Goal: Task Accomplishment & Management: Manage account settings

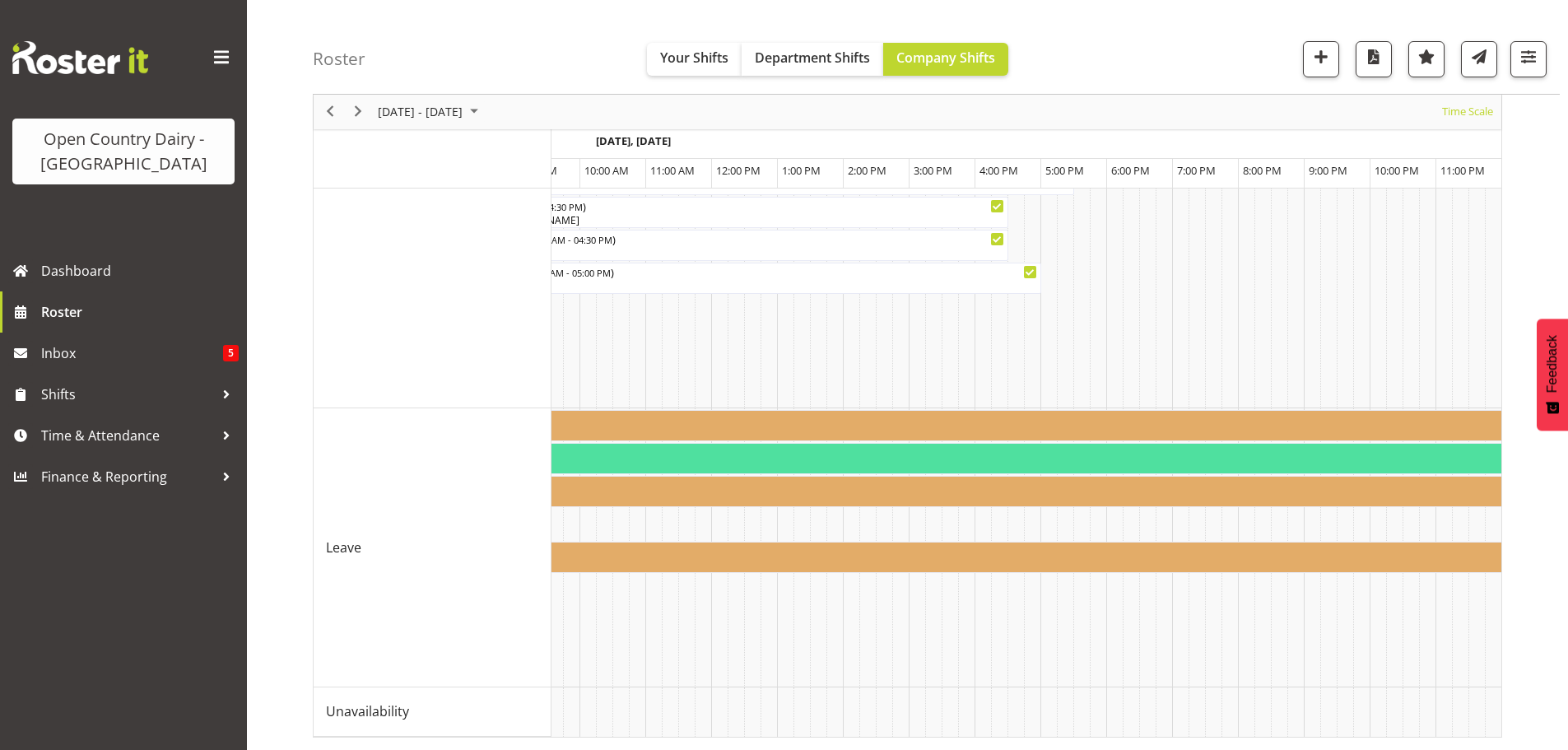
scroll to position [0, 5534]
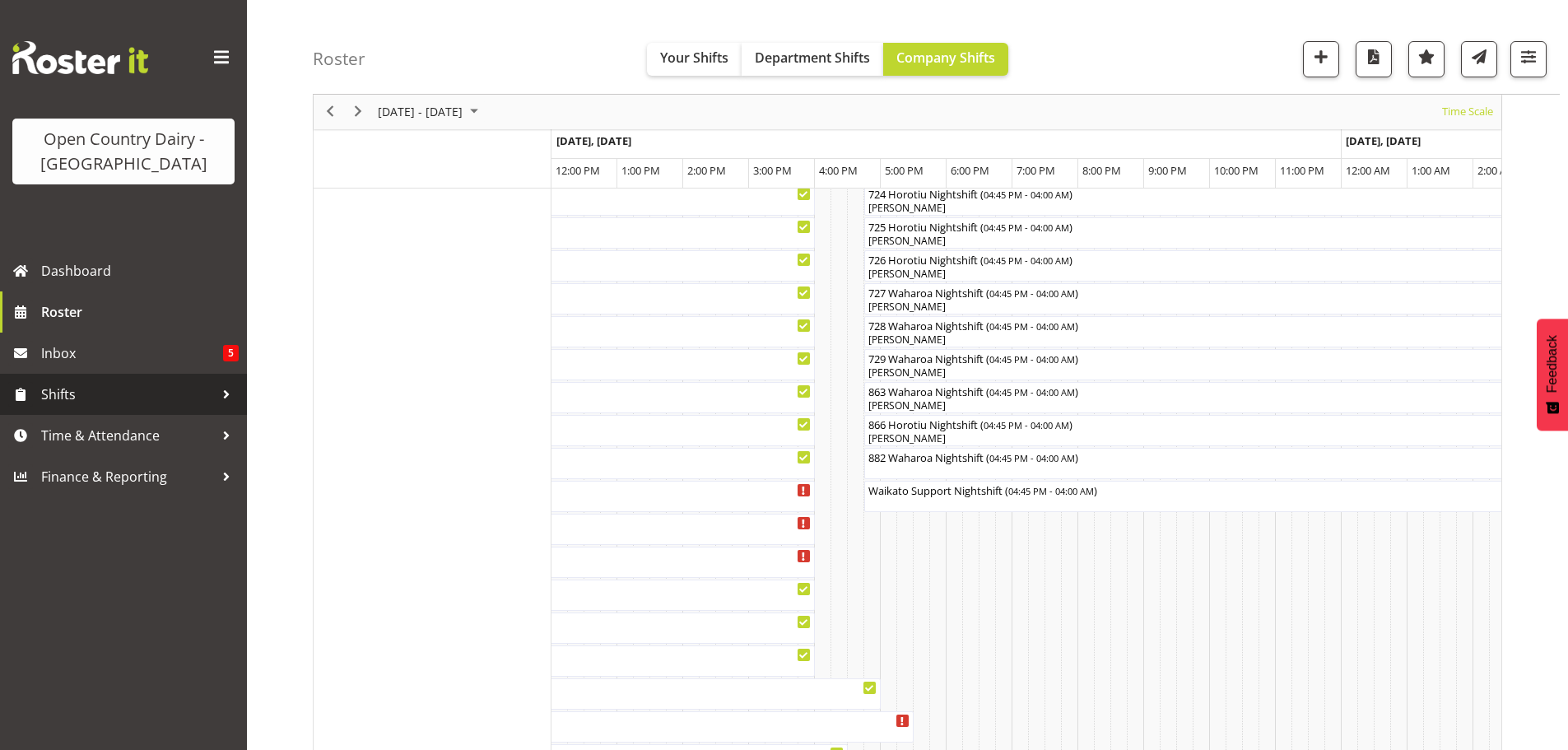
click at [73, 389] on span "Shifts" at bounding box center [127, 394] width 173 height 24
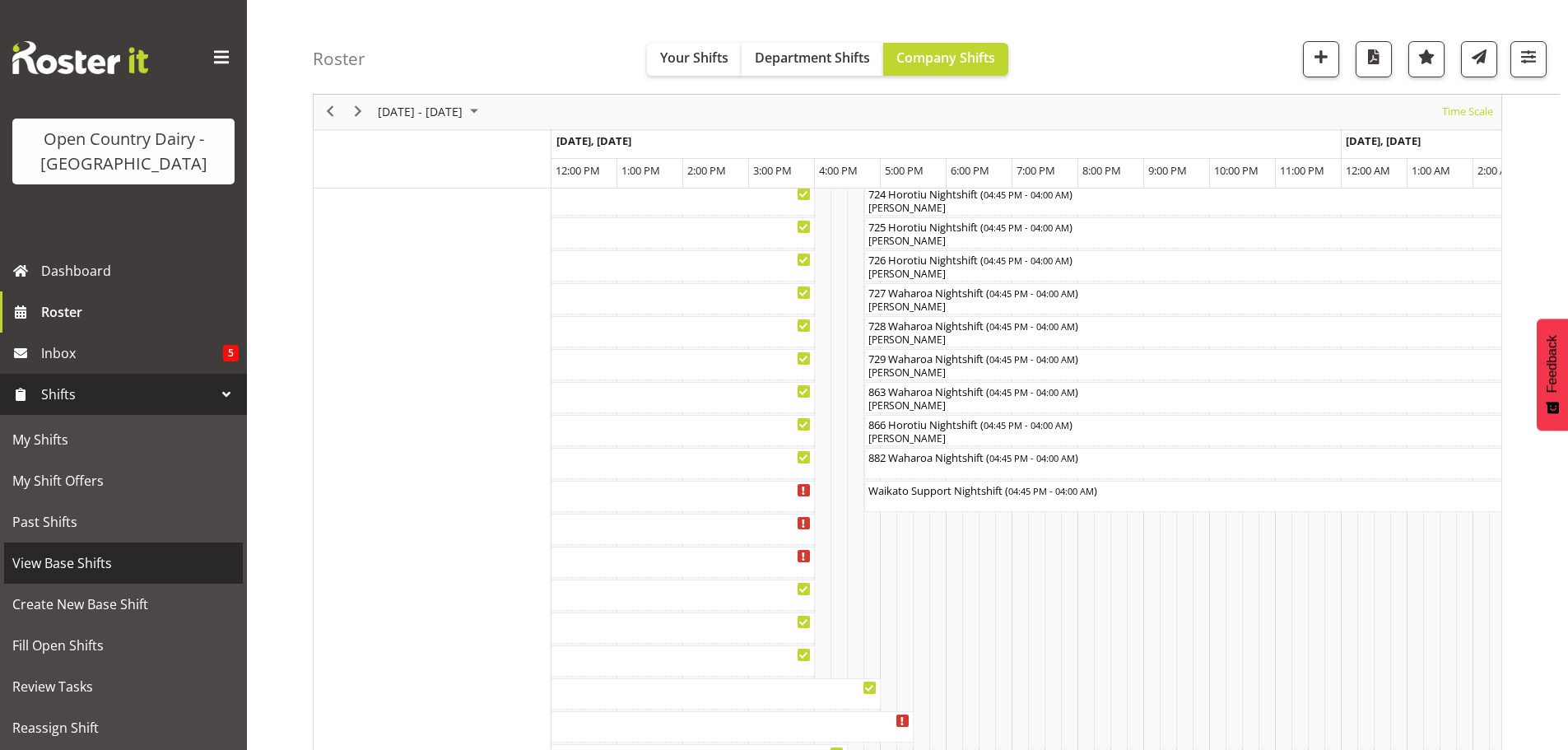
click at [80, 561] on span "View Base Shifts" at bounding box center [123, 562] width 222 height 24
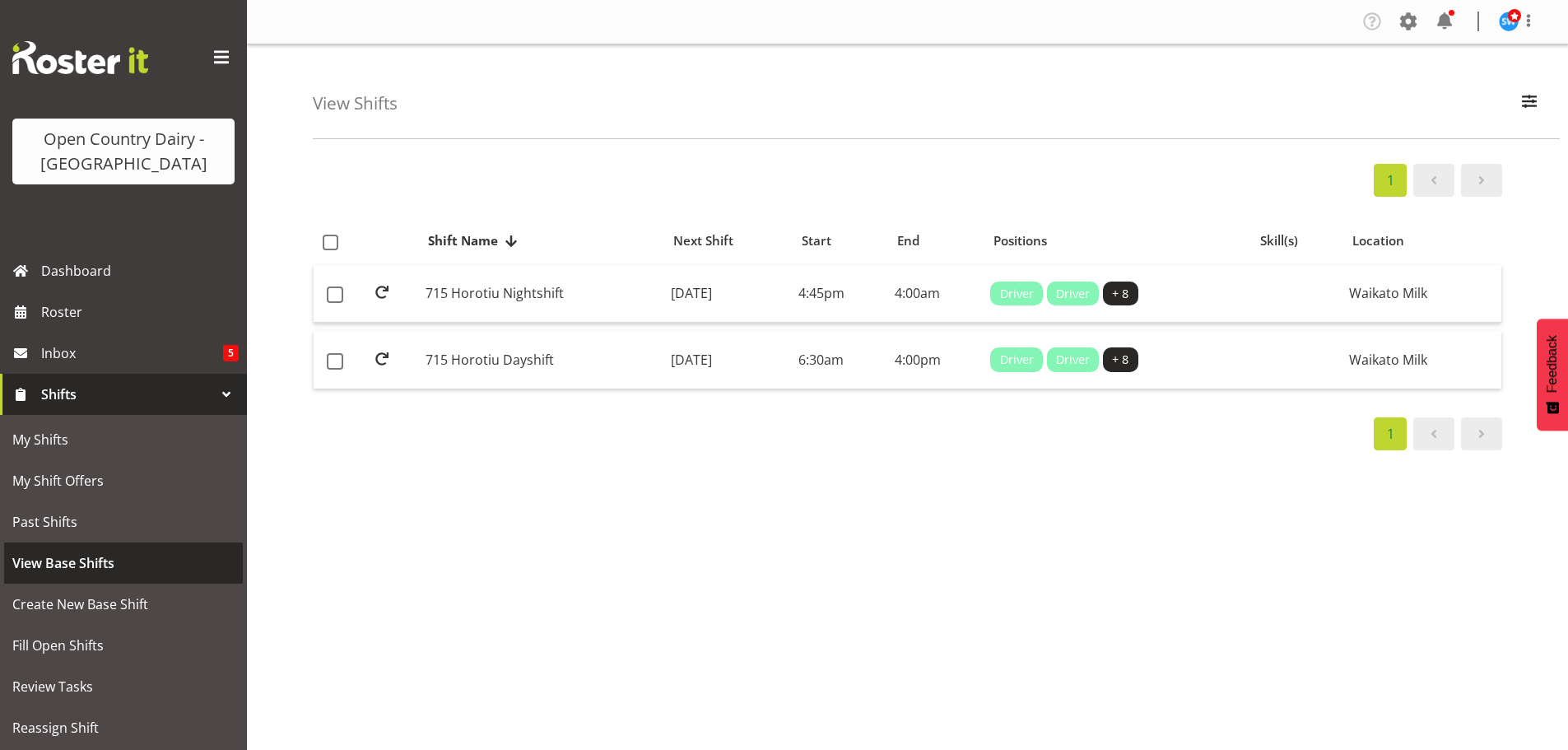
click at [73, 560] on span "View Base Shifts" at bounding box center [123, 562] width 222 height 24
click at [1520, 100] on span "button" at bounding box center [1529, 102] width 22 height 22
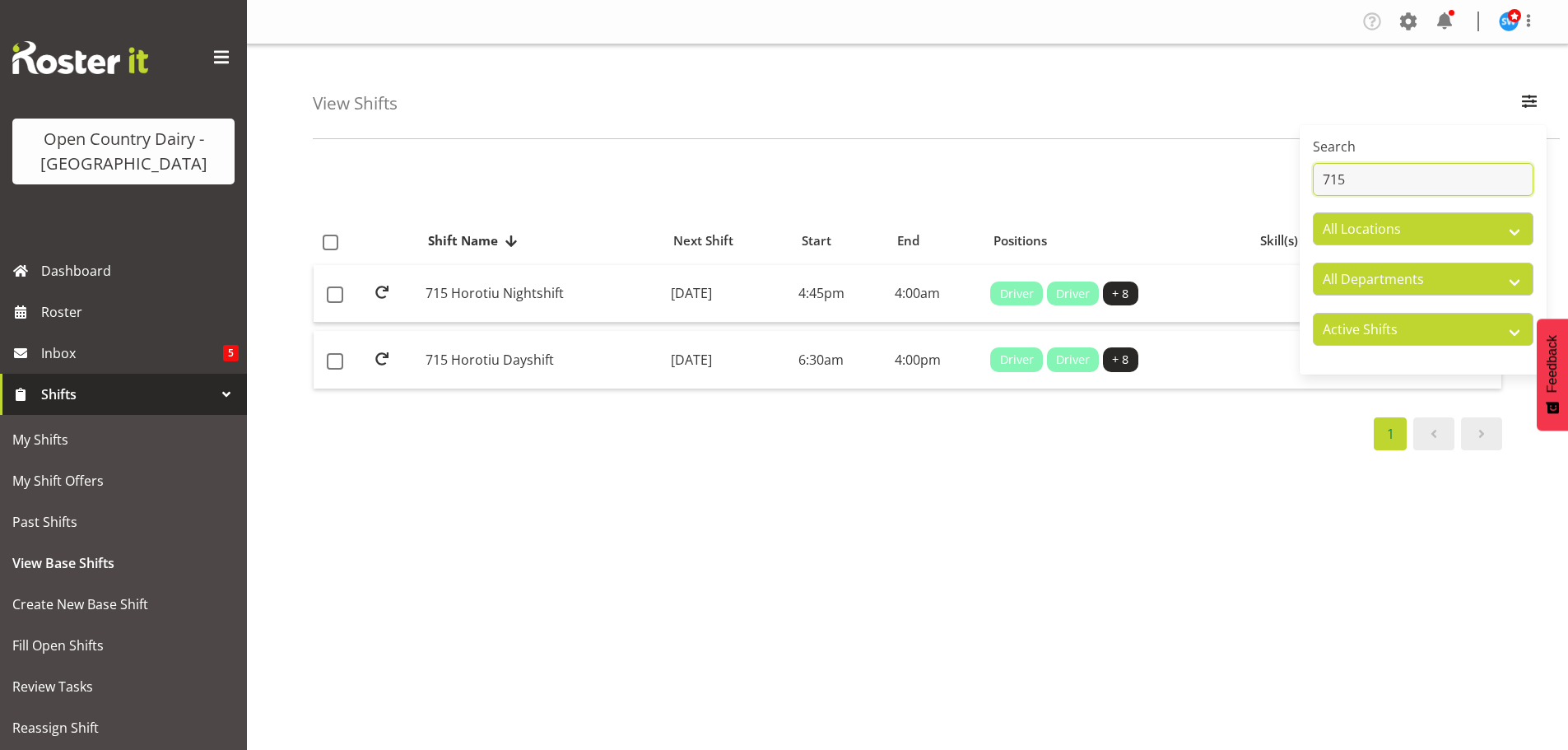
click at [1356, 179] on input "715" at bounding box center [1422, 180] width 220 height 33
type input "7"
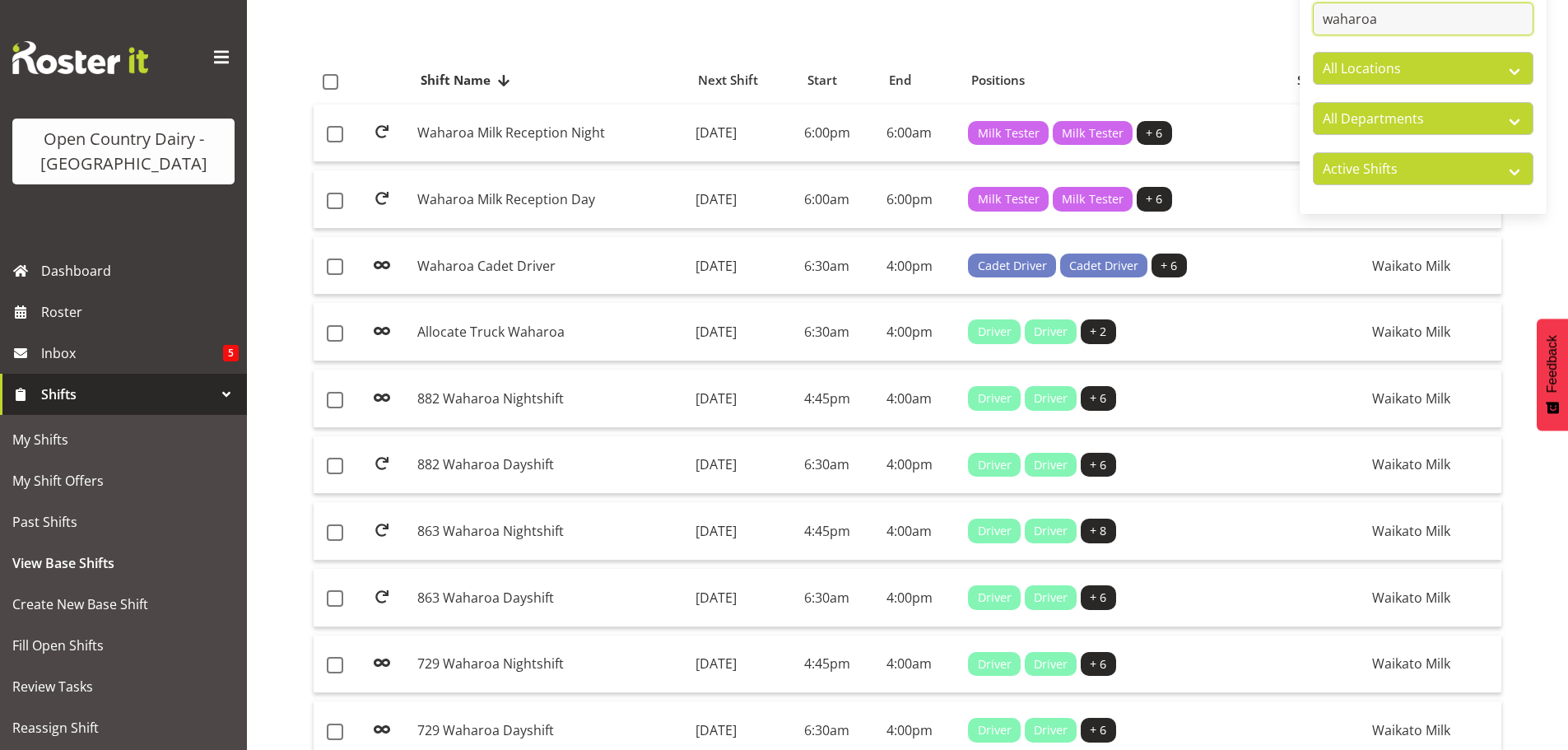
scroll to position [164, 0]
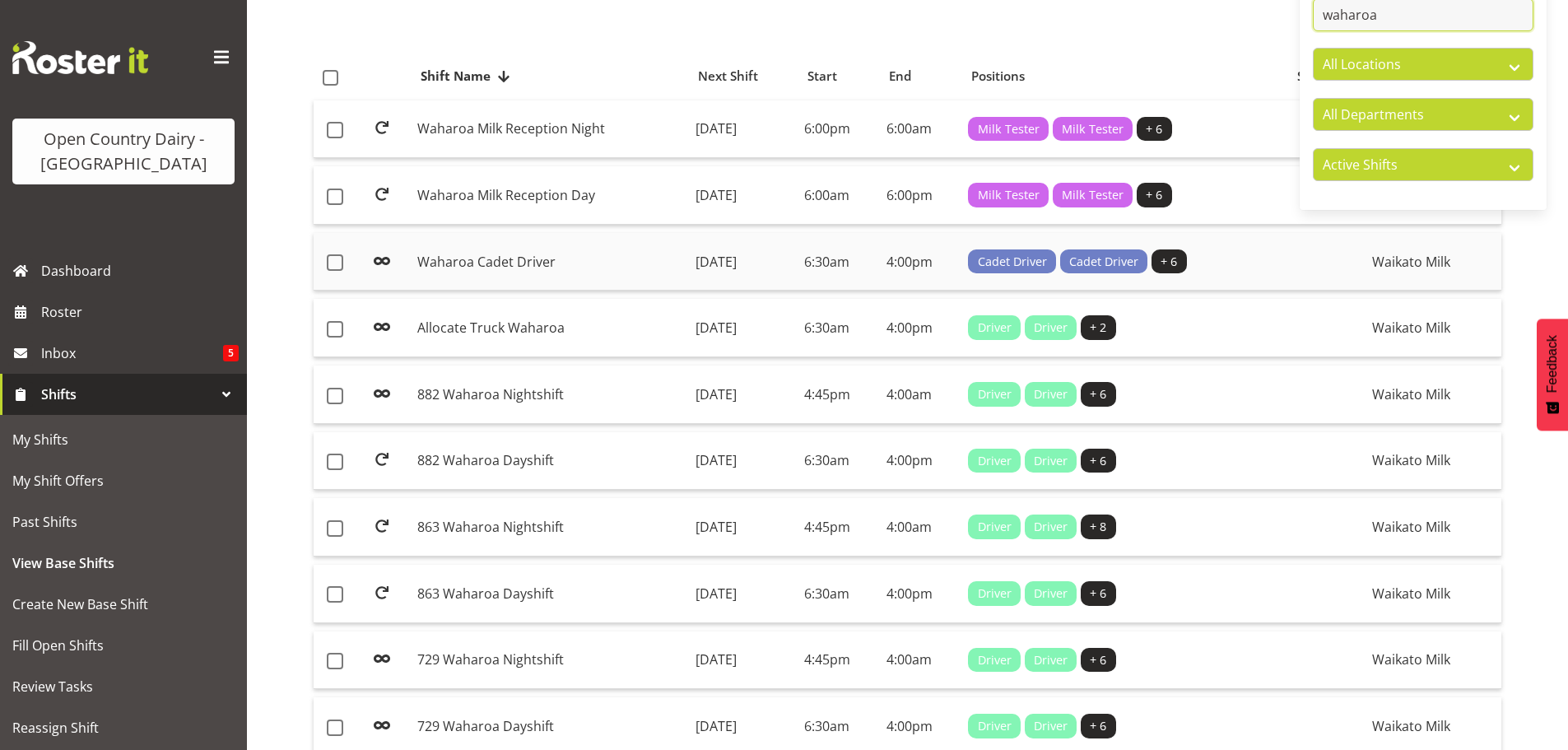
type input "waharoa"
click at [699, 261] on td "[DATE]" at bounding box center [744, 262] width 109 height 58
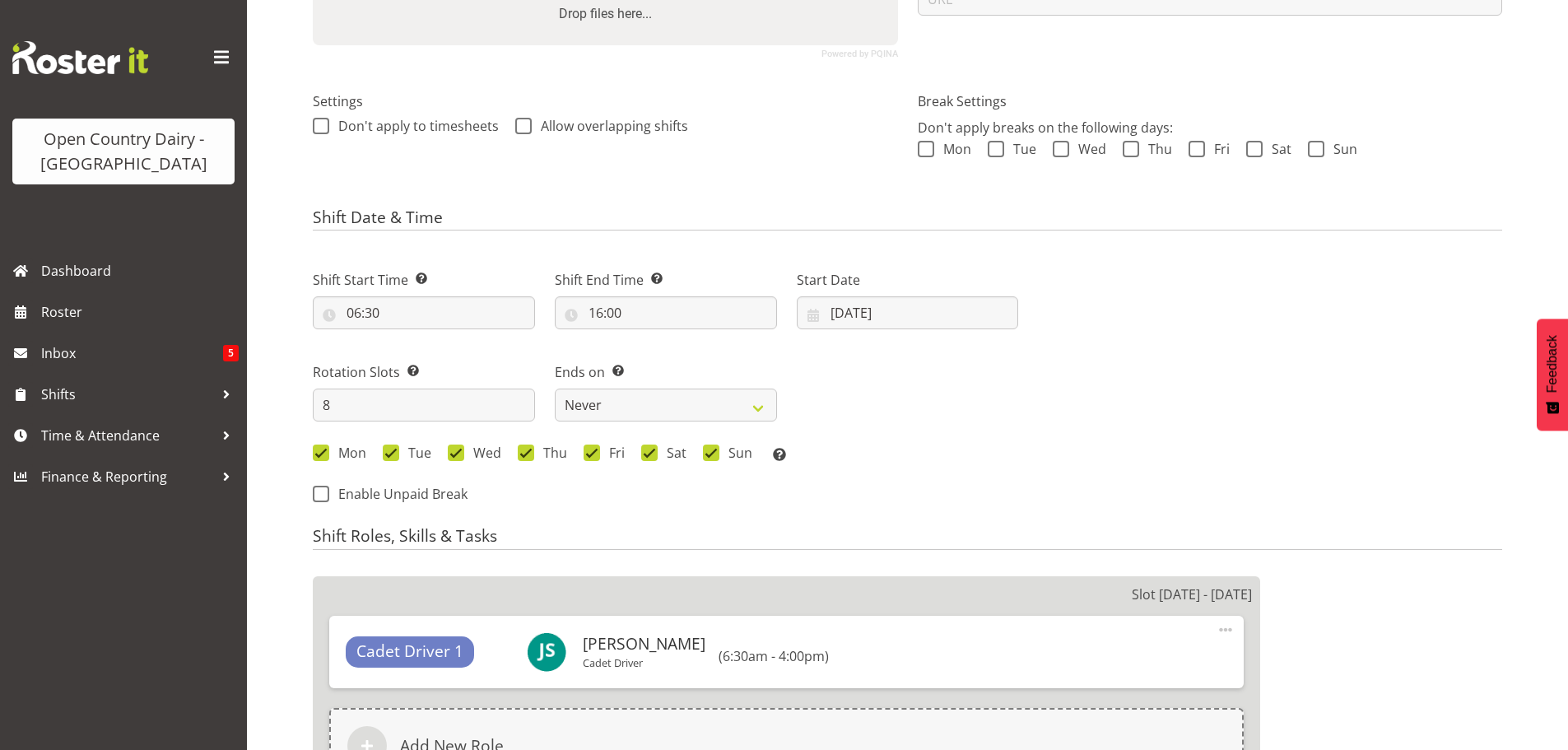
select select
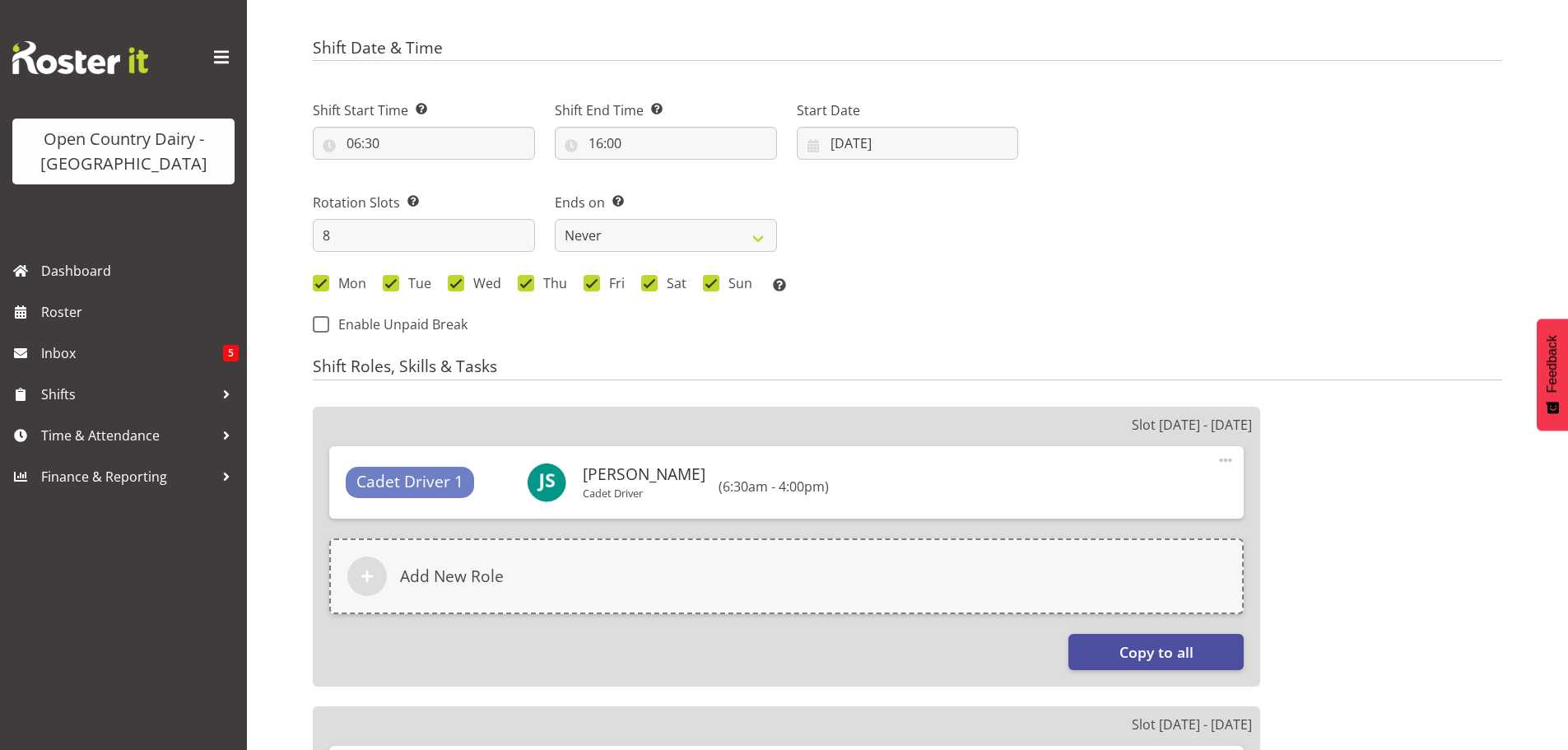
select select
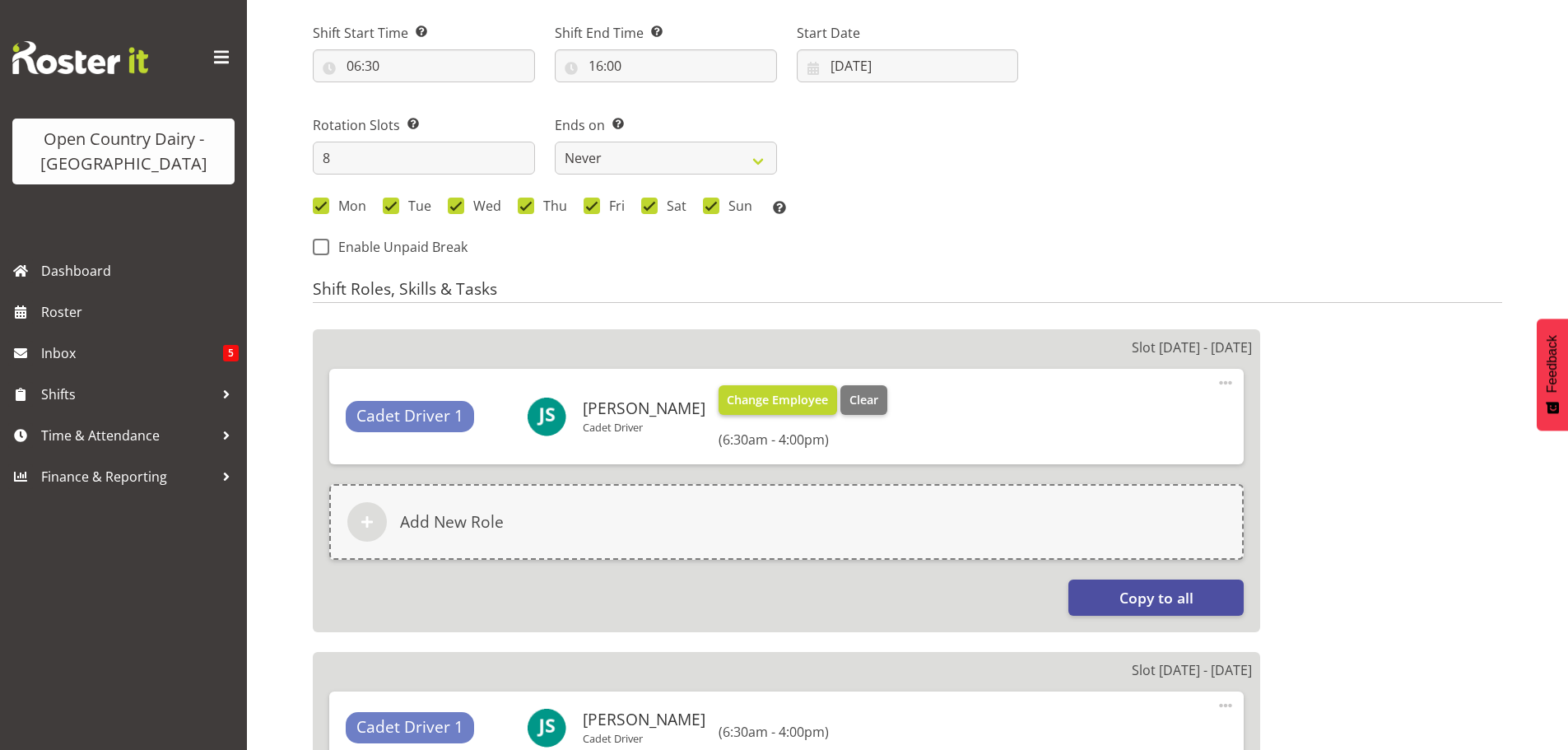
select select
select select "1054"
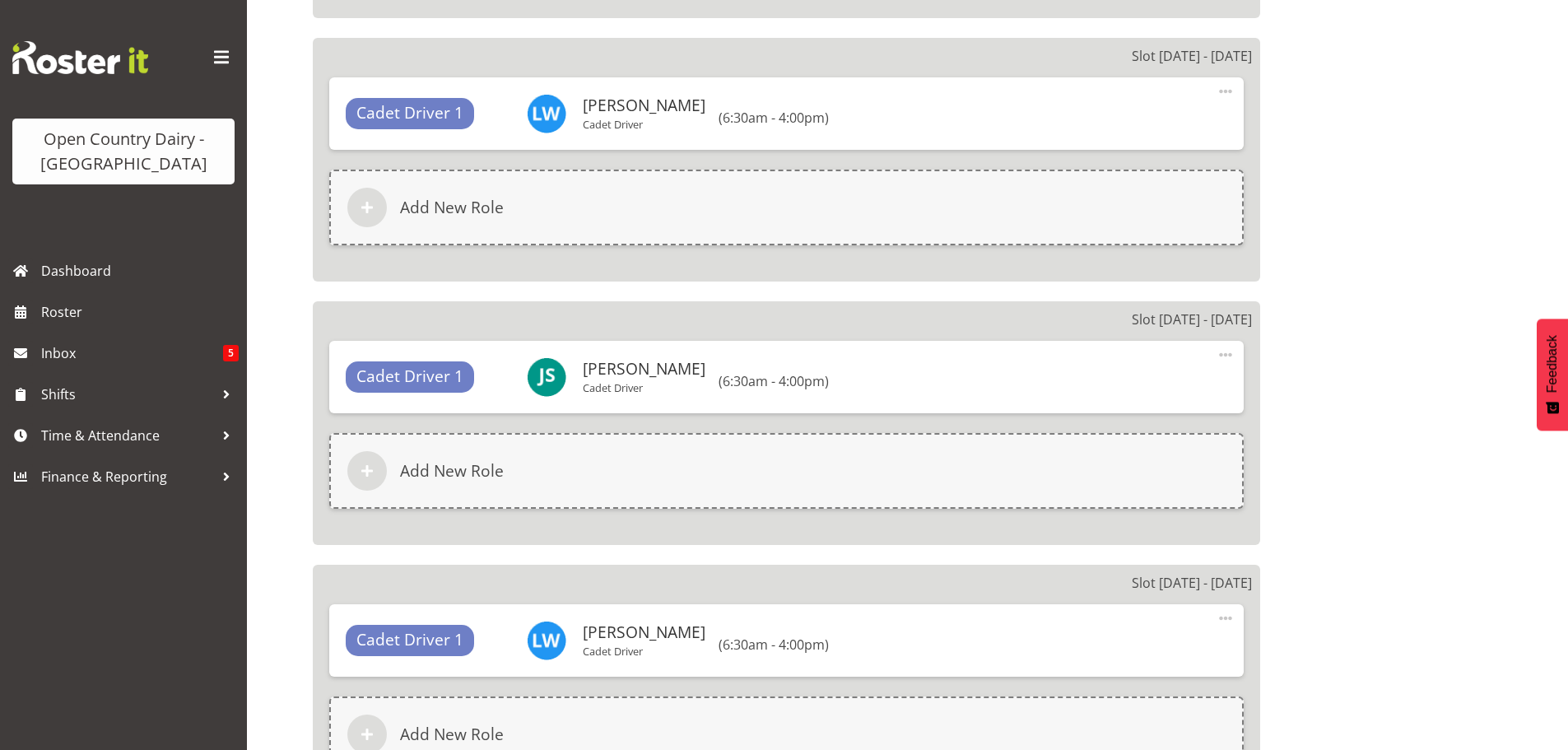
scroll to position [2381, 0]
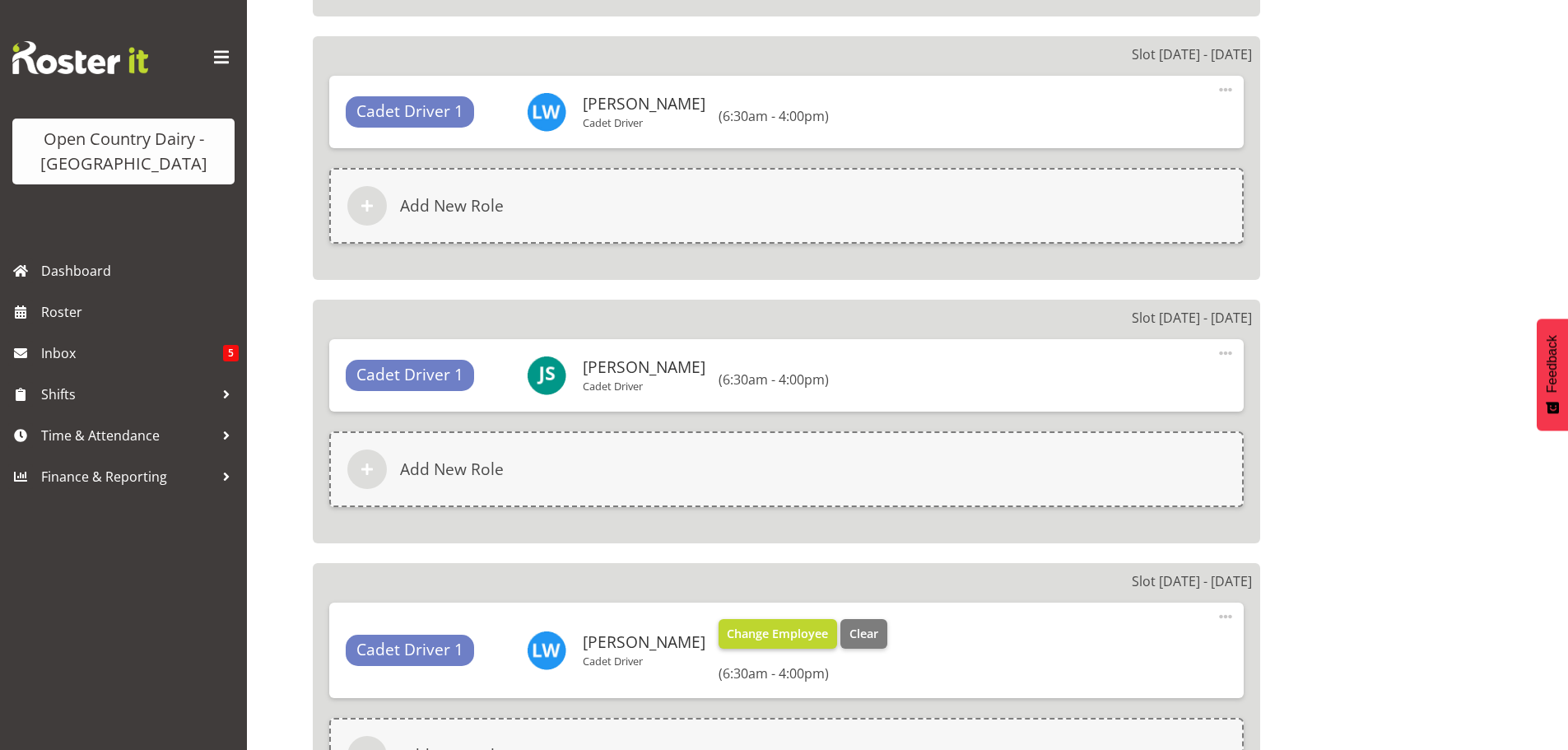
select select "763"
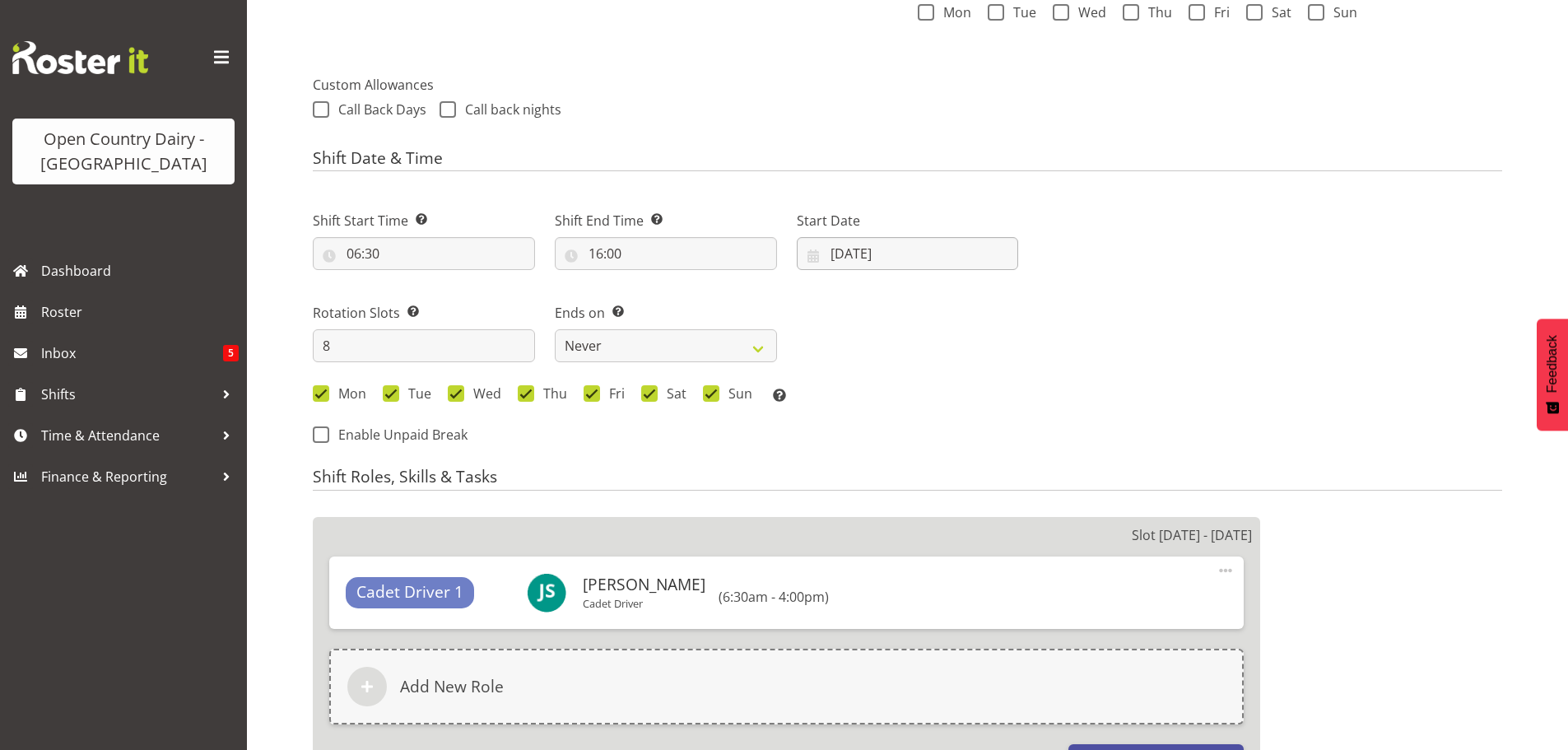
scroll to position [544, 0]
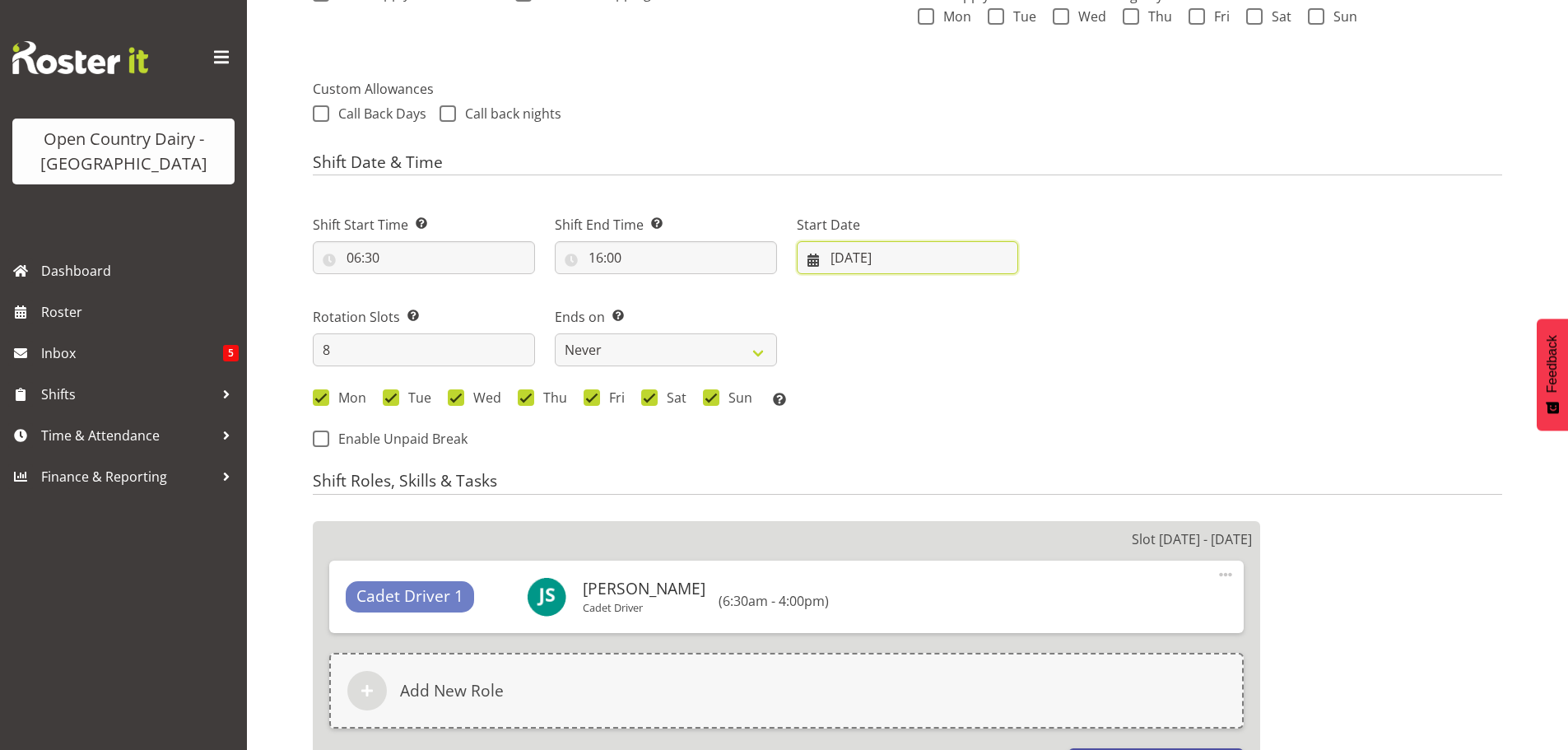
click at [862, 252] on input "18/08/2025" at bounding box center [907, 258] width 222 height 33
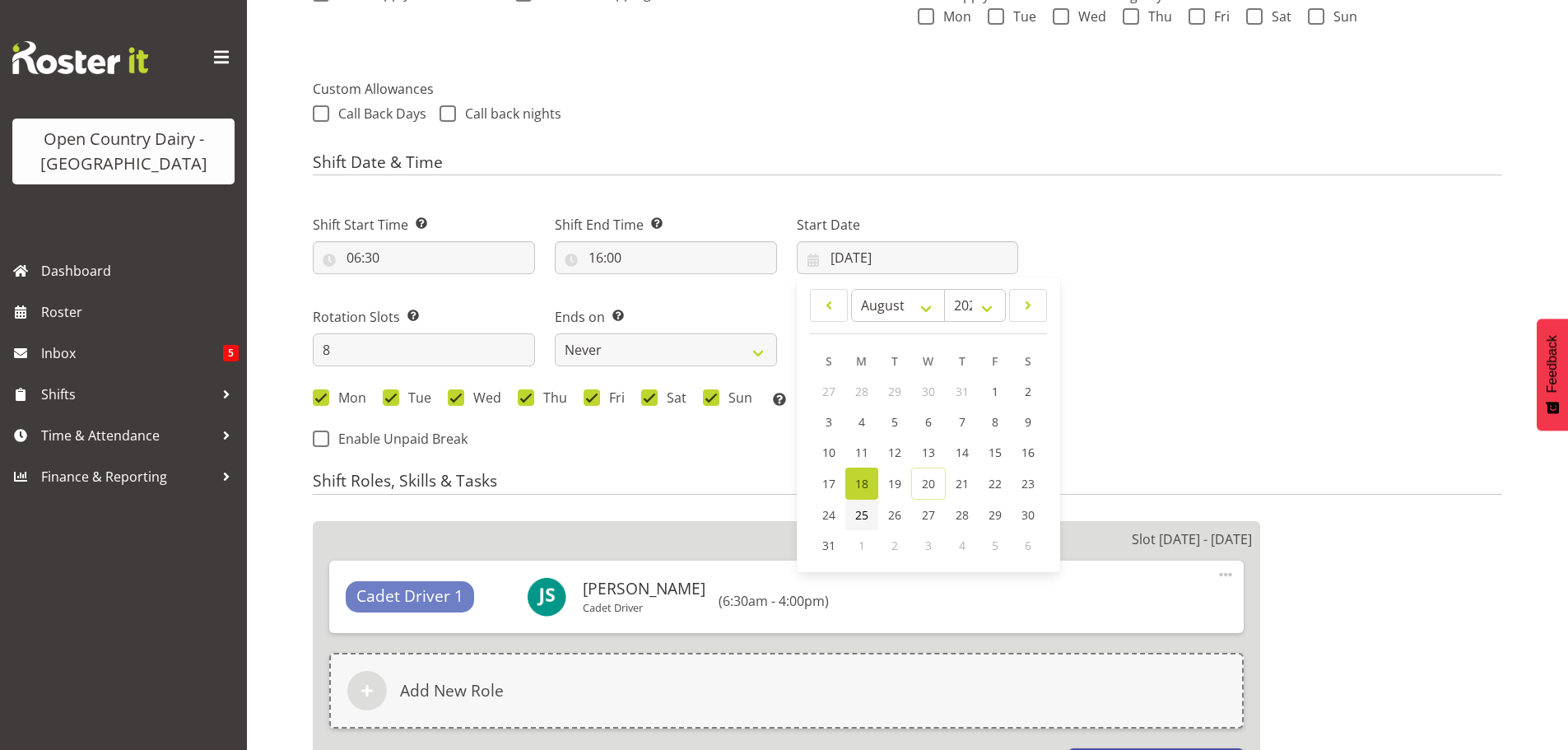
click at [857, 514] on span "25" at bounding box center [862, 514] width 14 height 15
type input "25/08/2025"
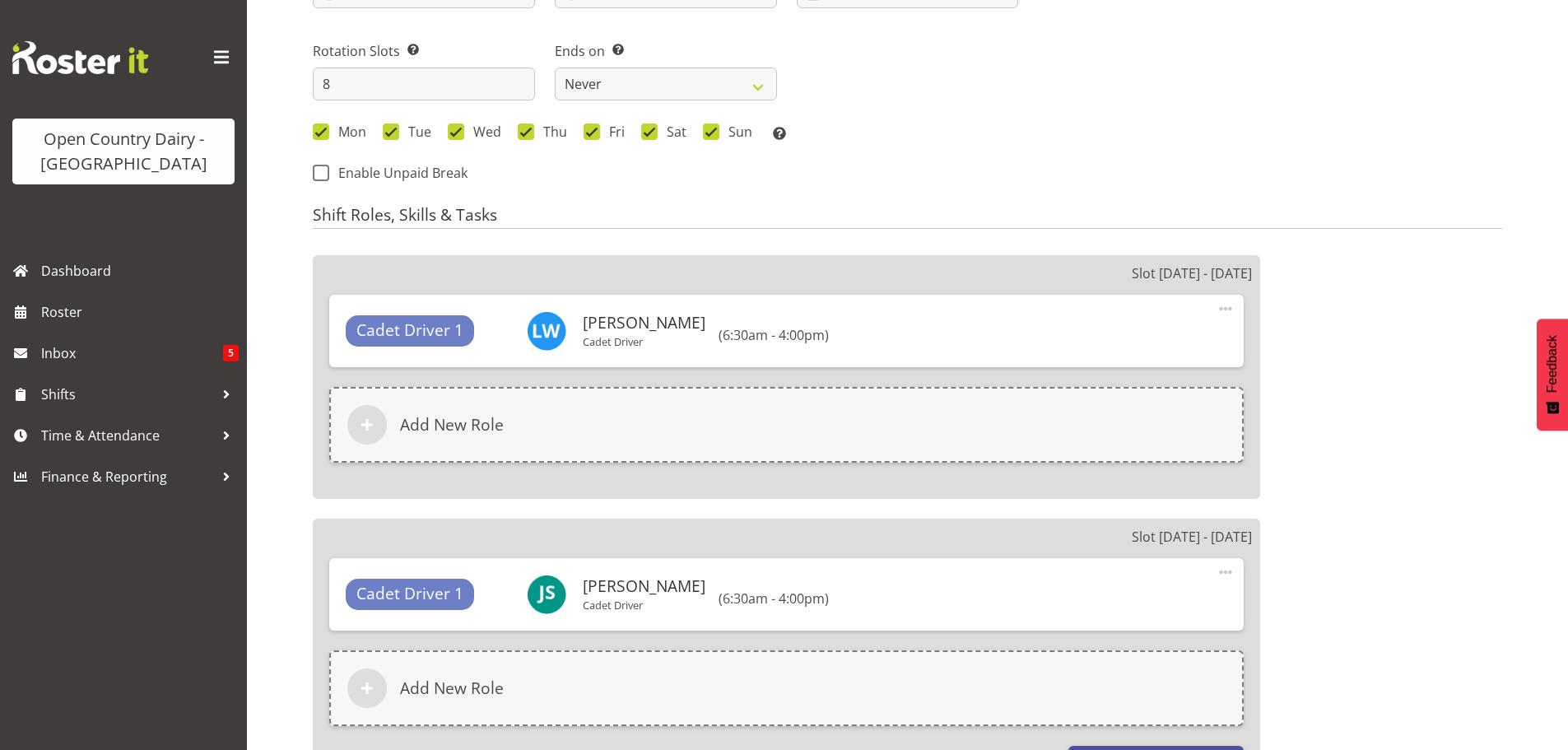
scroll to position [791, 0]
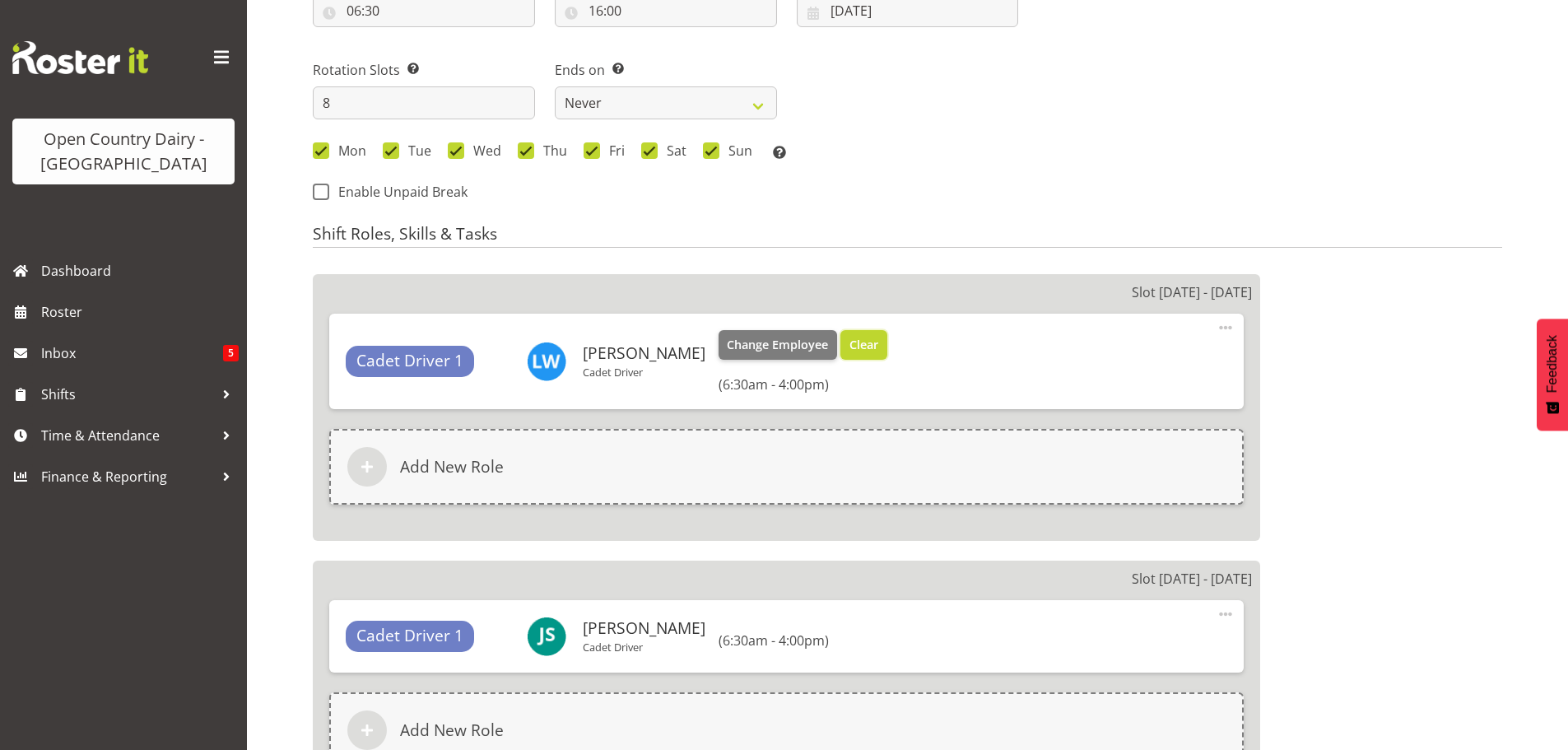
click at [849, 345] on span "Clear" at bounding box center [863, 345] width 29 height 18
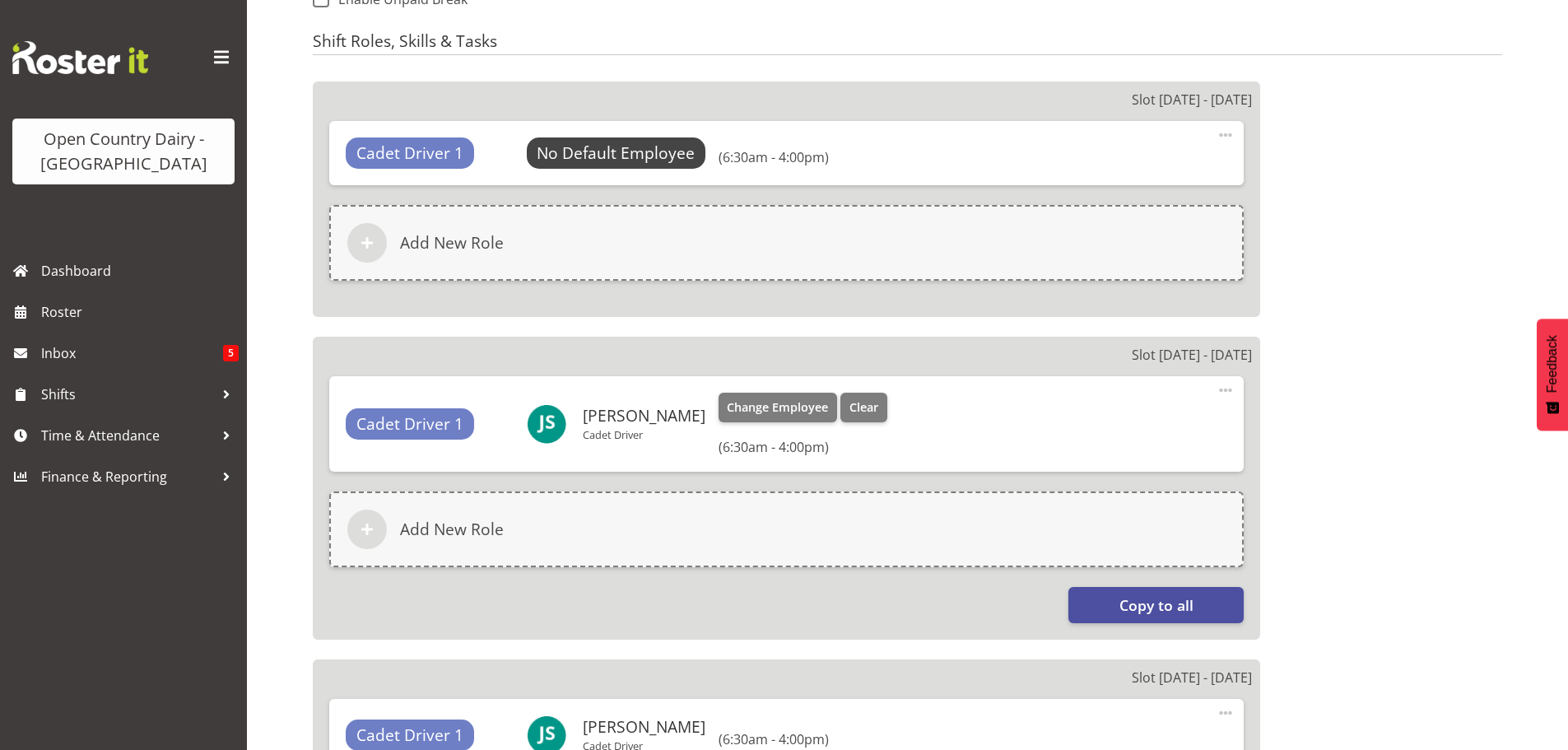
scroll to position [1120, 0]
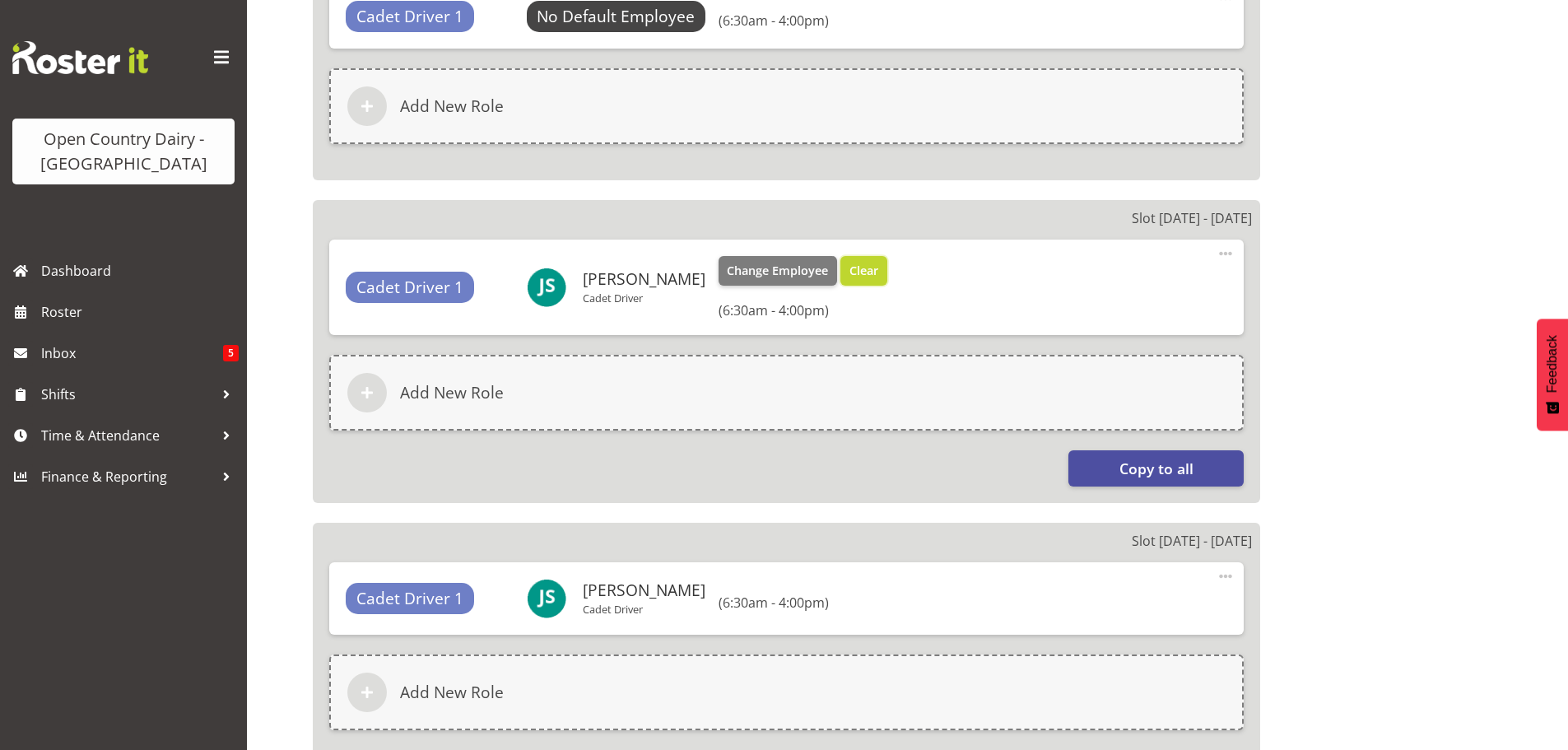
click at [849, 275] on span "Clear" at bounding box center [863, 271] width 29 height 18
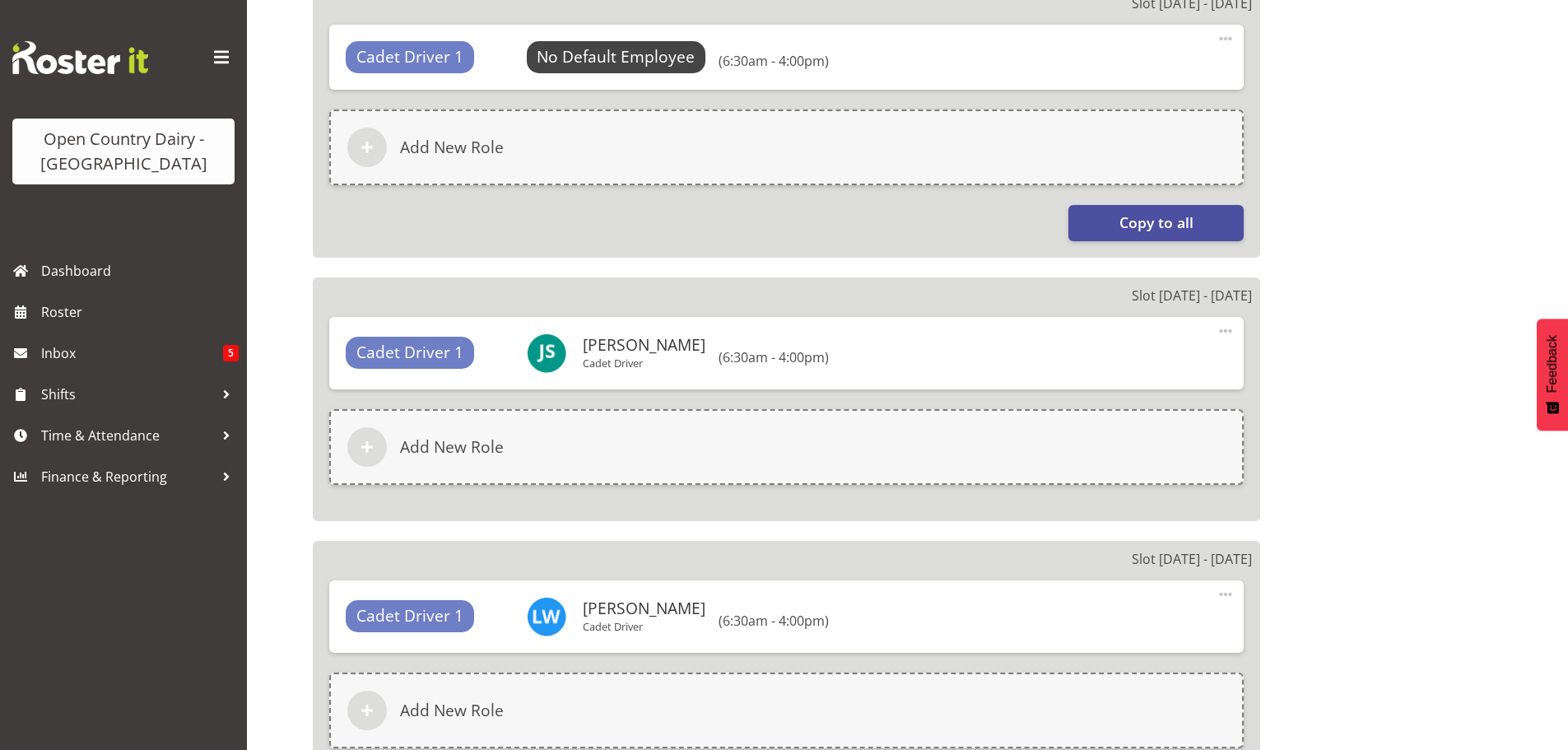
scroll to position [1367, 0]
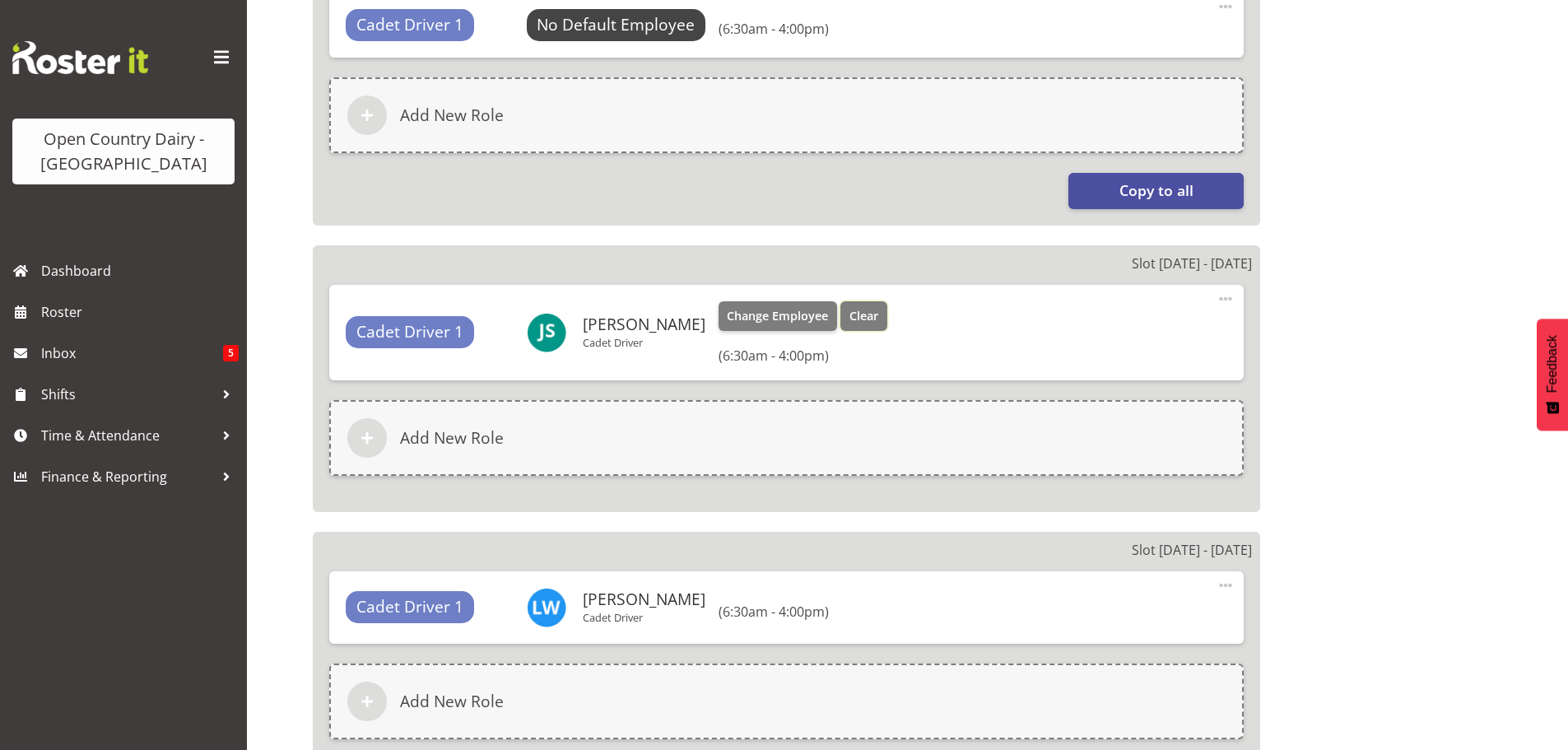
click at [849, 318] on span "Clear" at bounding box center [863, 316] width 29 height 18
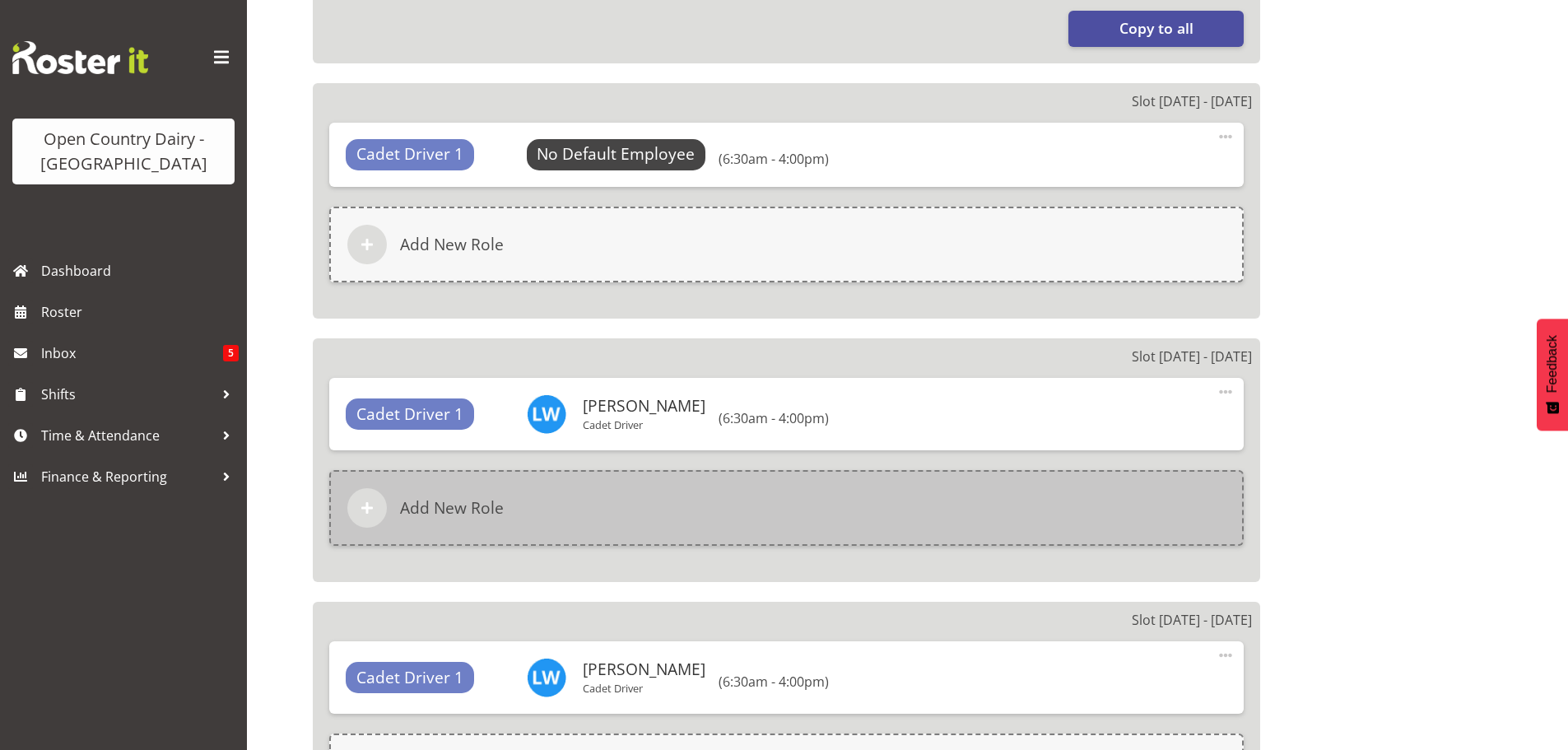
scroll to position [1532, 0]
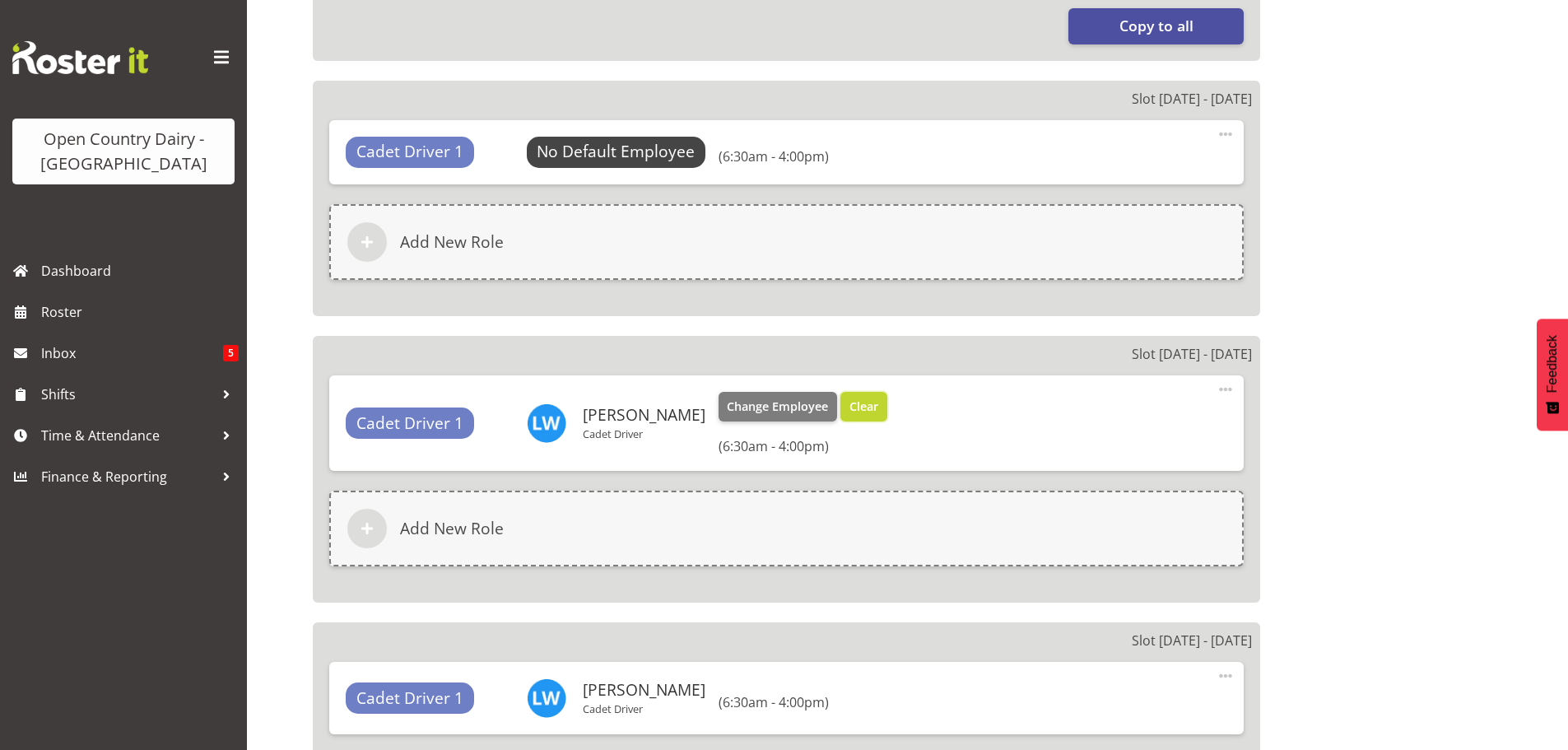
click at [849, 405] on span "Clear" at bounding box center [863, 406] width 29 height 18
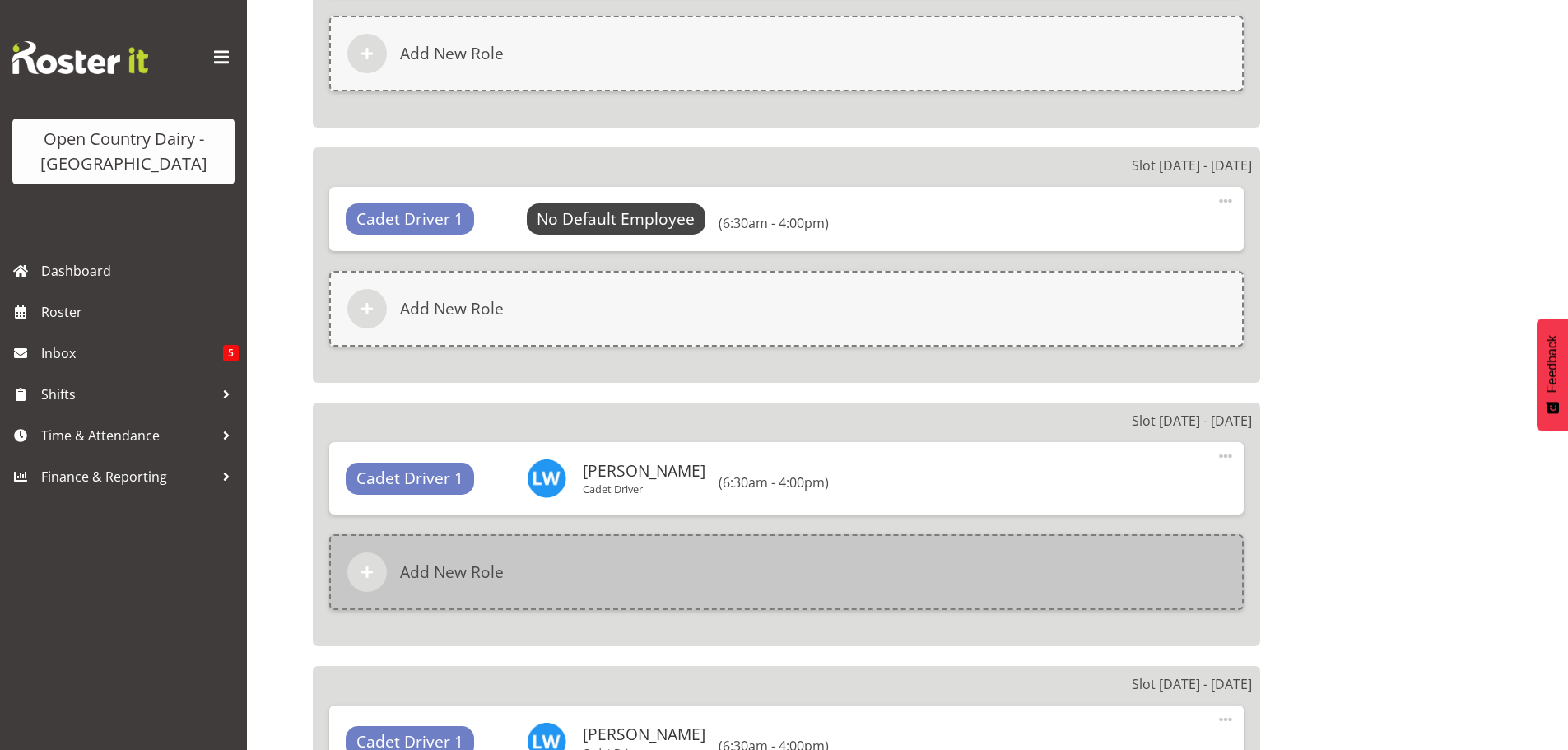
scroll to position [1778, 0]
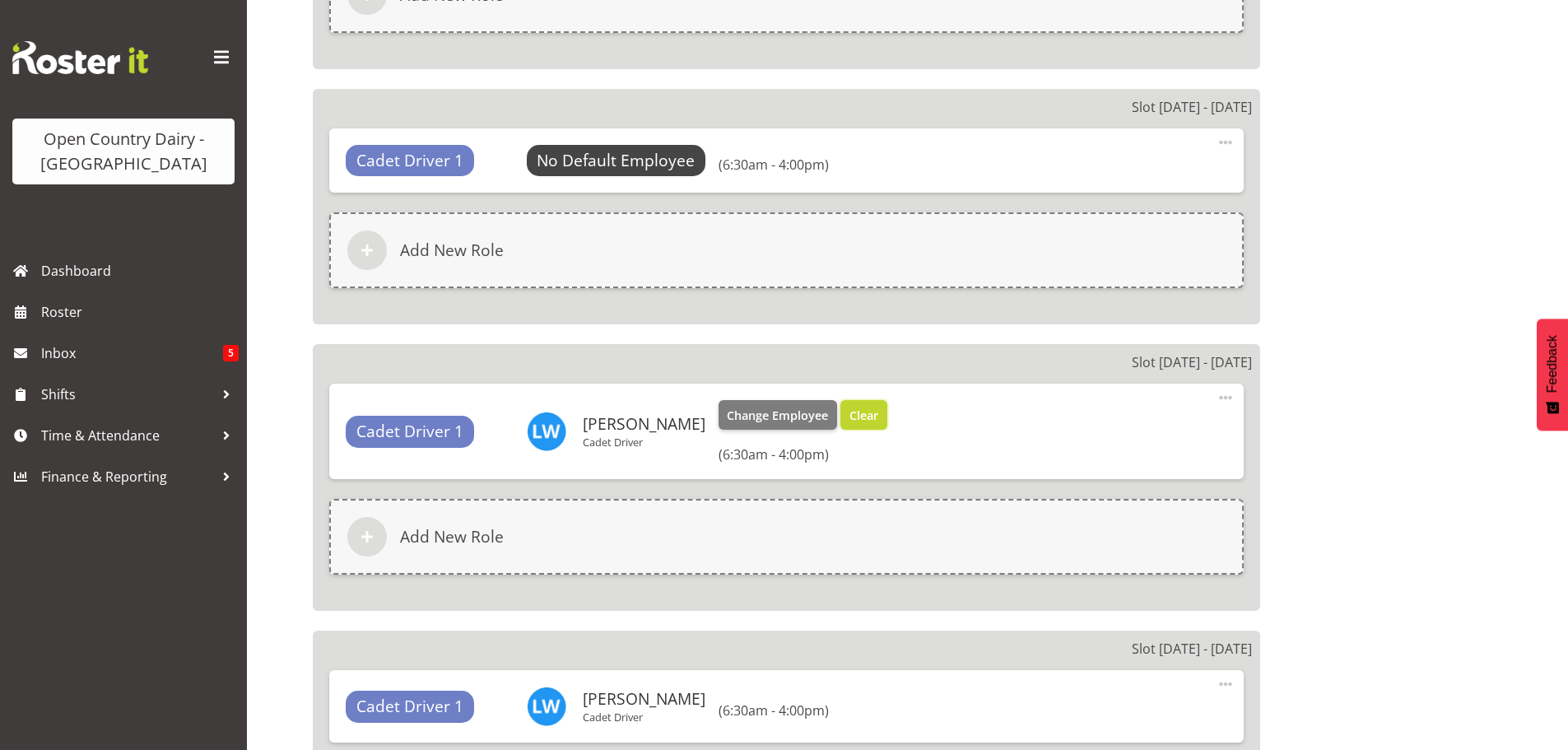
click at [849, 414] on span "Clear" at bounding box center [863, 415] width 29 height 18
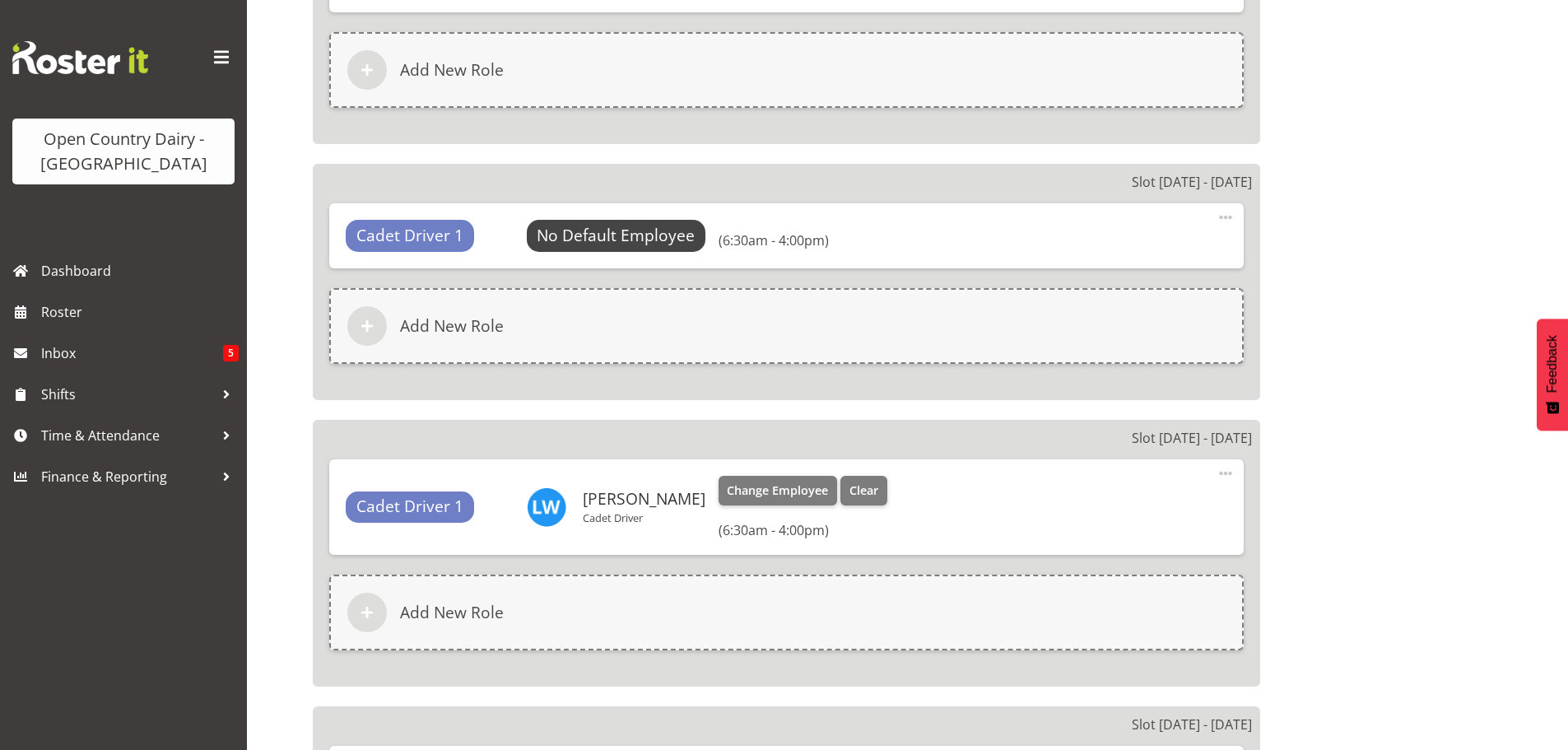
scroll to position [2025, 0]
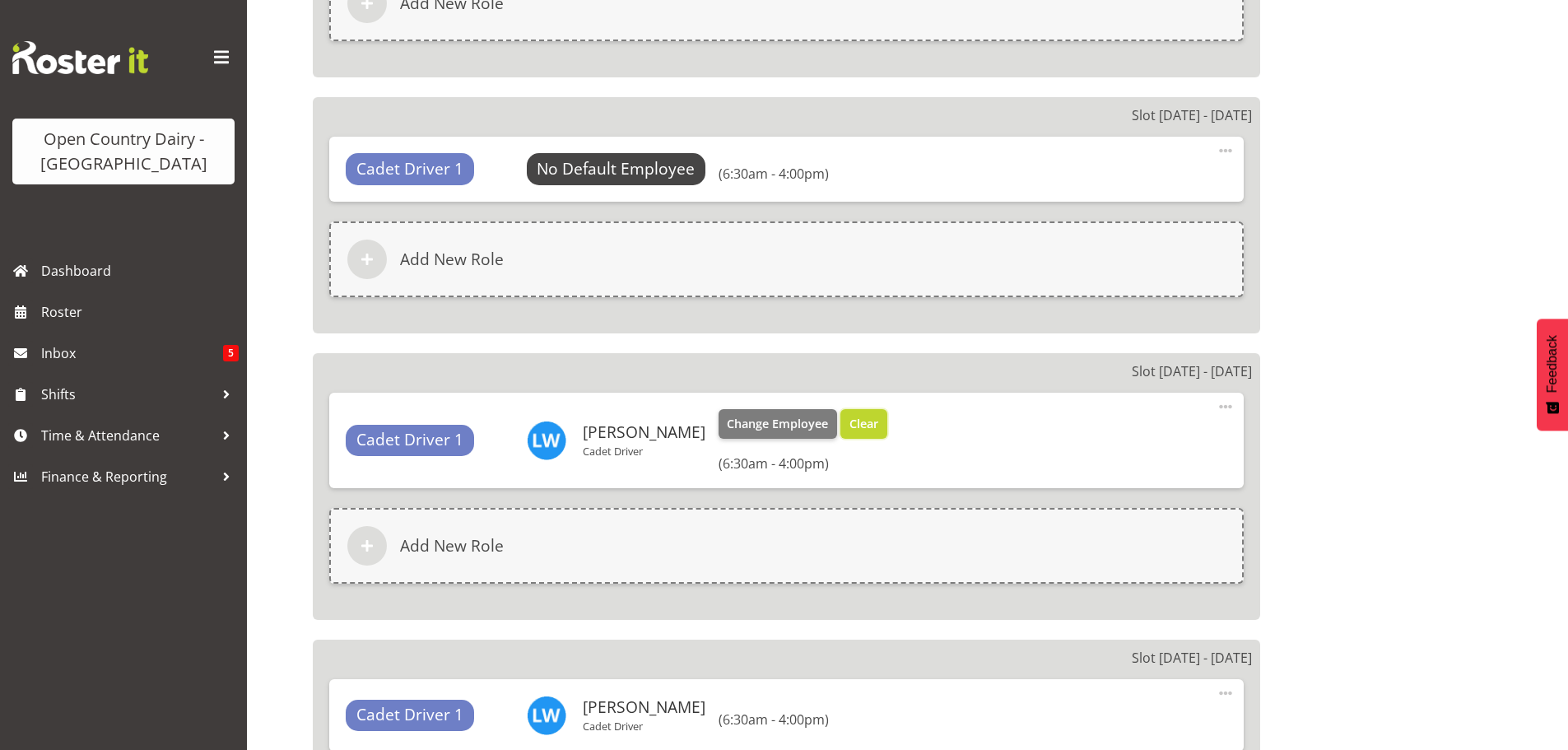
click at [849, 424] on span "Clear" at bounding box center [863, 424] width 29 height 18
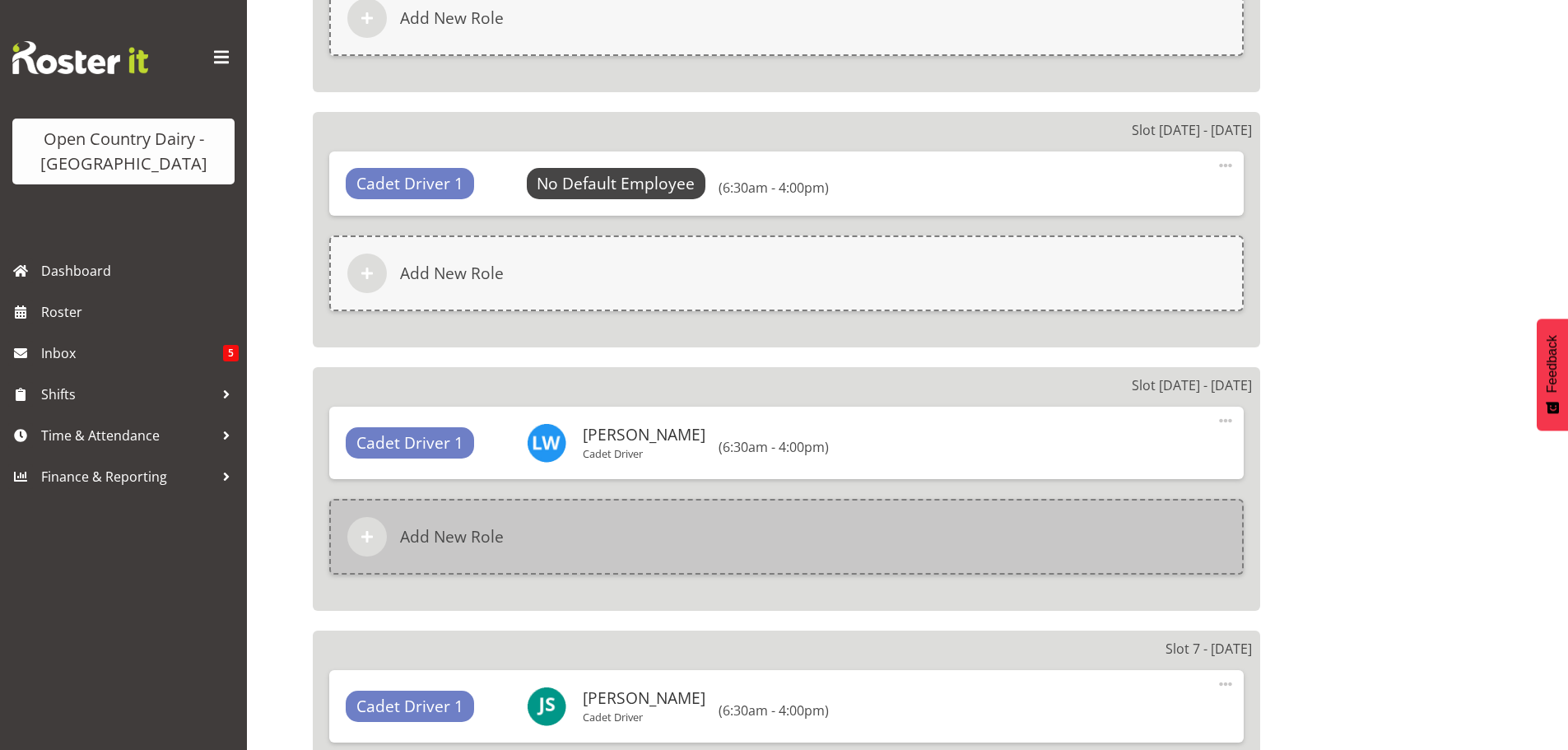
scroll to position [2272, 0]
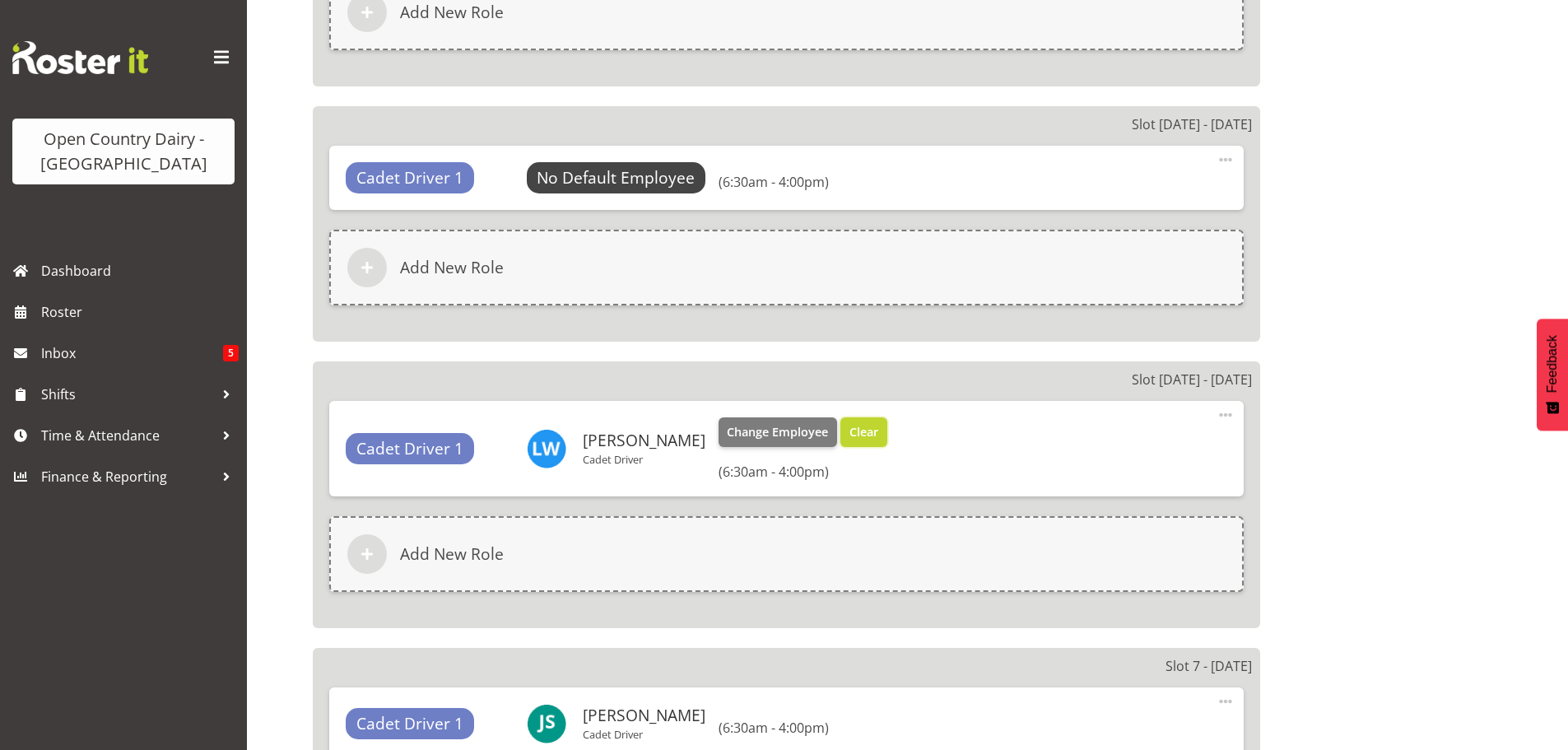
click at [849, 435] on span "Clear" at bounding box center [863, 432] width 29 height 18
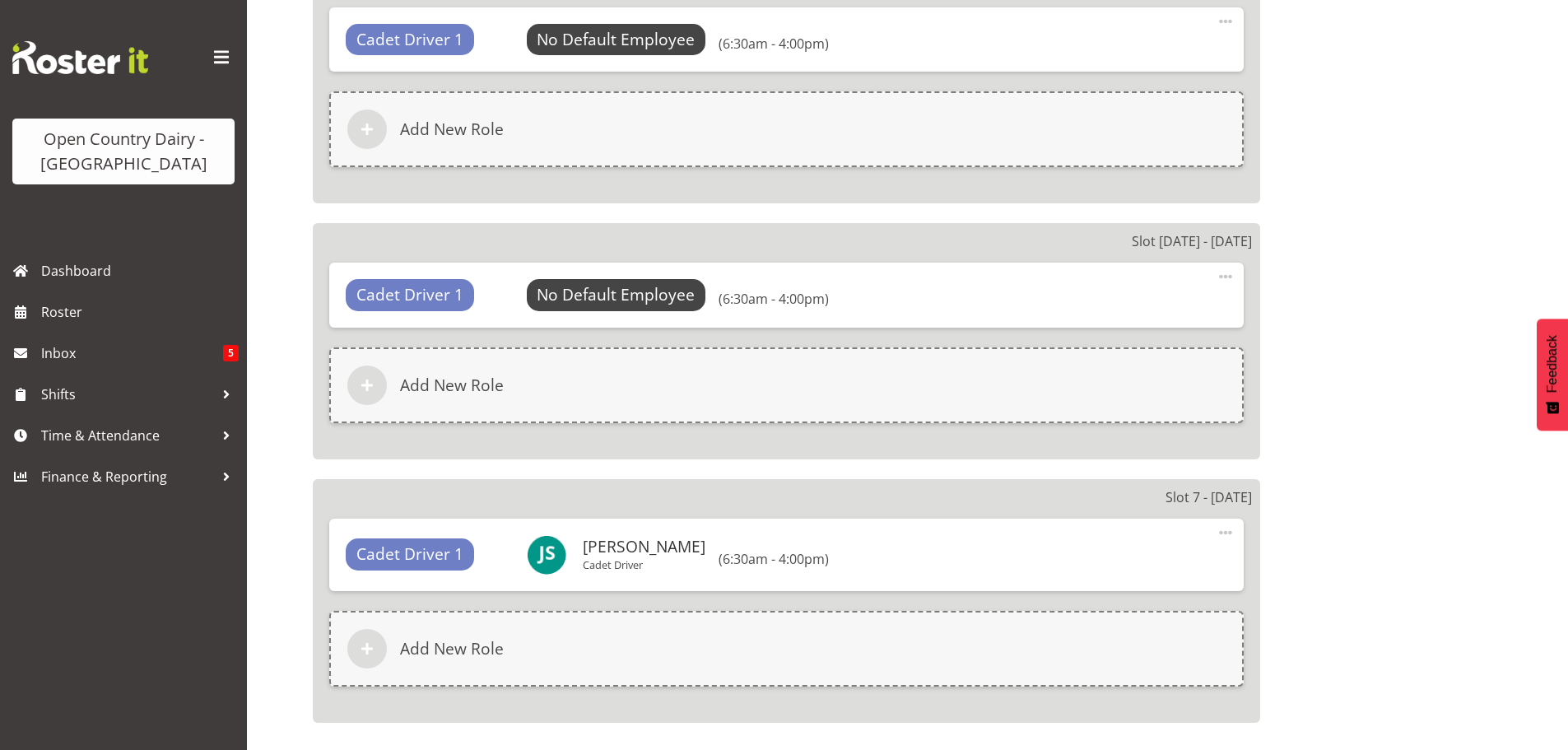
scroll to position [2519, 0]
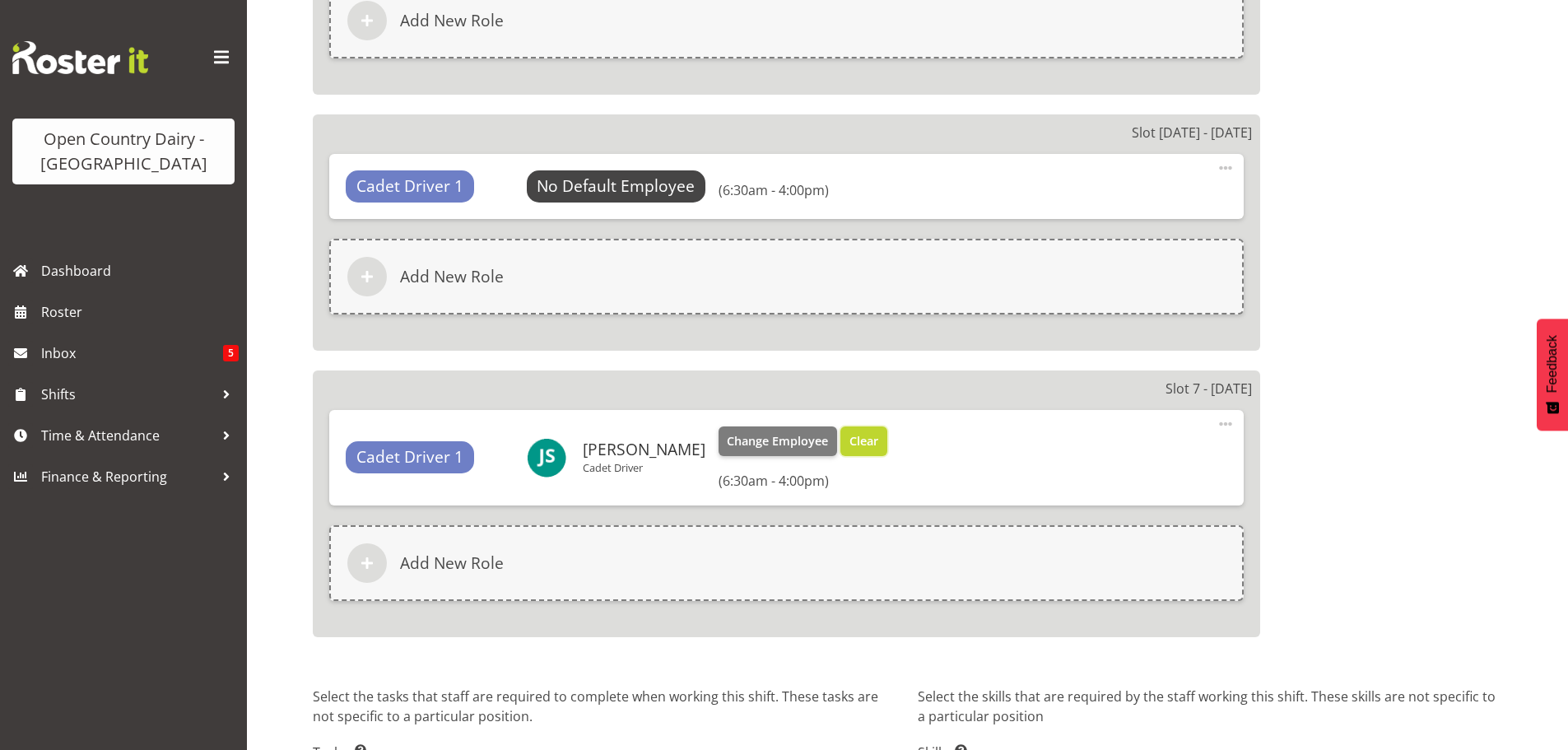
click at [849, 445] on span "Clear" at bounding box center [863, 441] width 29 height 18
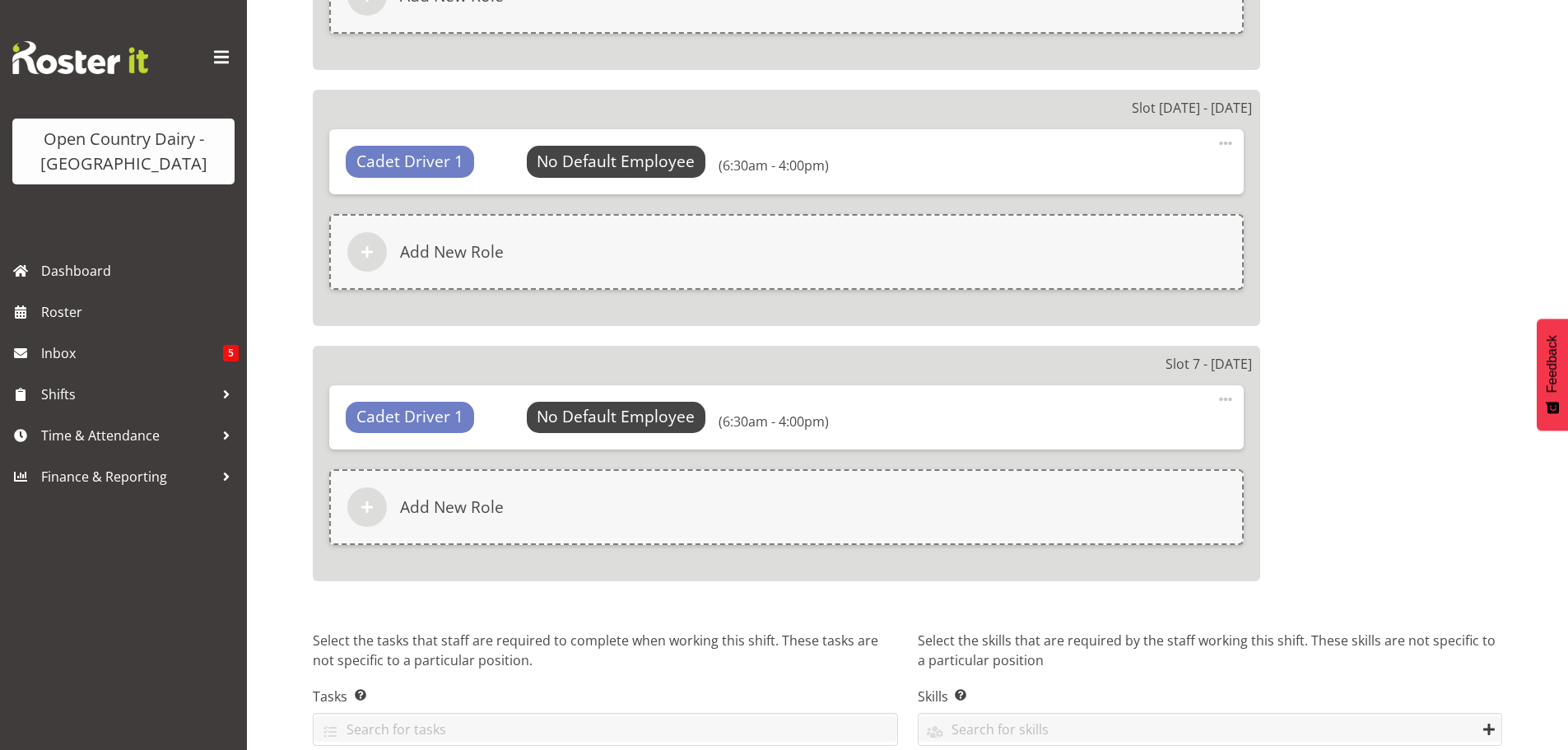
scroll to position [2621, 0]
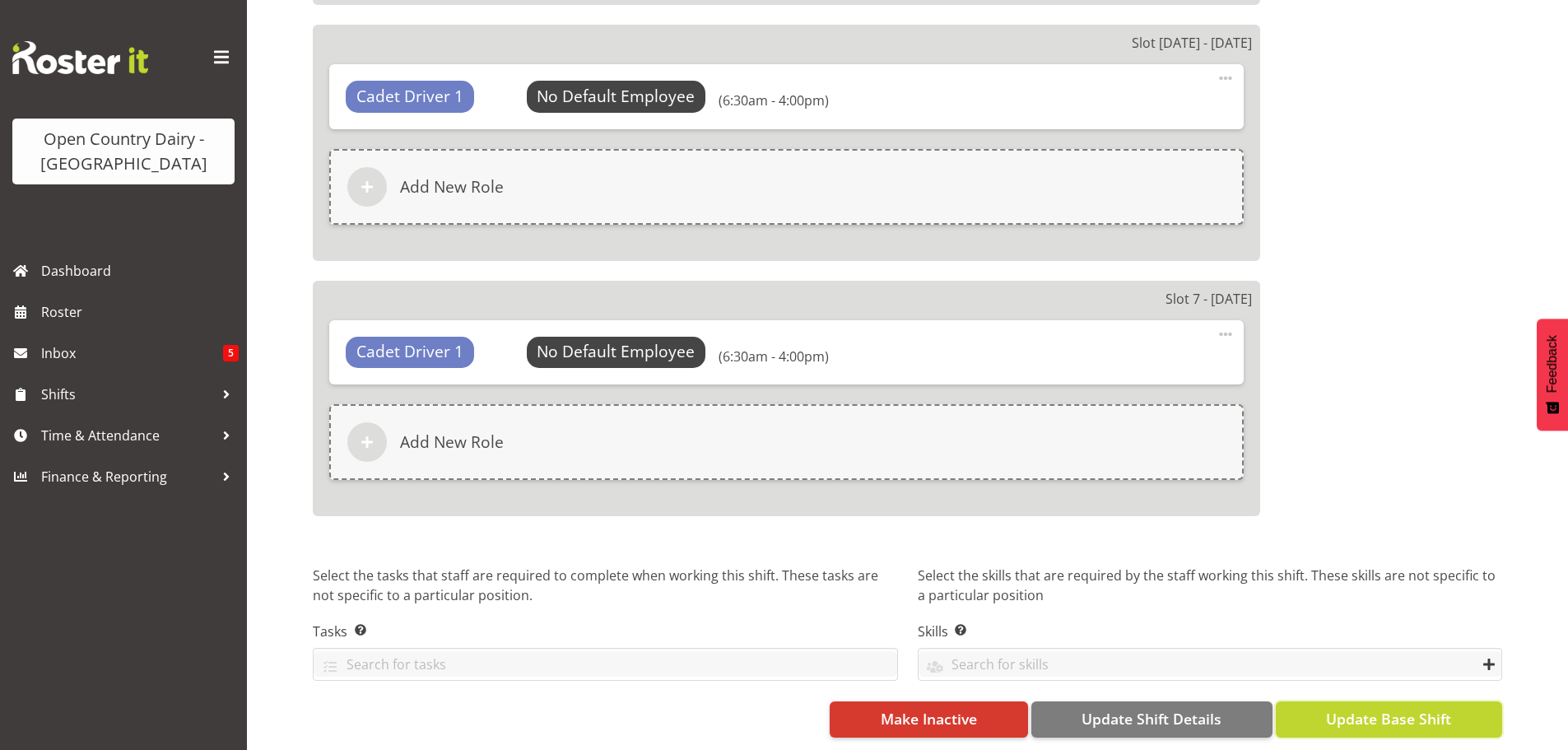
click at [1381, 707] on span "Update Base Shift" at bounding box center [1388, 718] width 125 height 22
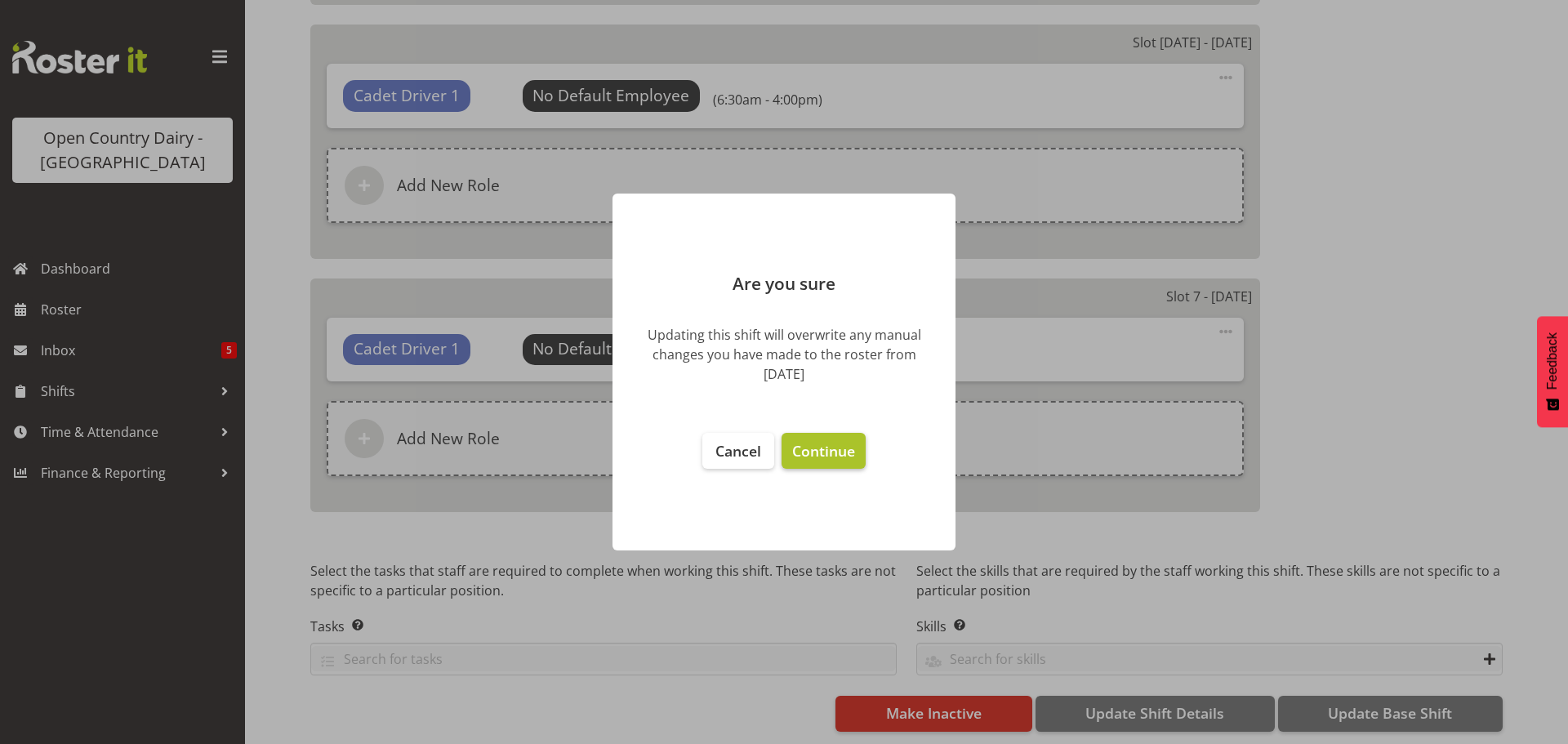
click at [831, 452] on span "Continue" at bounding box center [824, 451] width 63 height 20
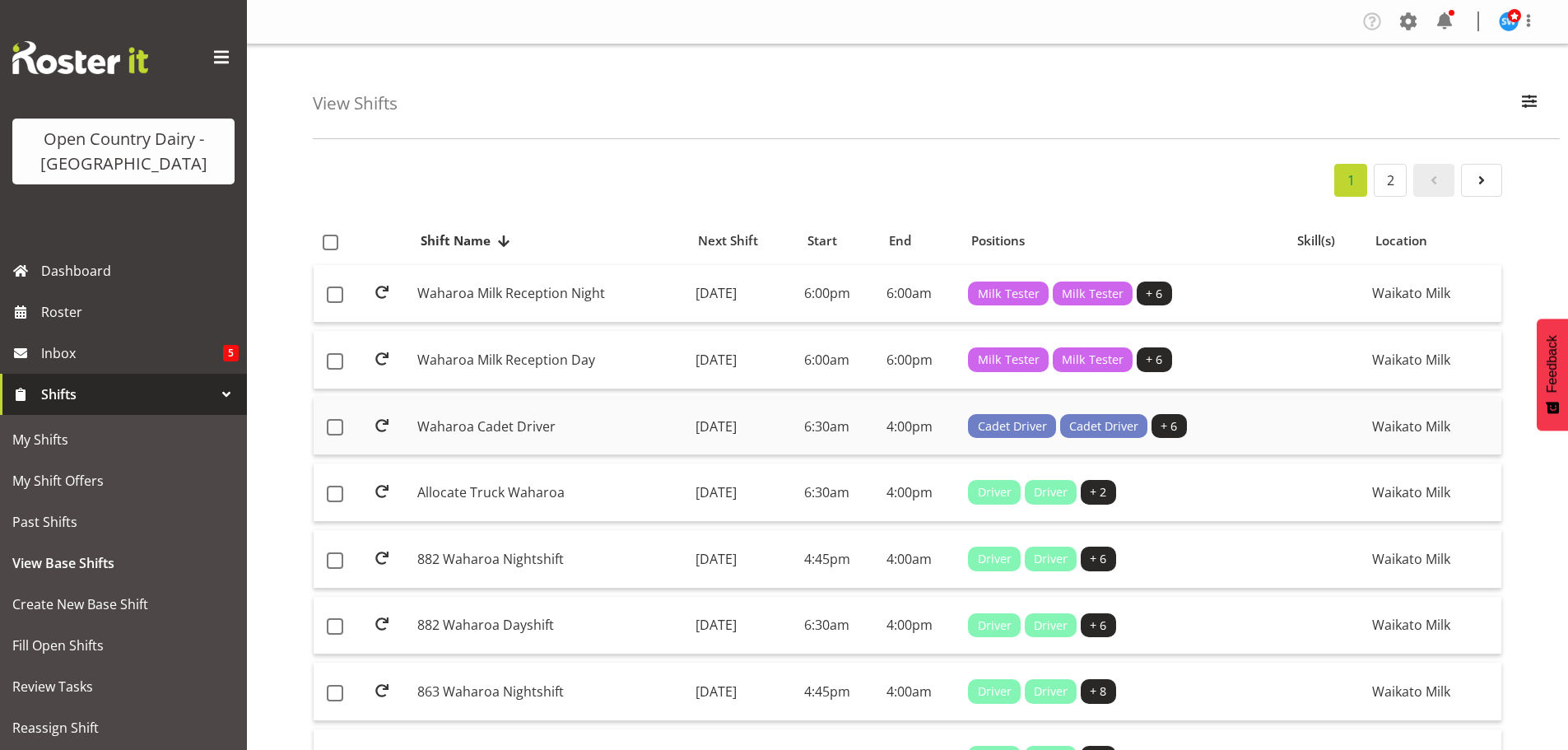
click at [726, 424] on td "[DATE]" at bounding box center [744, 426] width 109 height 58
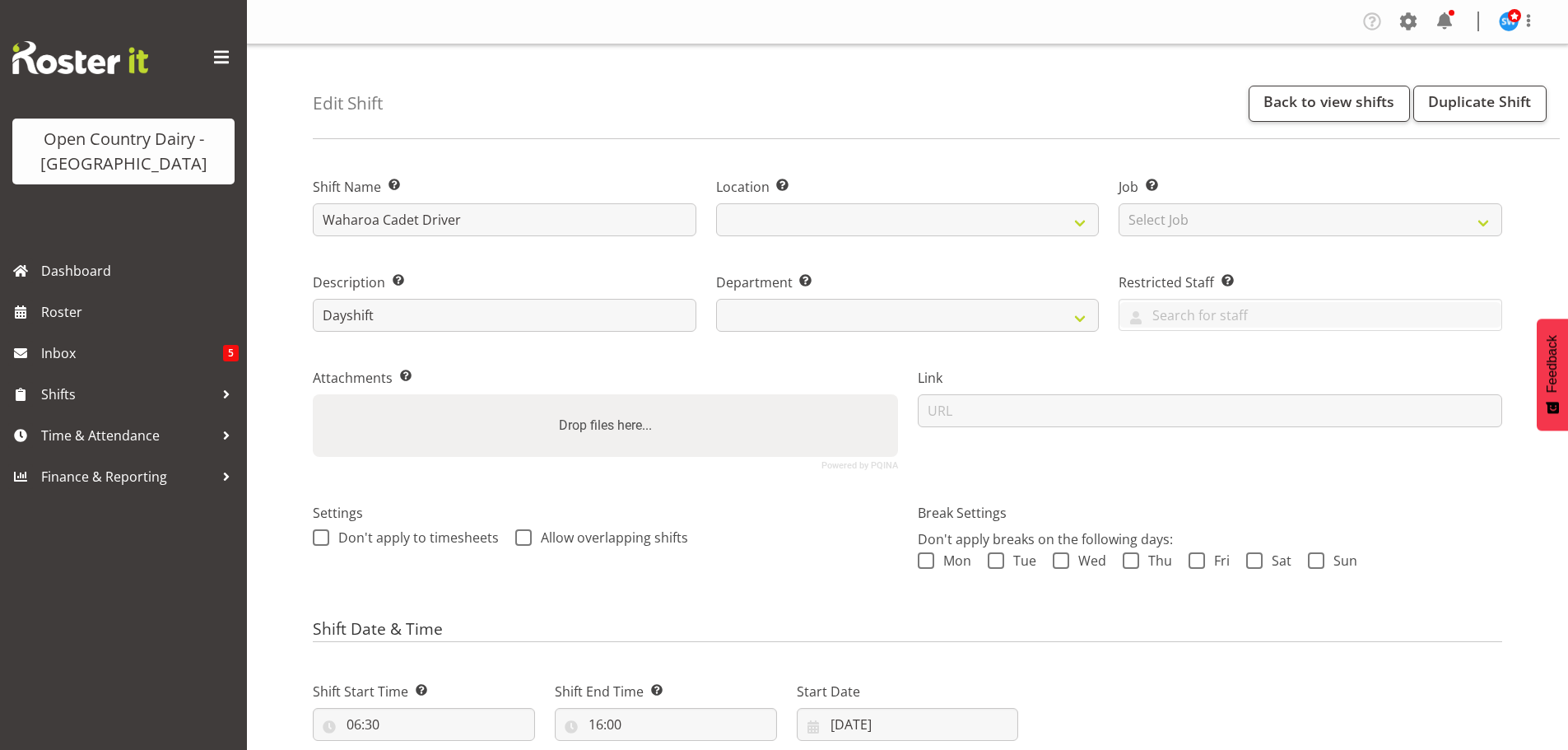
select select
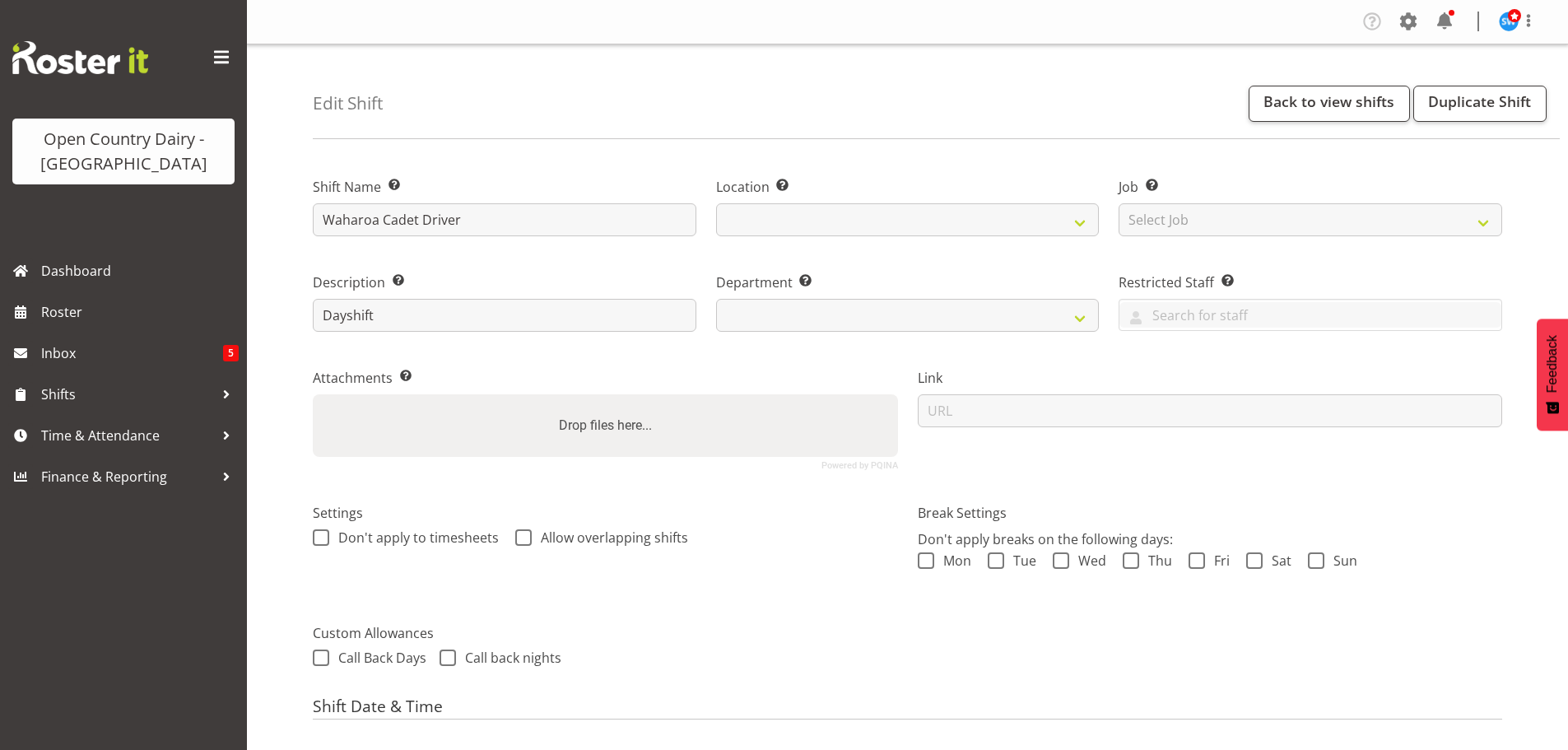
select select
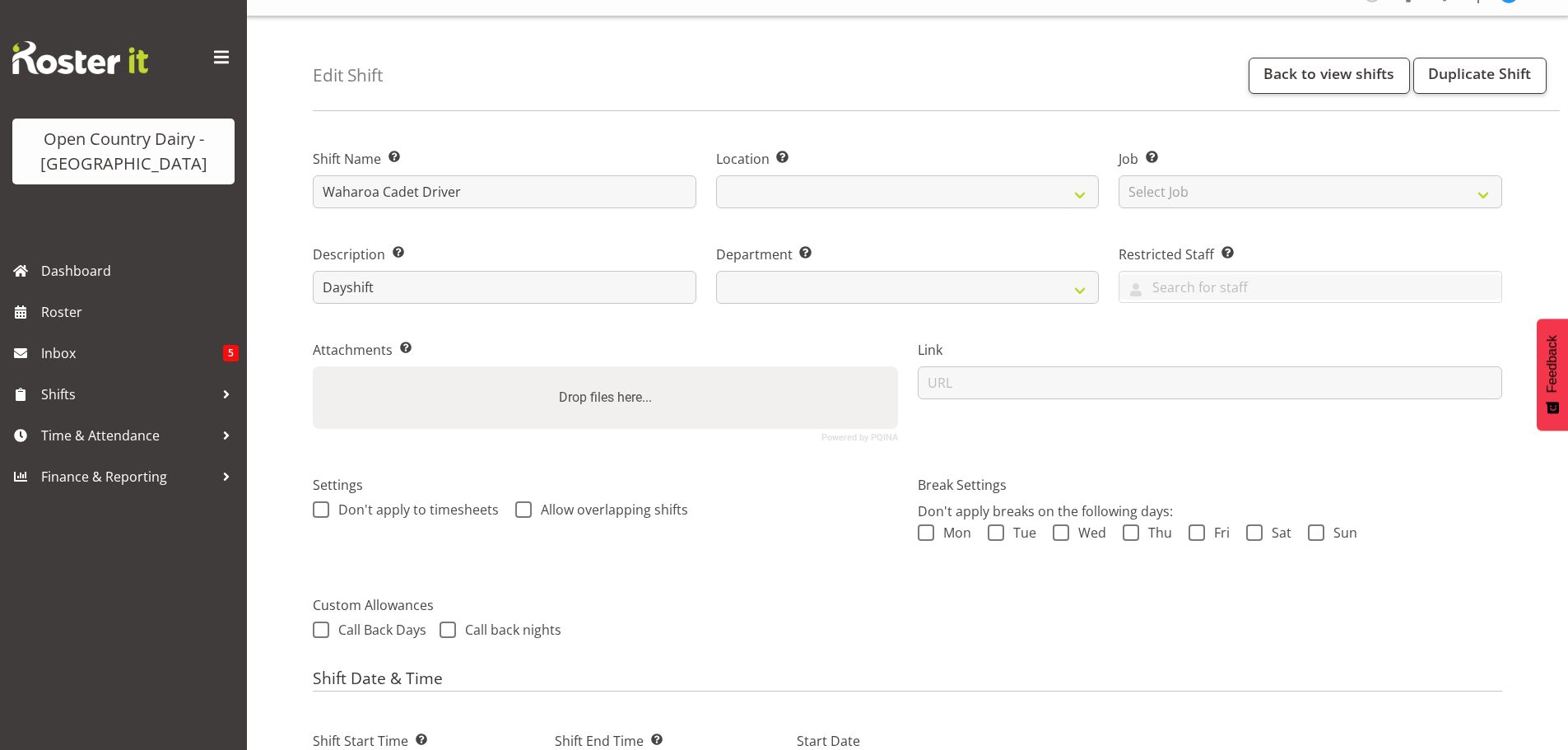
select select "1054"
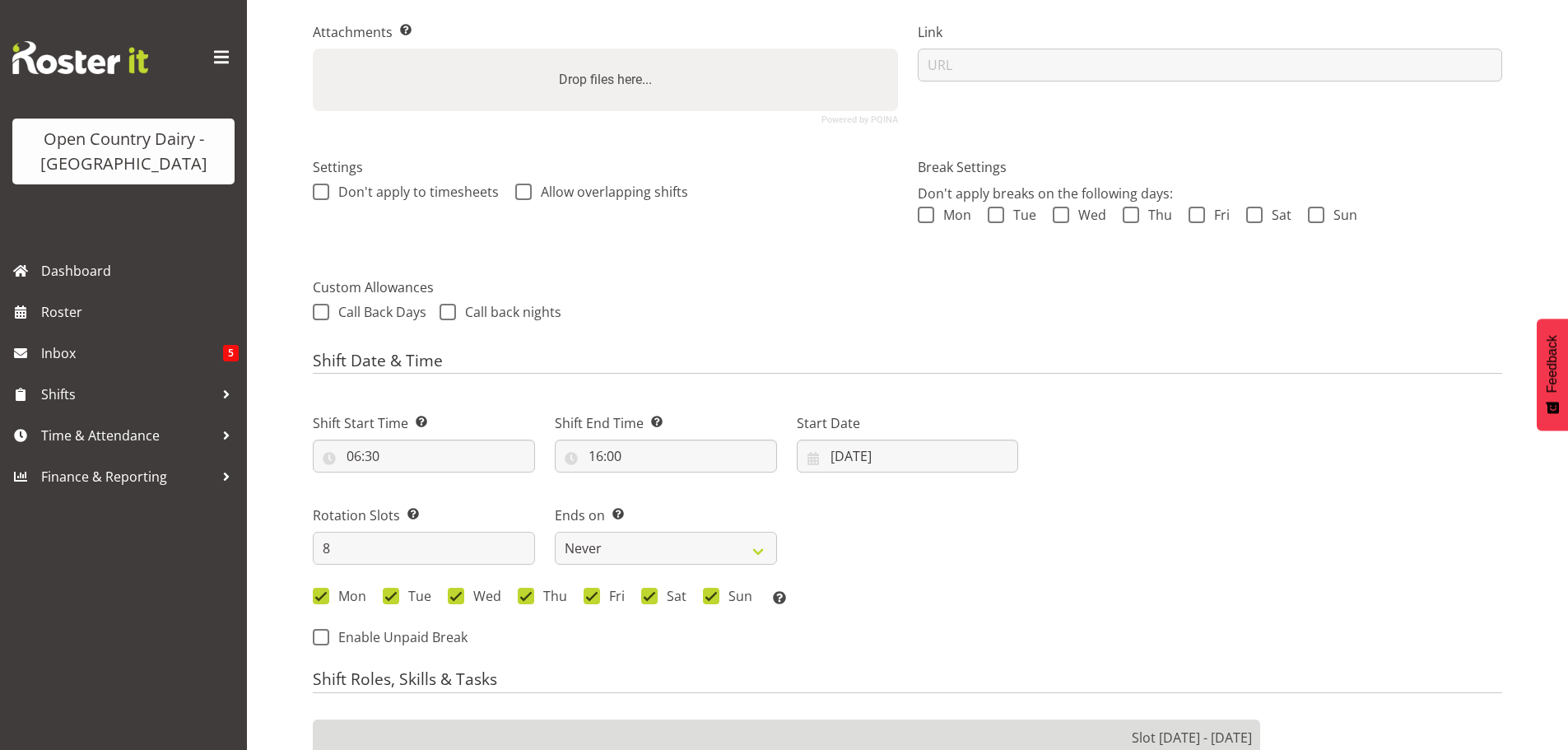
scroll to position [412, 0]
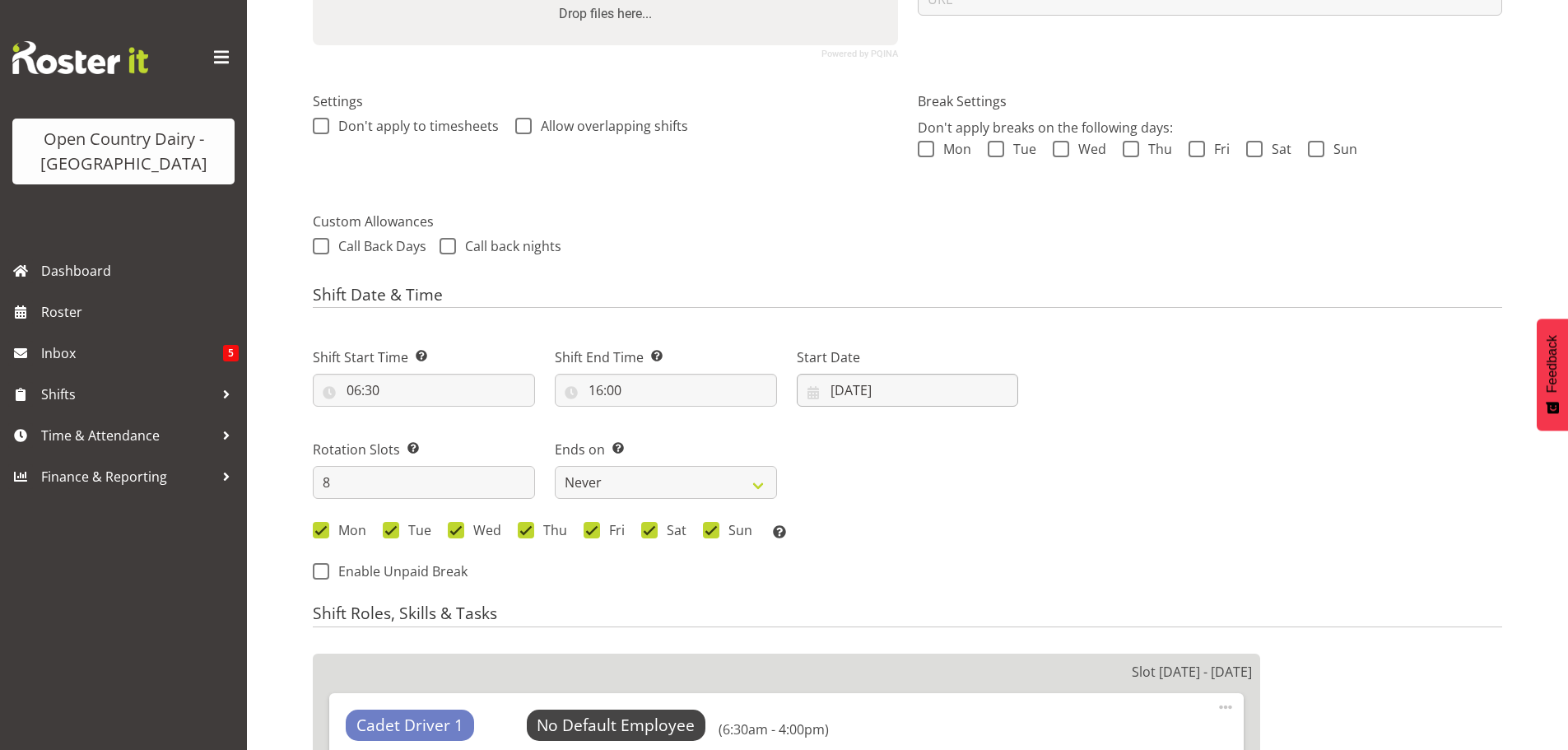
select select
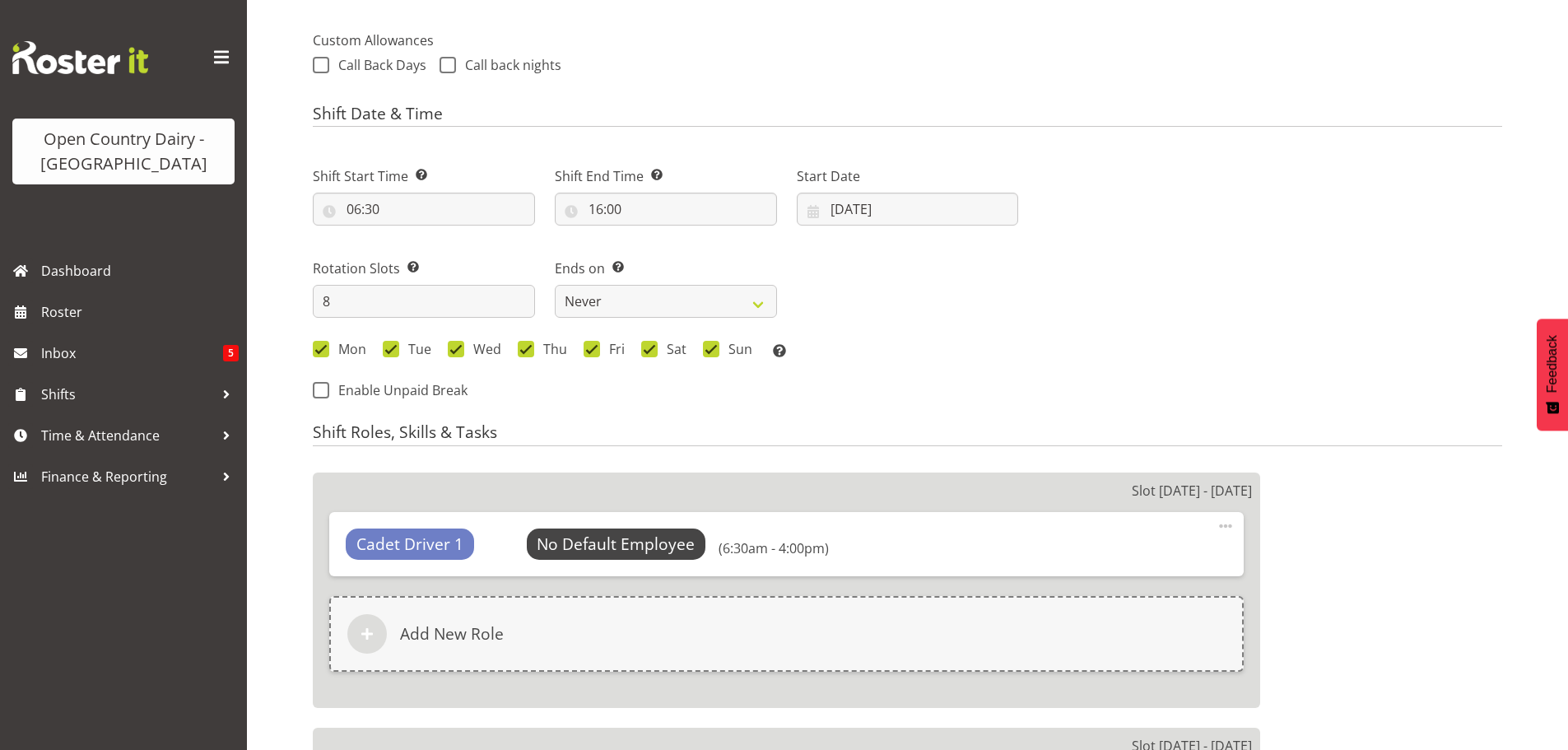
scroll to position [658, 0]
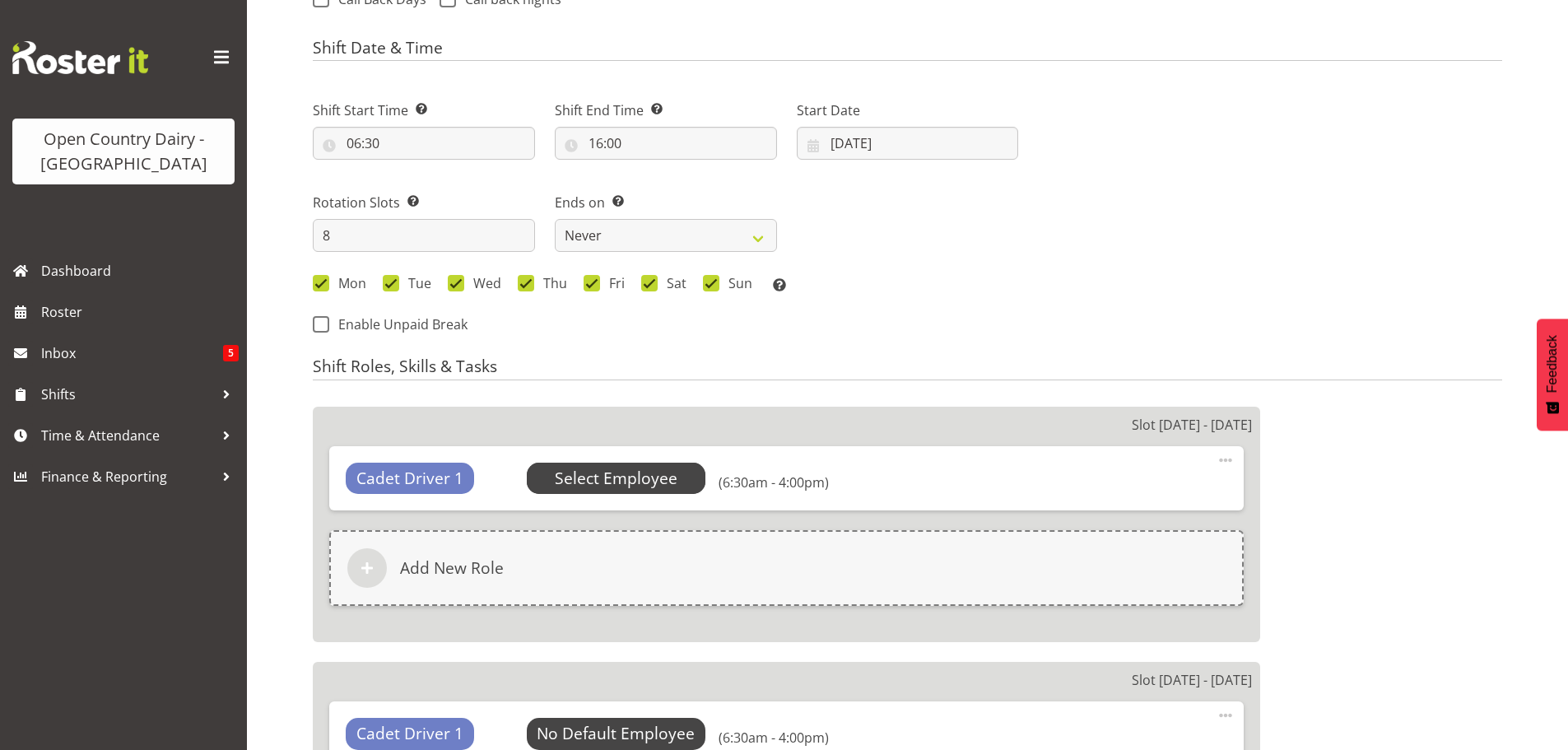
click at [638, 472] on span "Select Employee" at bounding box center [616, 479] width 122 height 24
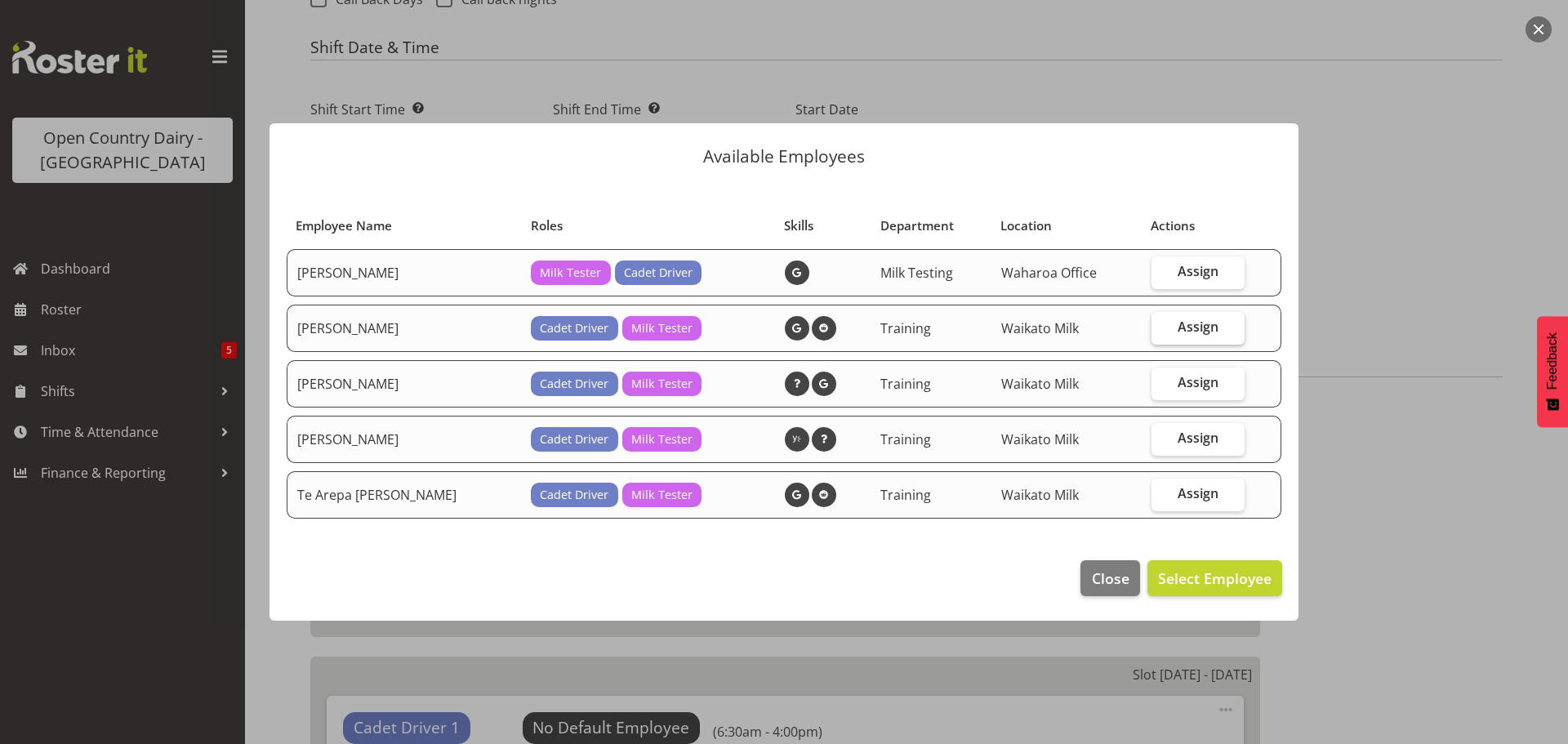
click at [1165, 327] on label "Assign" at bounding box center [1197, 328] width 93 height 32
click at [1162, 327] on input "Assign" at bounding box center [1157, 327] width 11 height 11
checkbox input "true"
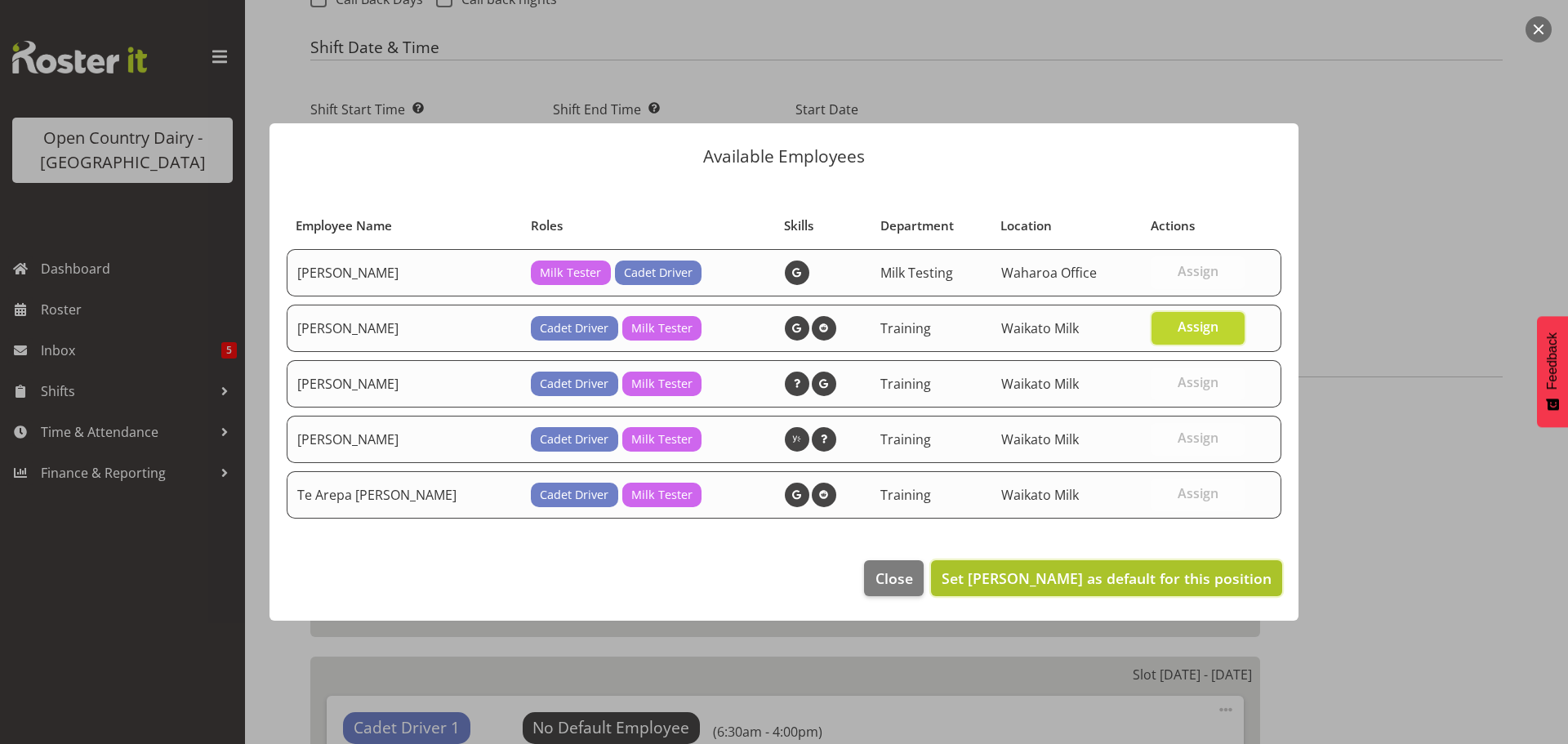
click at [1151, 579] on span "Set [PERSON_NAME] as default for this position" at bounding box center [1106, 578] width 330 height 20
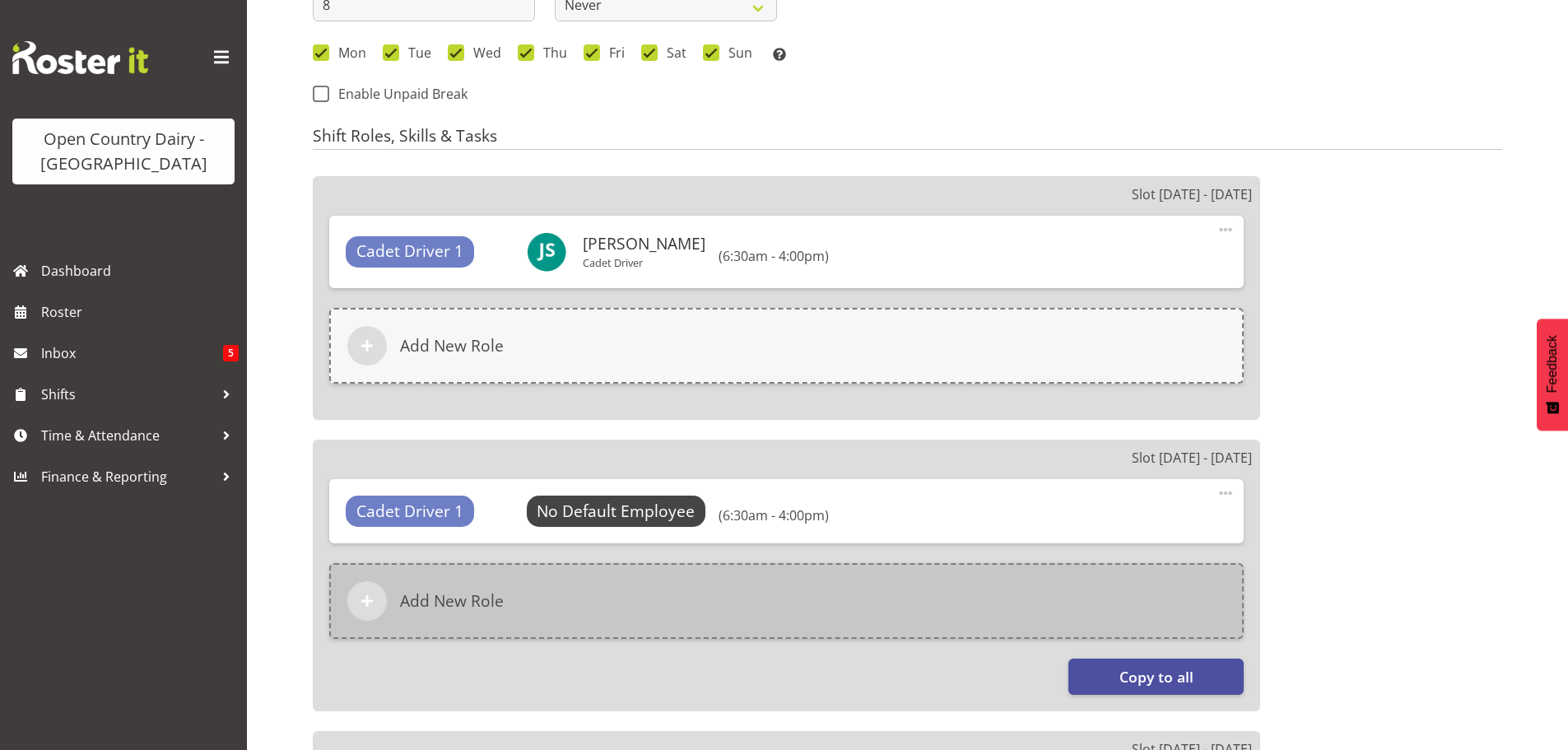
scroll to position [905, 0]
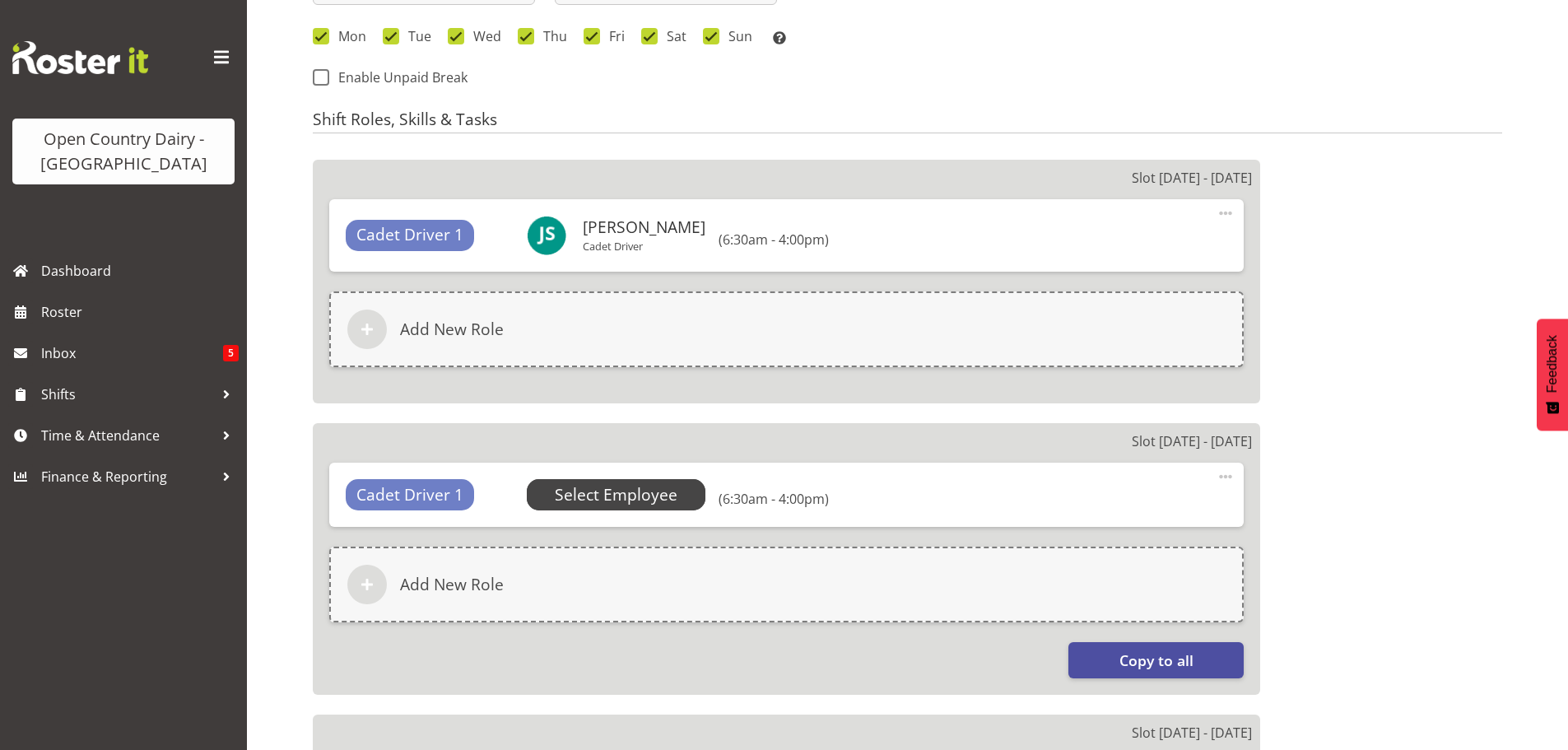
click at [642, 488] on span "Select Employee" at bounding box center [616, 495] width 122 height 24
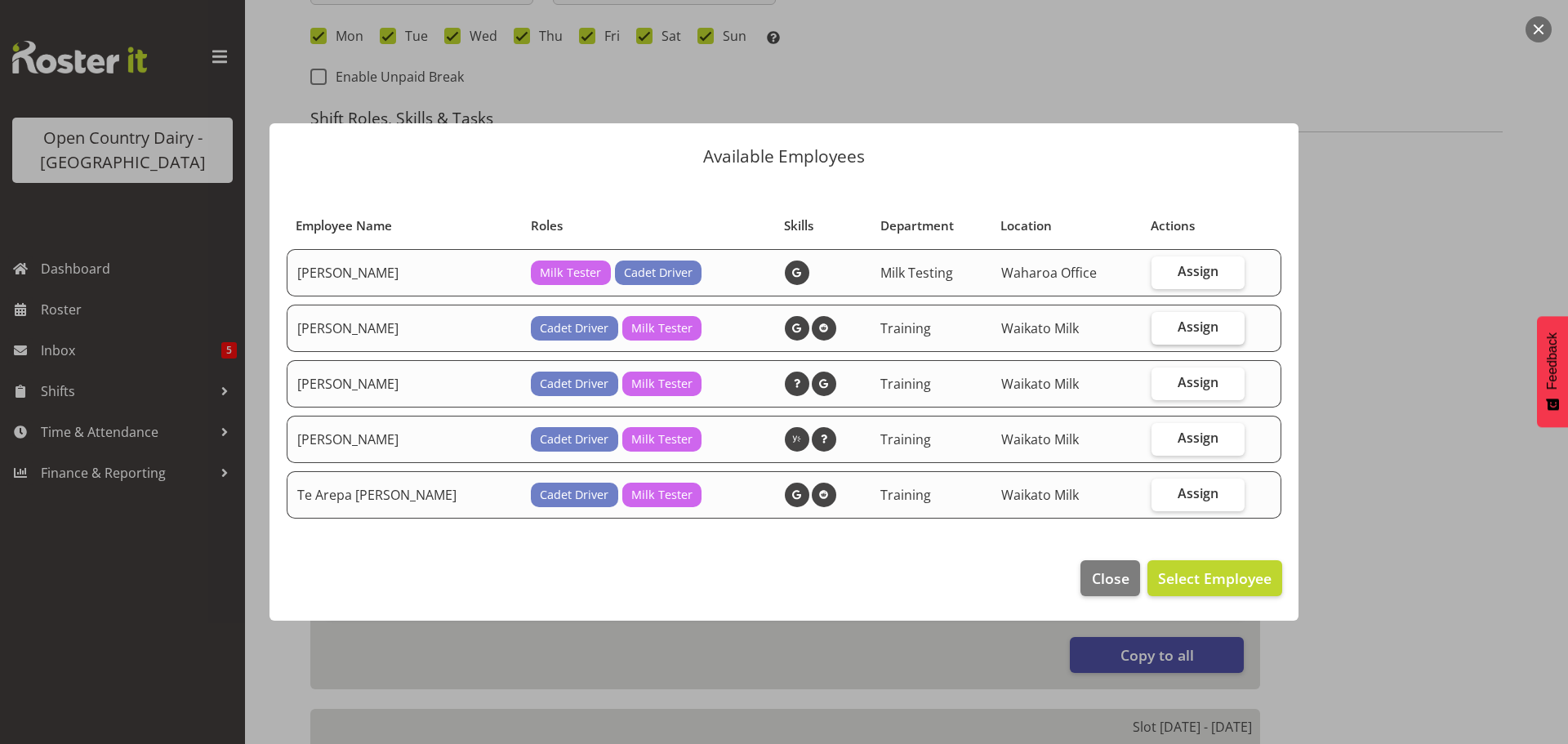
click at [1192, 327] on span "Assign" at bounding box center [1198, 327] width 41 height 16
click at [1162, 327] on input "Assign" at bounding box center [1157, 327] width 11 height 11
checkbox input "true"
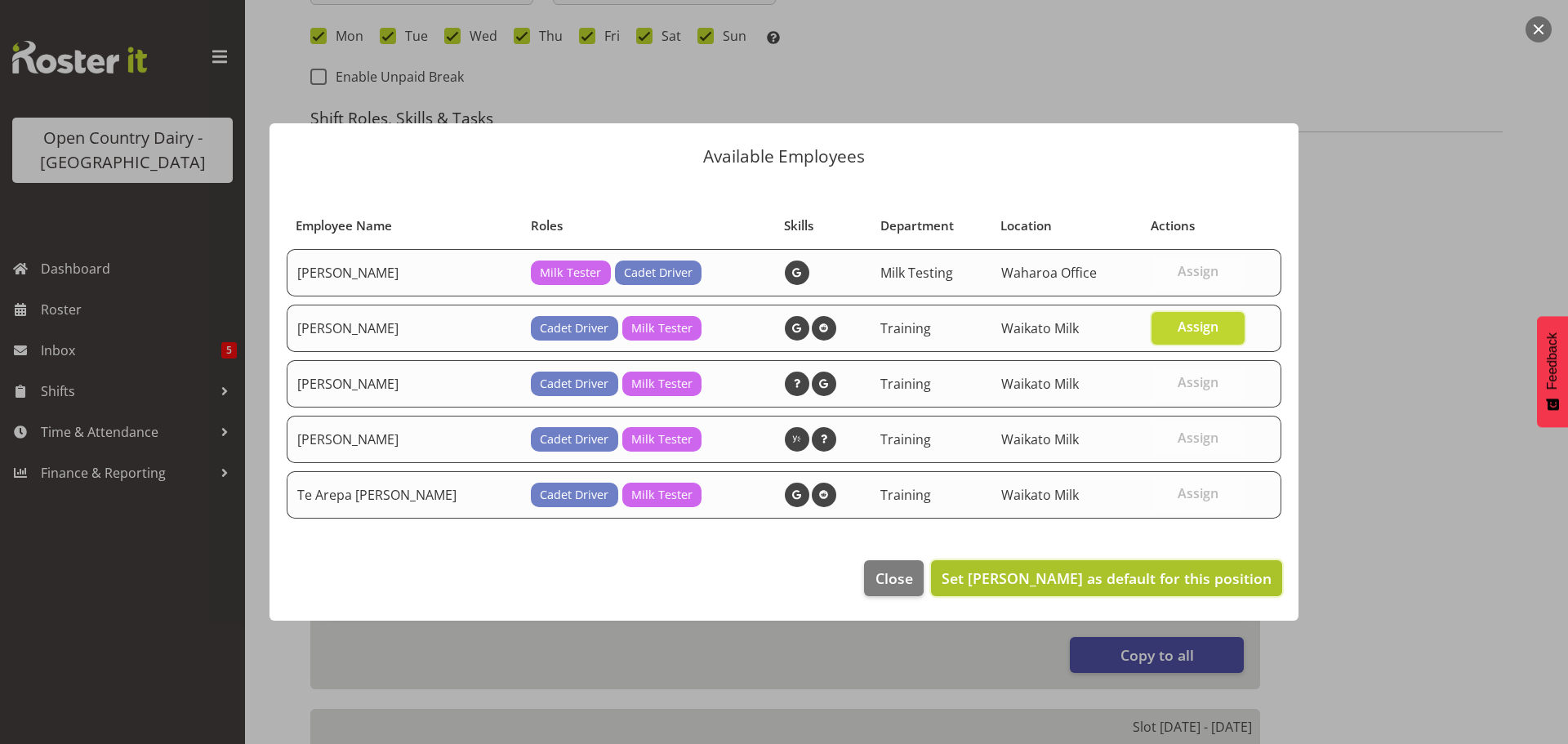
click at [1210, 572] on span "Set [PERSON_NAME] as default for this position" at bounding box center [1106, 578] width 330 height 20
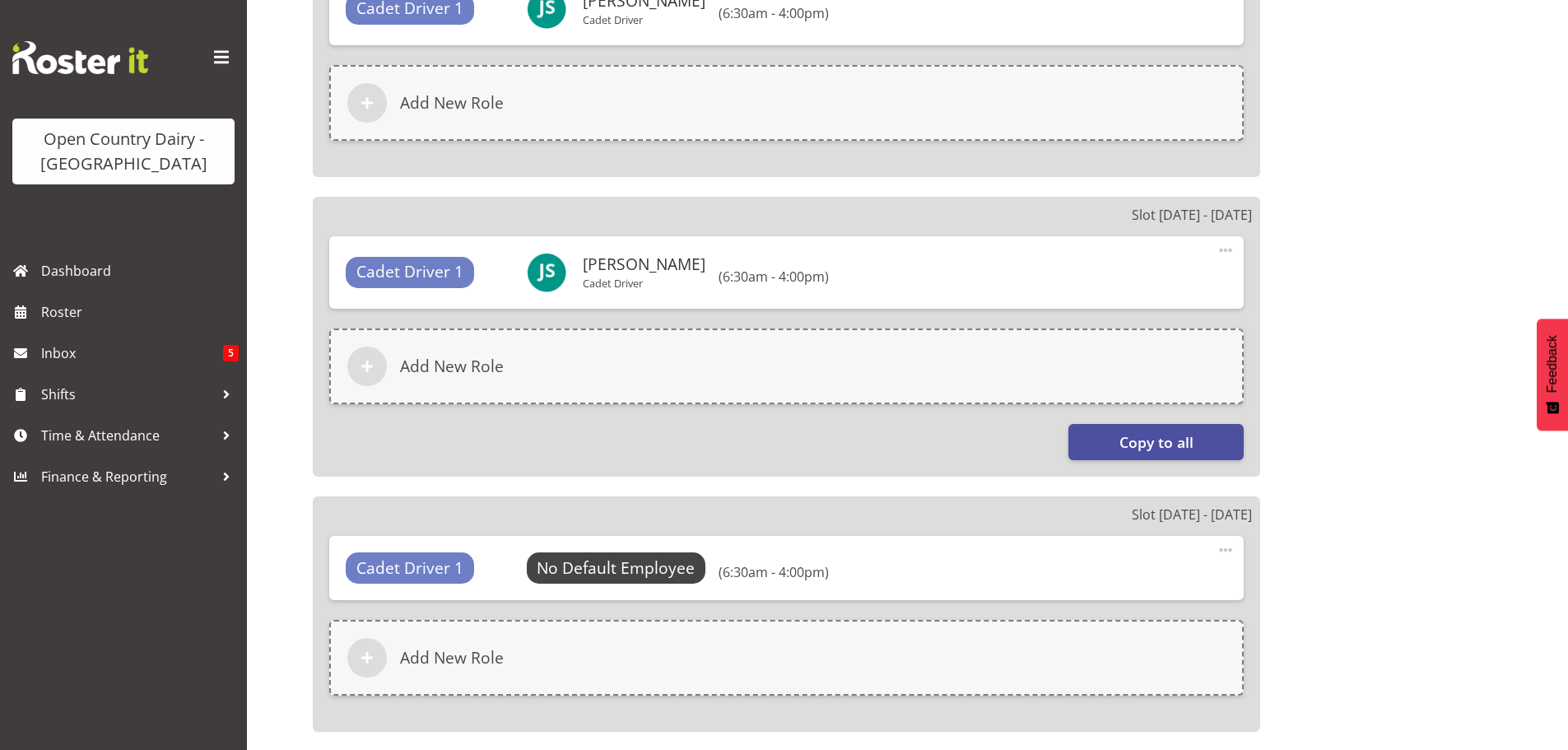
scroll to position [1152, 0]
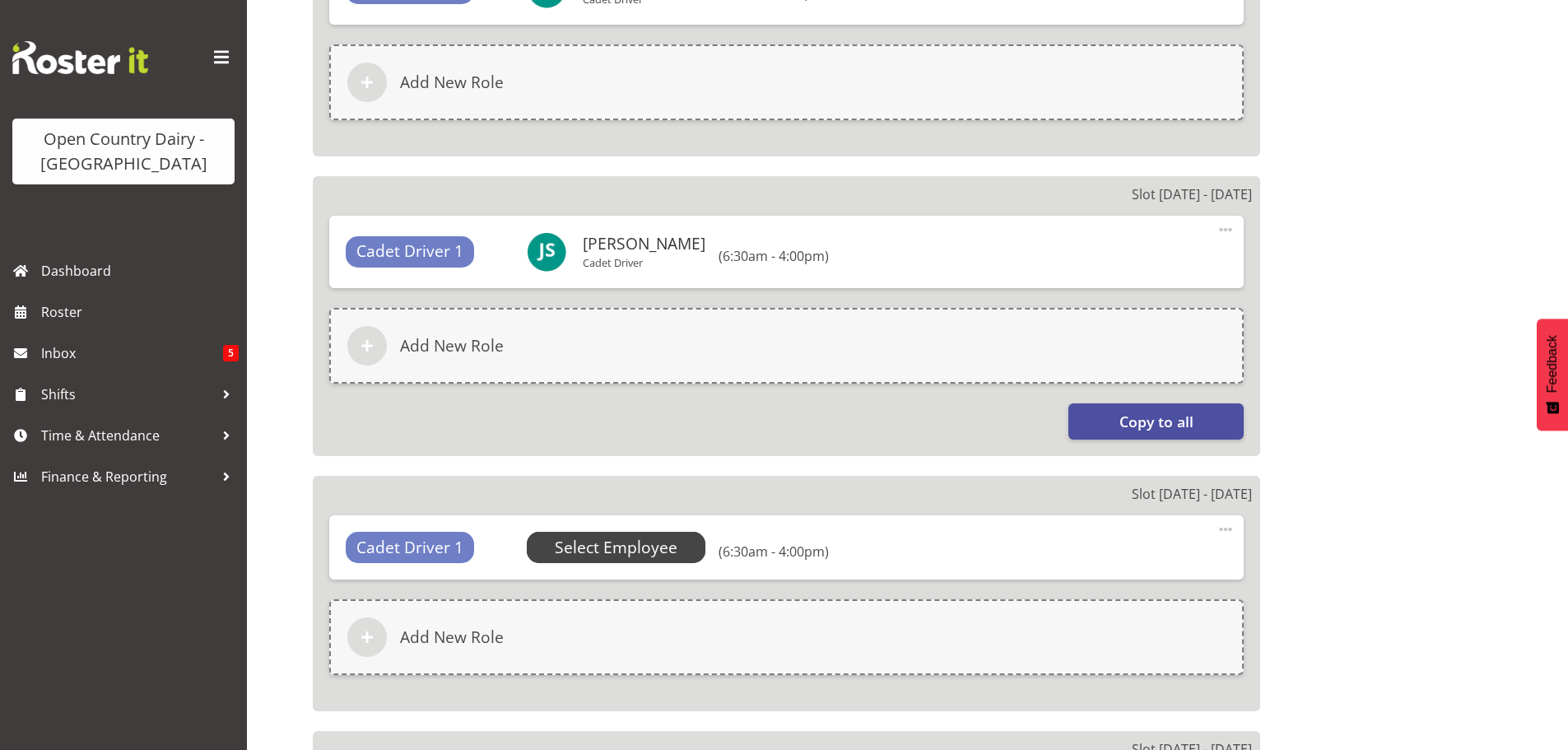
click at [638, 547] on span "Select Employee" at bounding box center [616, 548] width 122 height 24
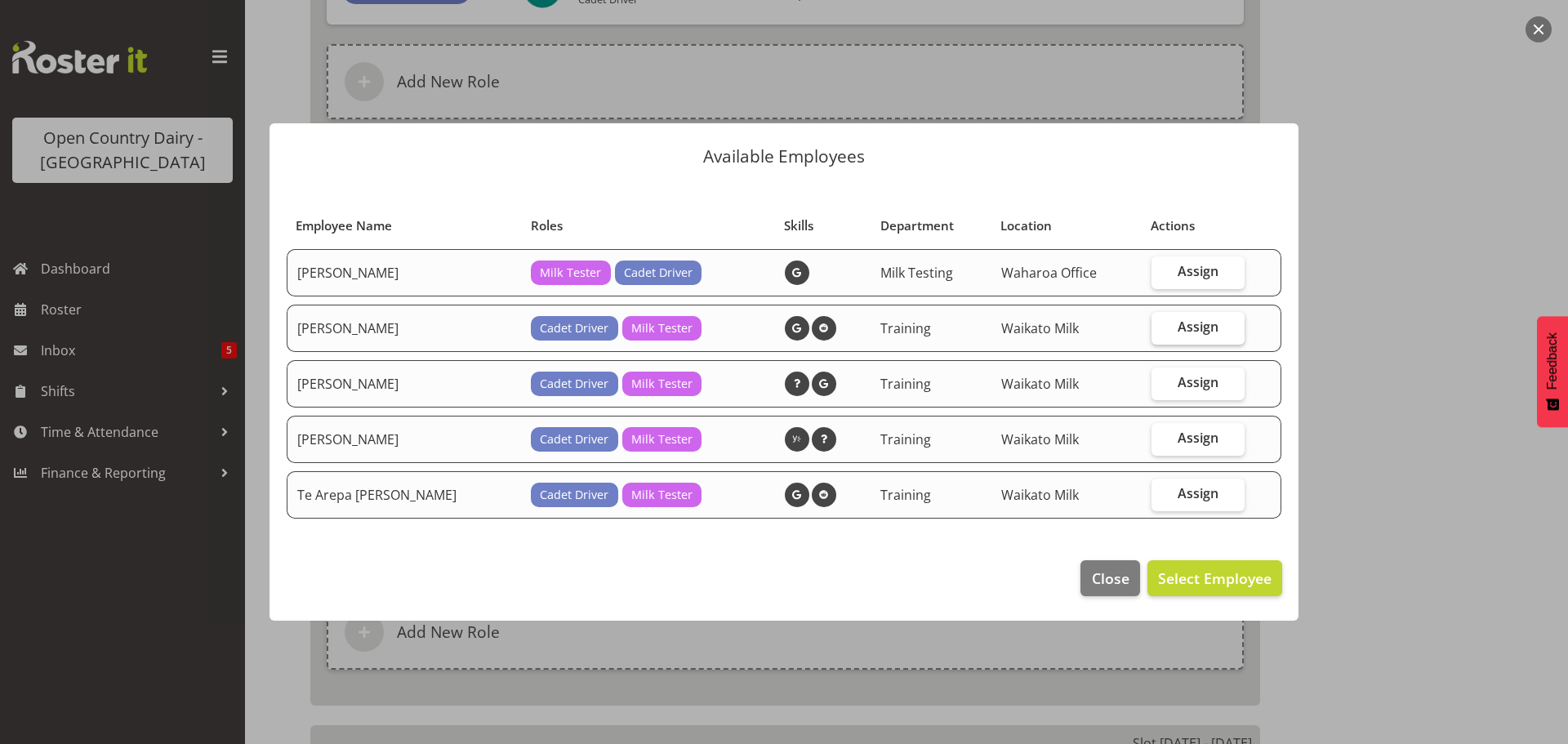
click at [1192, 323] on span "Assign" at bounding box center [1198, 327] width 41 height 16
click at [1162, 323] on input "Assign" at bounding box center [1157, 327] width 11 height 11
checkbox input "true"
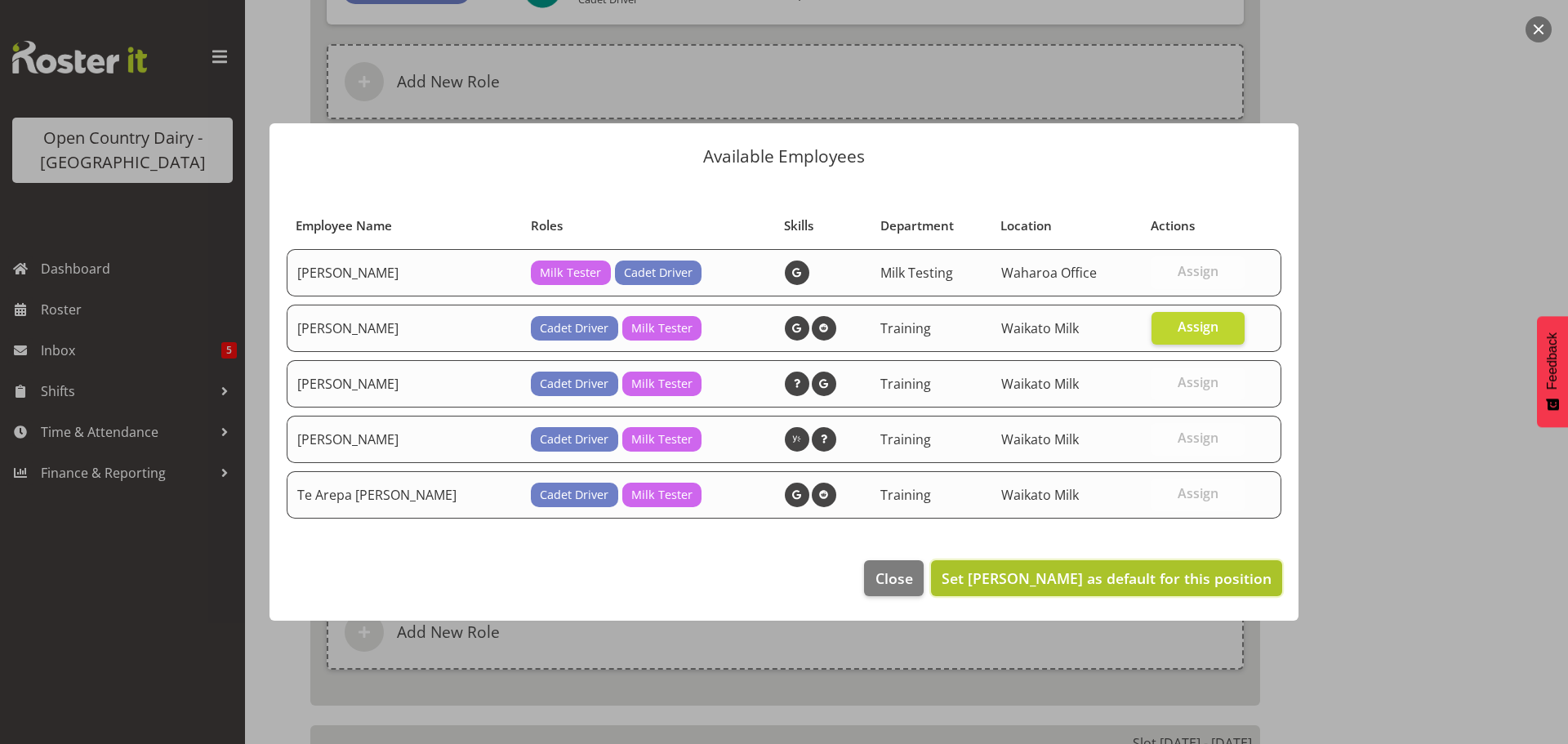
click at [1191, 578] on span "Set [PERSON_NAME] as default for this position" at bounding box center [1106, 578] width 330 height 20
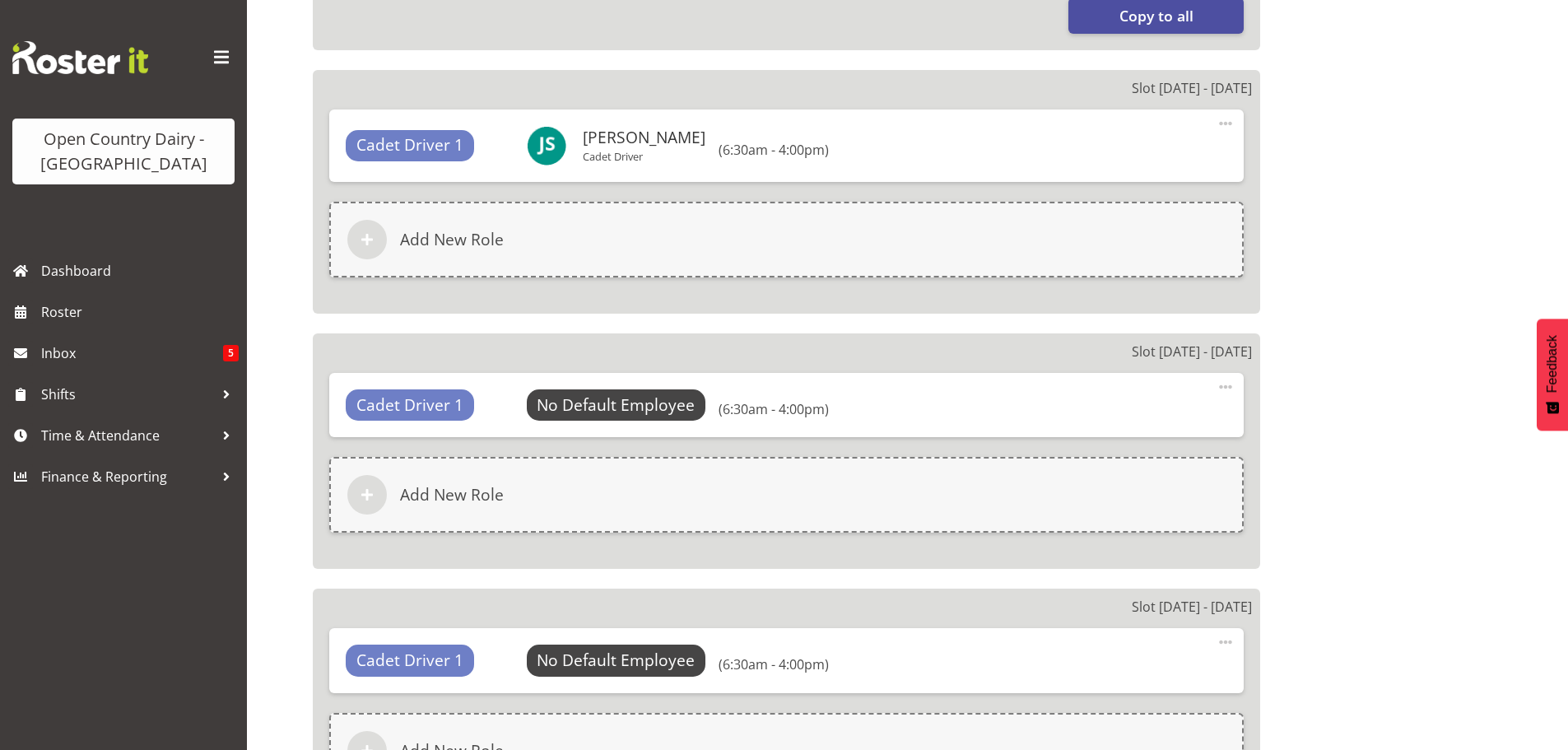
scroll to position [1563, 0]
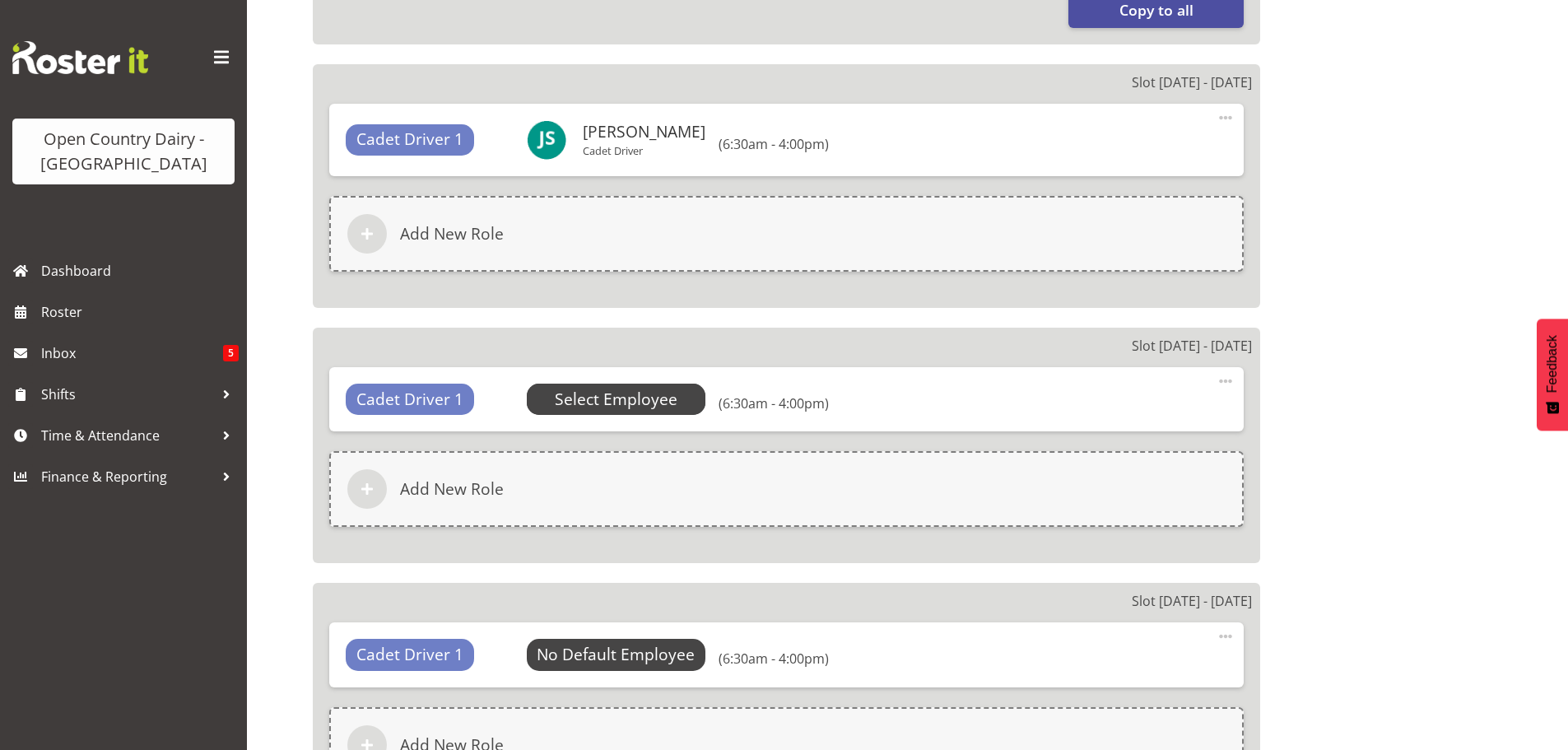
click at [652, 401] on span "Select Employee" at bounding box center [616, 399] width 122 height 24
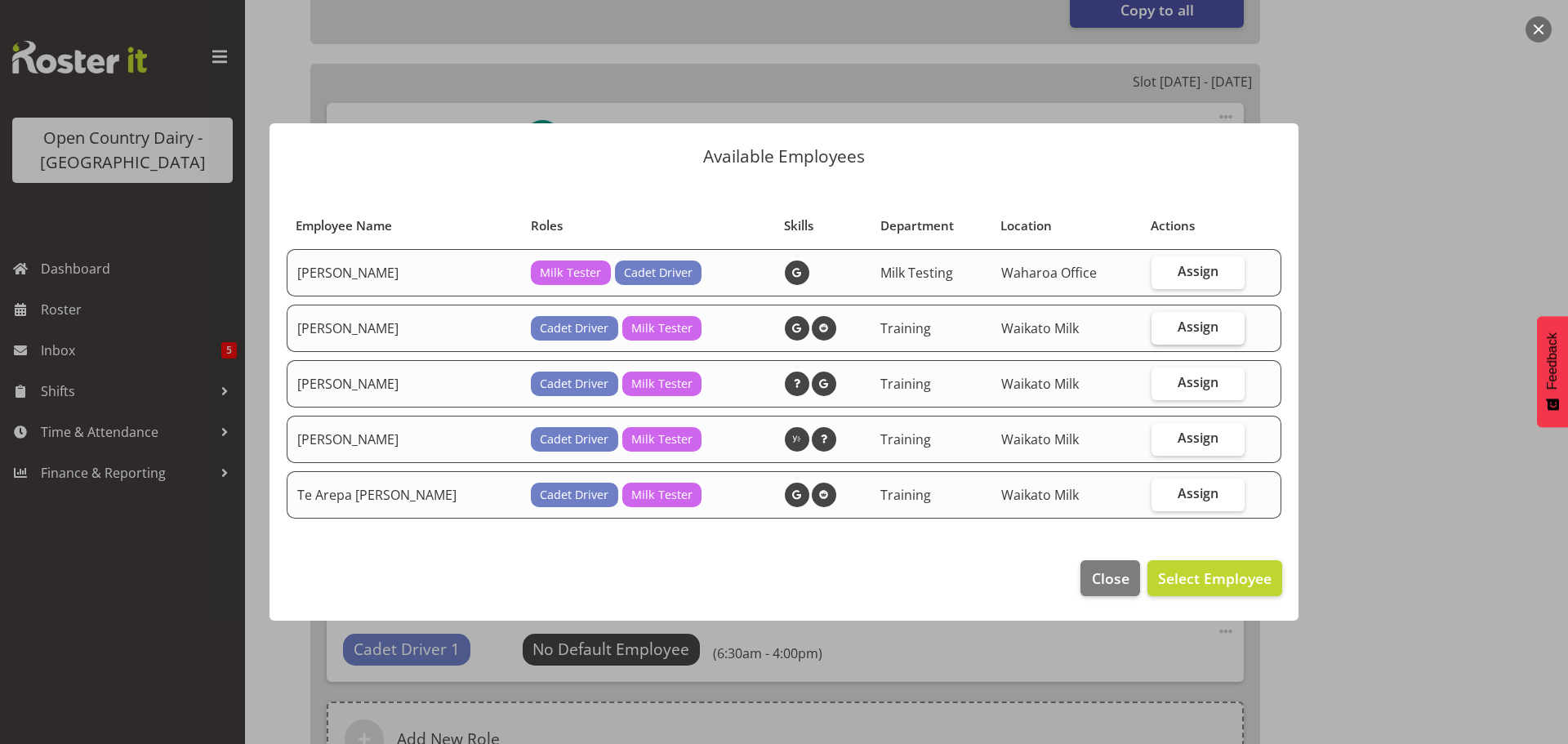
click at [1183, 324] on span "Assign" at bounding box center [1198, 327] width 41 height 16
click at [1162, 324] on input "Assign" at bounding box center [1157, 327] width 11 height 11
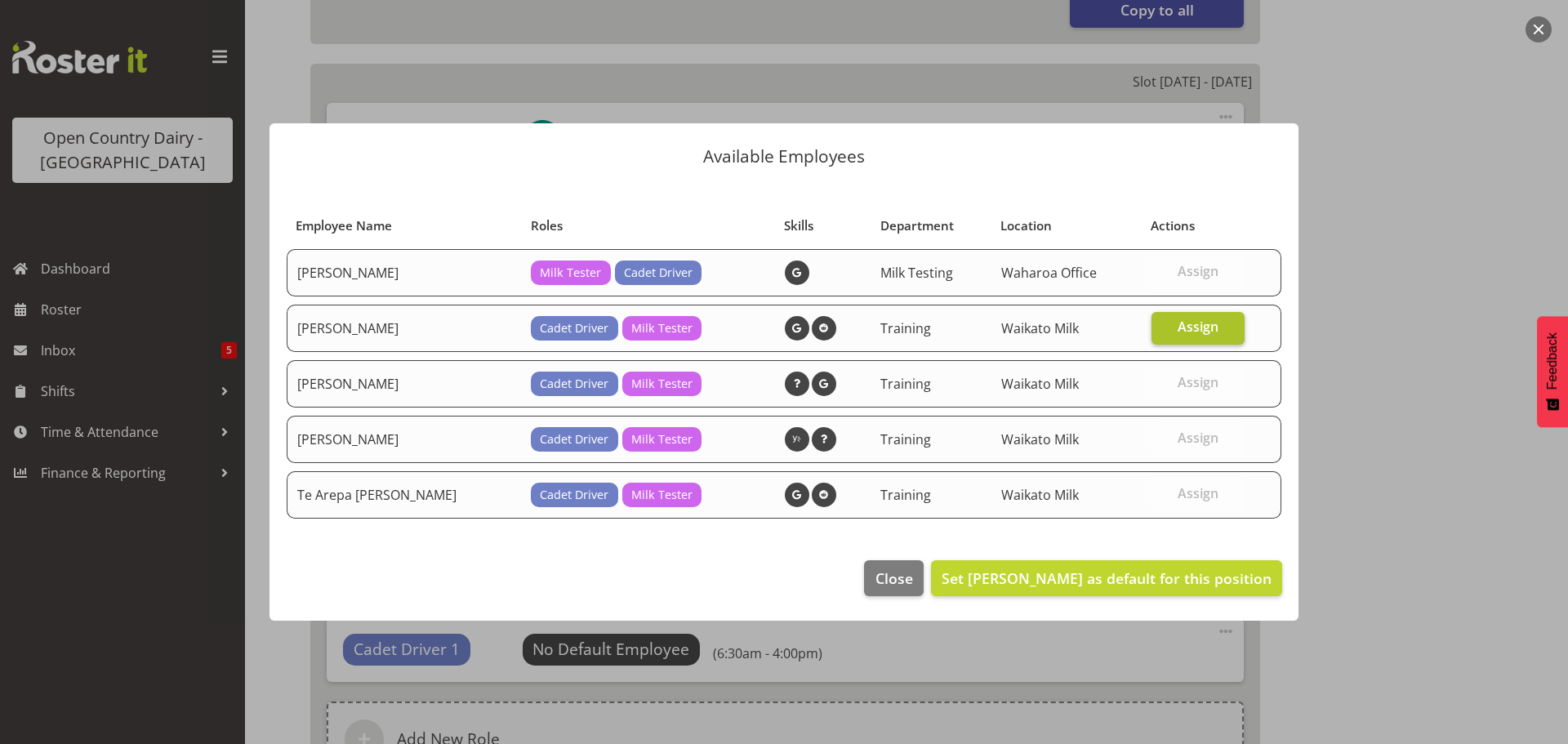
click at [1183, 324] on span "Assign" at bounding box center [1198, 327] width 41 height 16
click at [1162, 324] on input "Assign" at bounding box center [1157, 327] width 11 height 11
checkbox input "false"
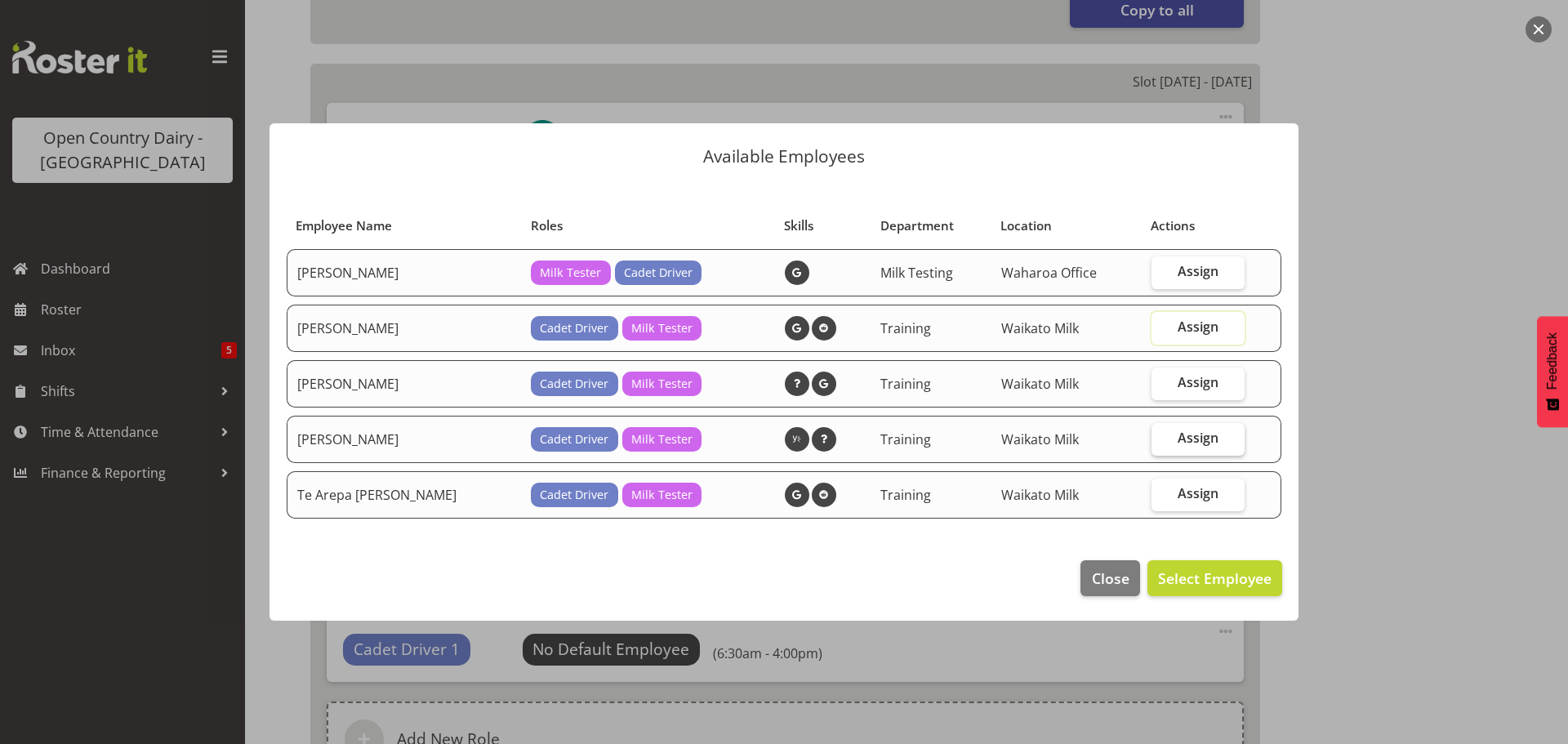
click at [1178, 435] on span "Assign" at bounding box center [1198, 437] width 41 height 16
click at [1162, 435] on input "Assign" at bounding box center [1157, 438] width 11 height 11
checkbox input "true"
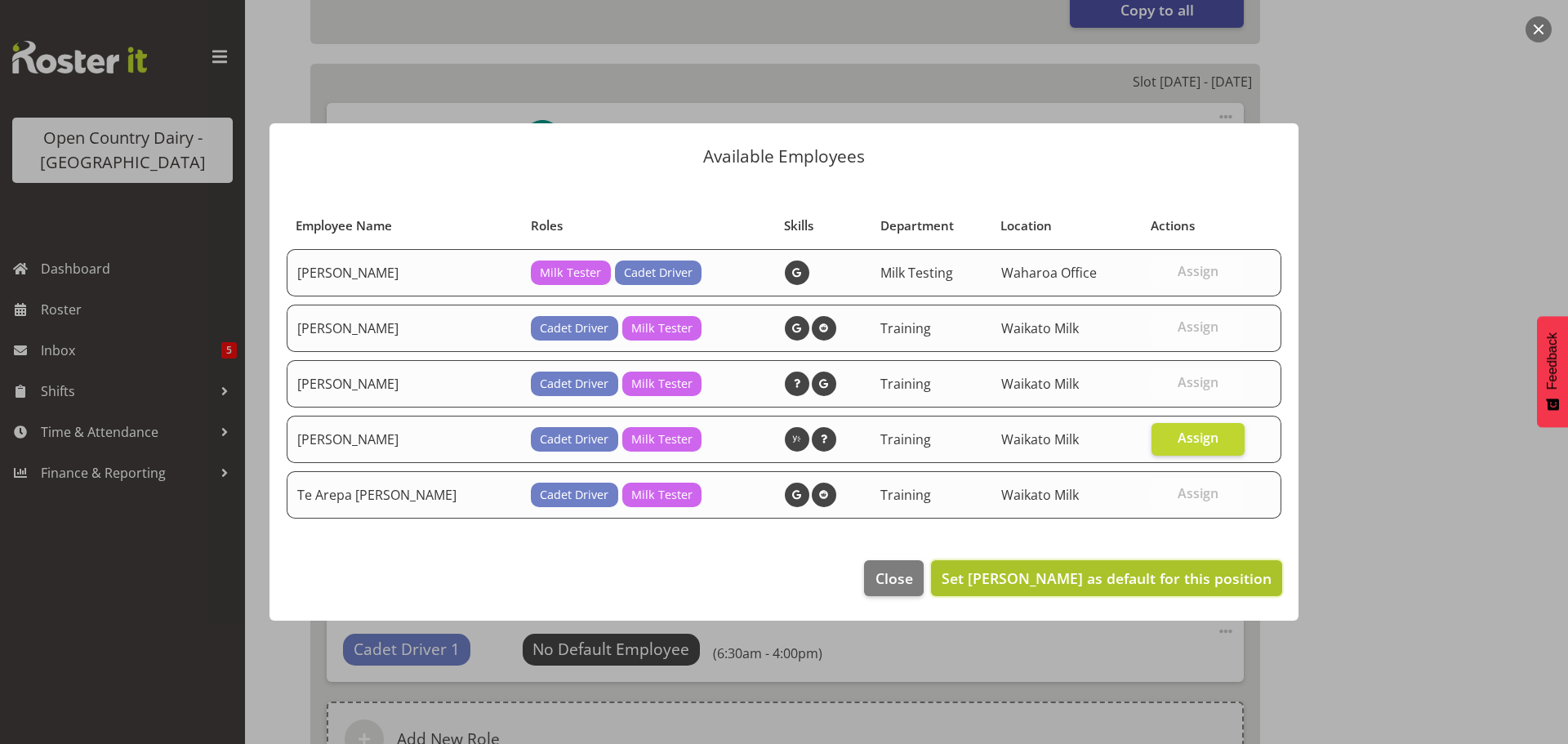
click at [1191, 578] on span "Set [PERSON_NAME] as default for this position" at bounding box center [1106, 578] width 330 height 20
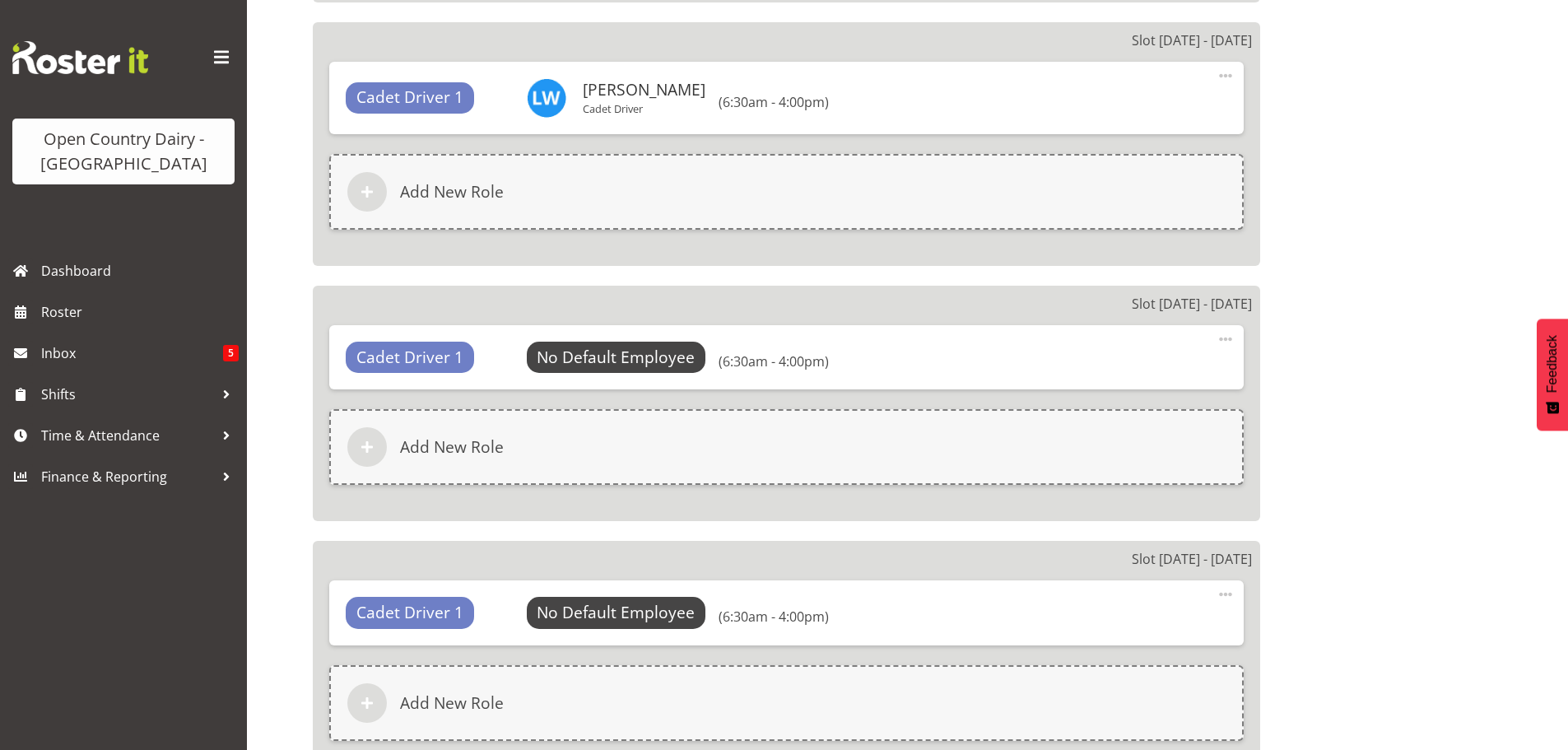
scroll to position [1893, 0]
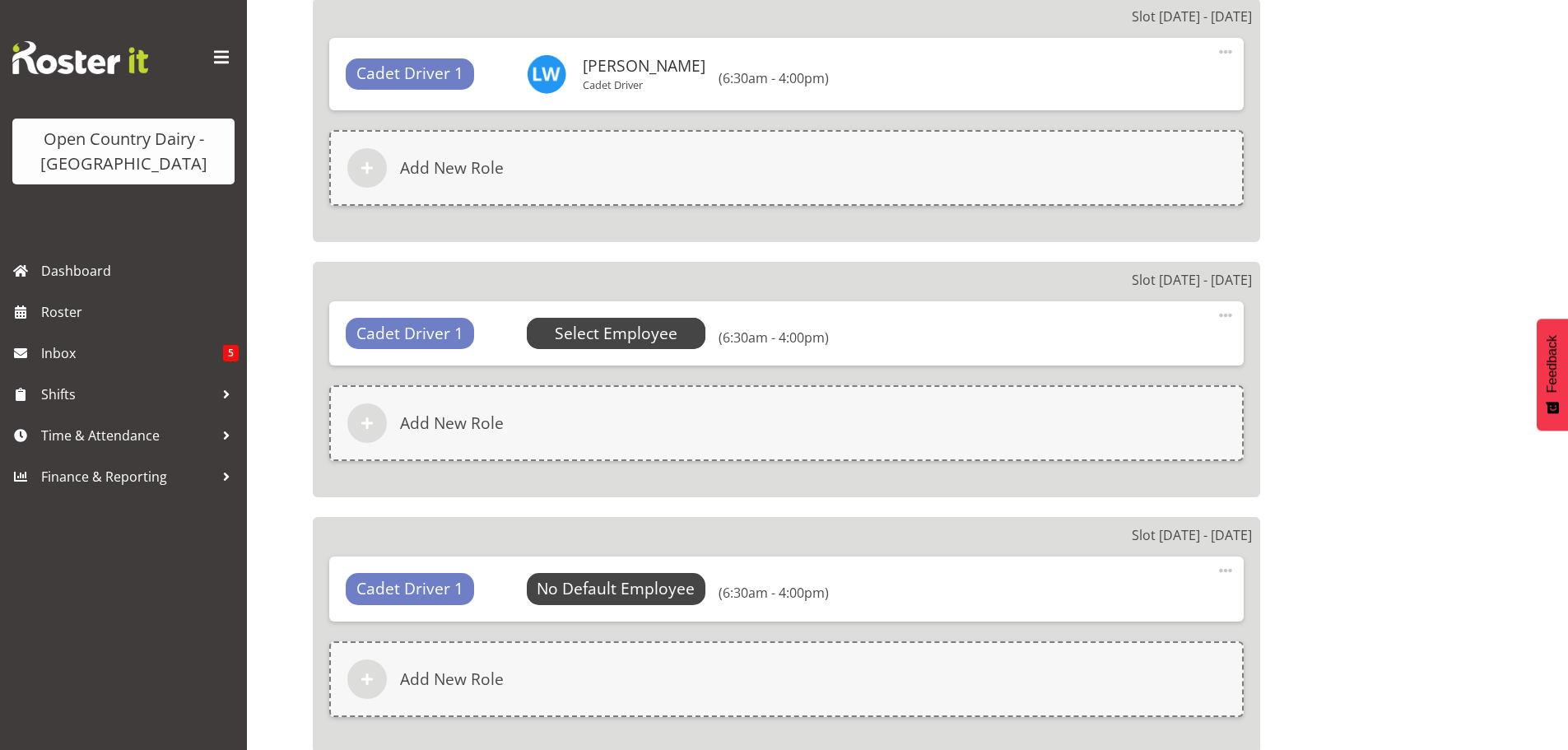
click at [612, 335] on span "Select Employee" at bounding box center [616, 334] width 122 height 24
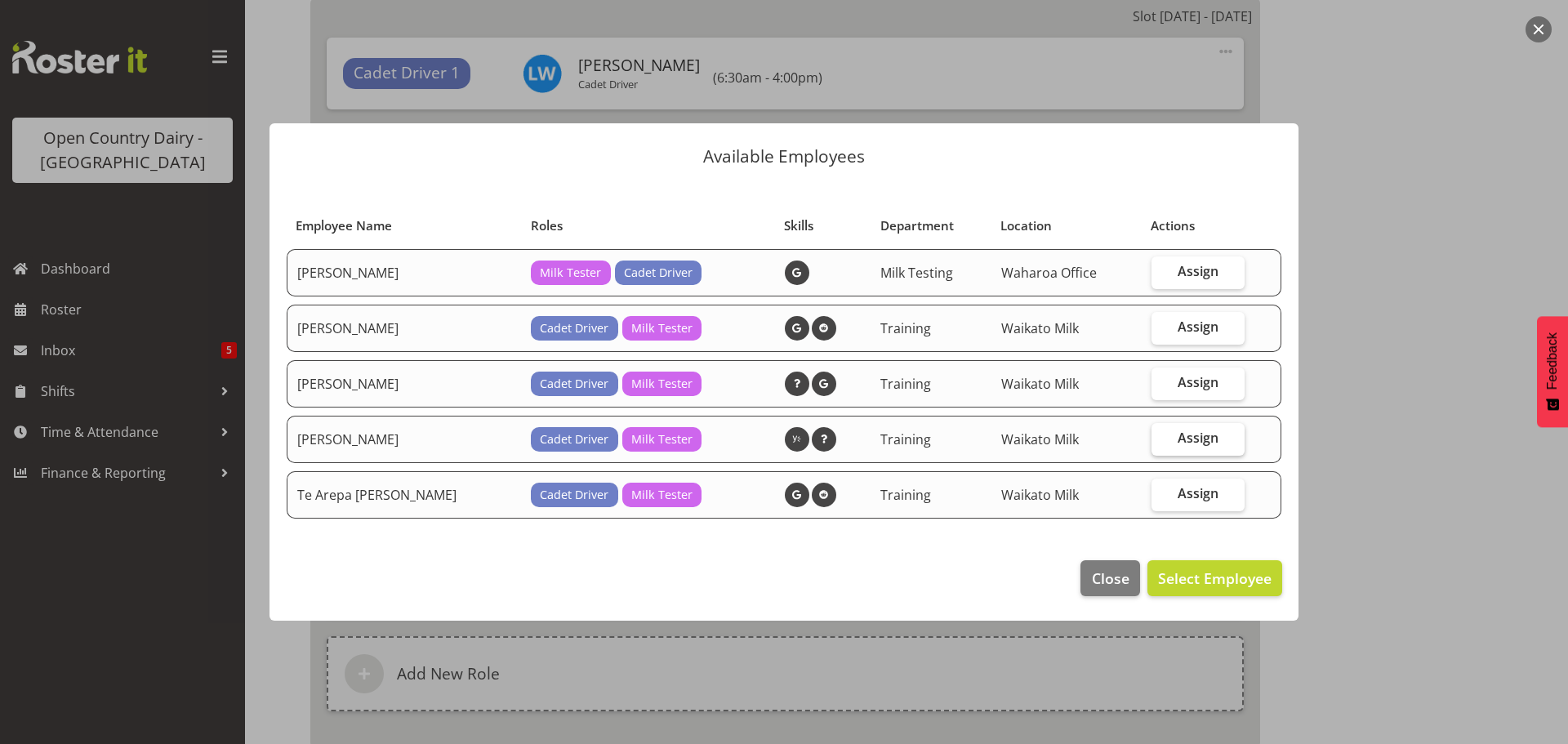
click at [1184, 436] on span "Assign" at bounding box center [1198, 437] width 41 height 16
click at [1162, 436] on input "Assign" at bounding box center [1157, 438] width 11 height 11
checkbox input "true"
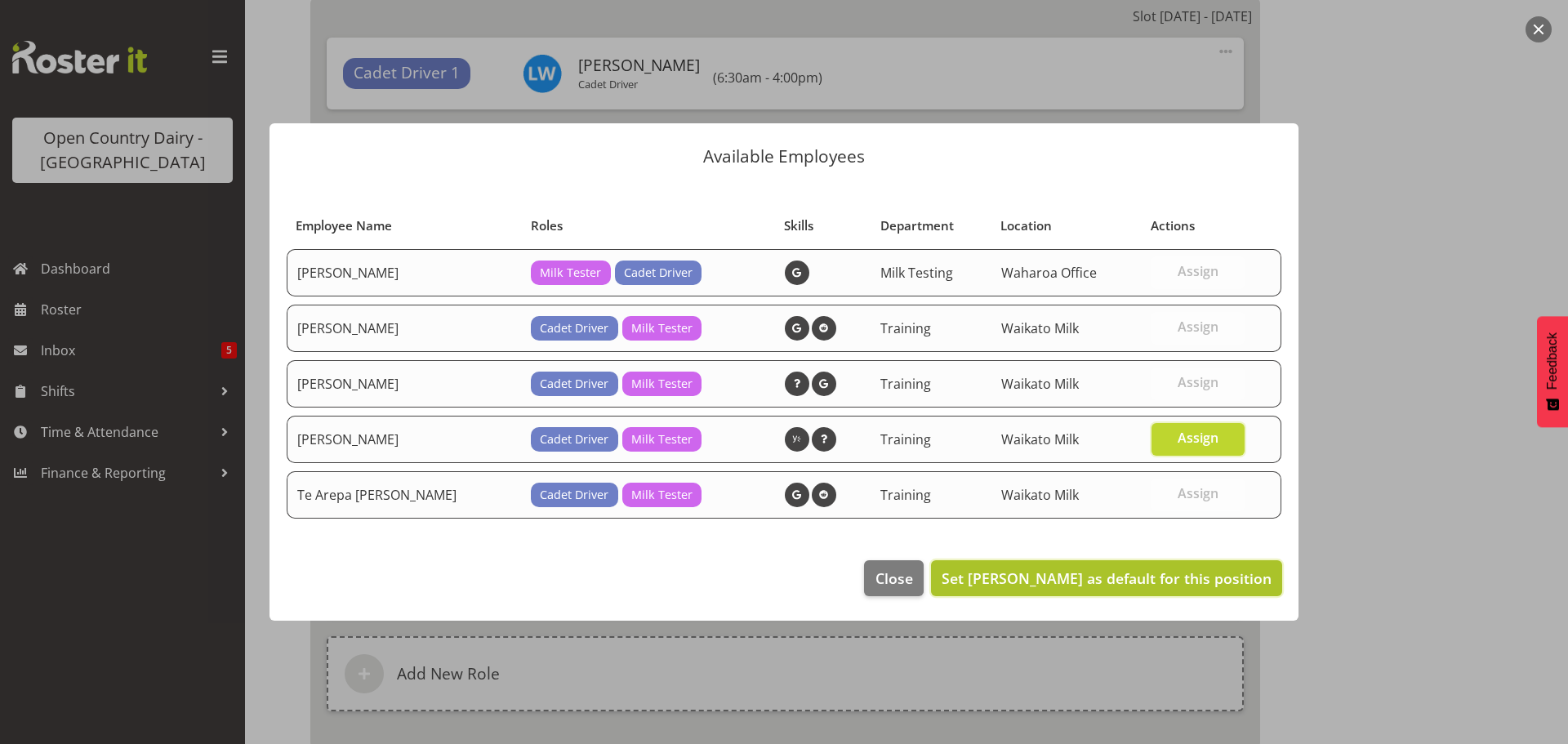
click at [1201, 572] on span "Set [PERSON_NAME] as default for this position" at bounding box center [1106, 578] width 330 height 20
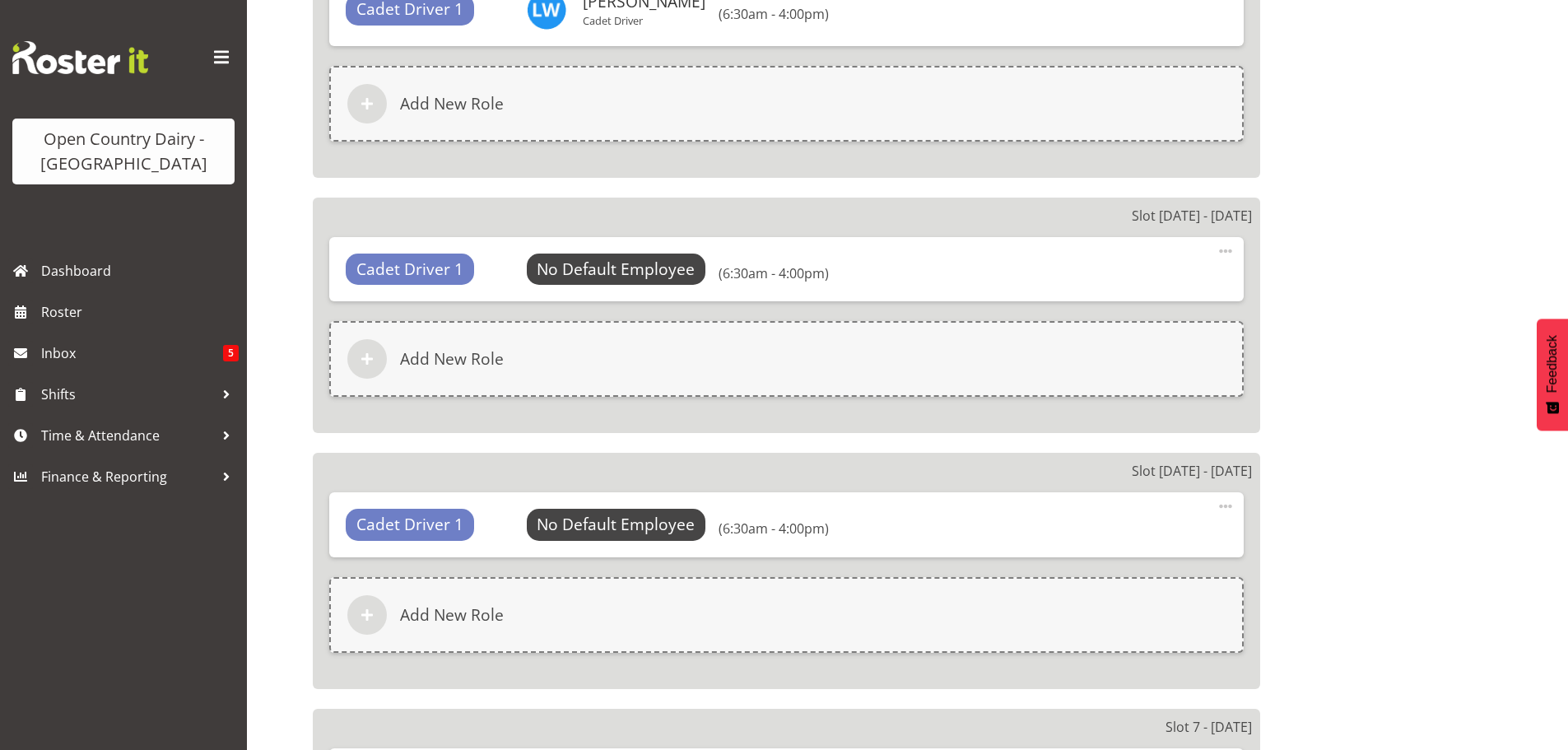
scroll to position [2222, 0]
click at [638, 268] on span "Select Employee" at bounding box center [616, 268] width 122 height 24
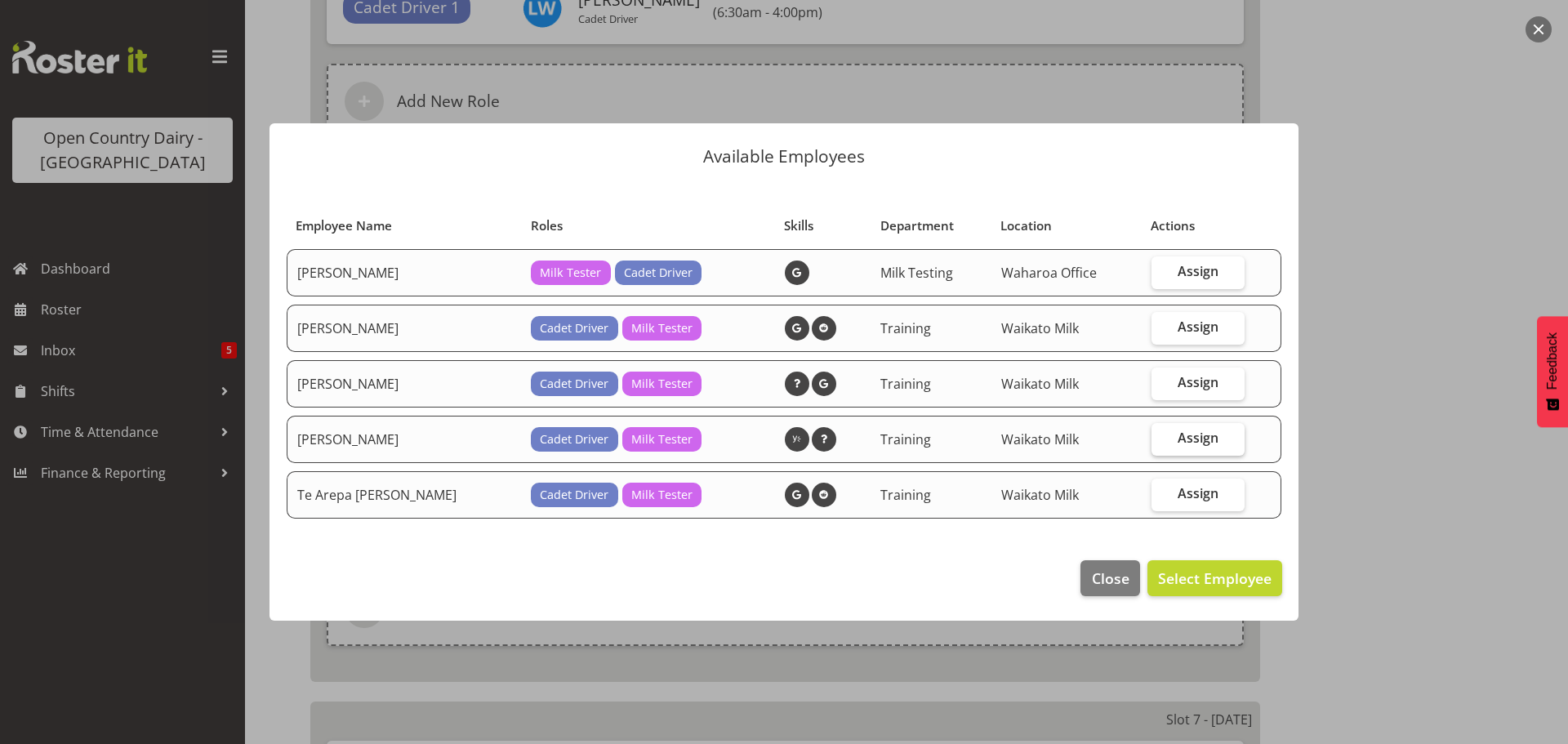
click at [1189, 438] on span "Assign" at bounding box center [1198, 437] width 41 height 16
click at [1162, 438] on input "Assign" at bounding box center [1157, 438] width 11 height 11
checkbox input "true"
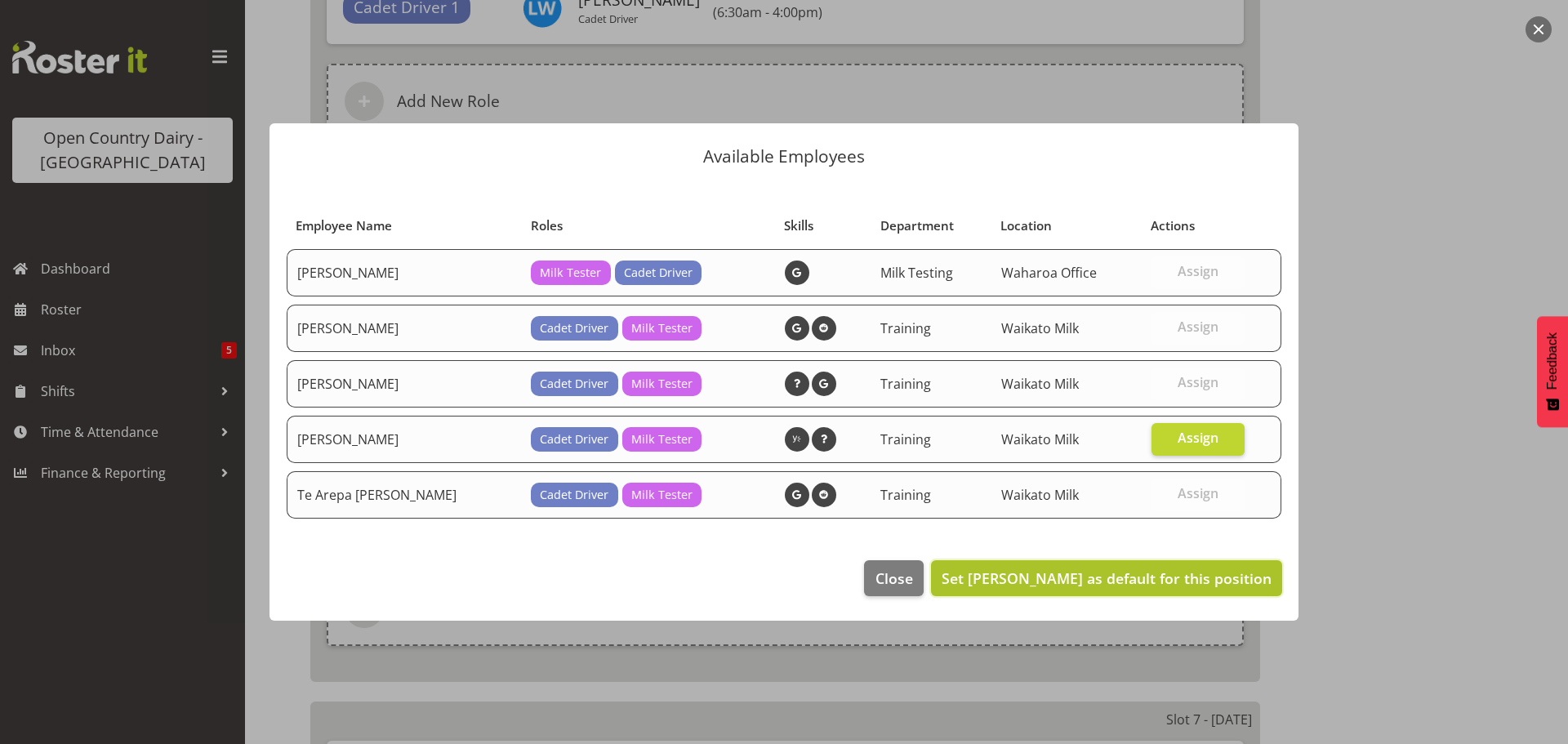
click at [1191, 578] on span "Set [PERSON_NAME] as default for this position" at bounding box center [1106, 578] width 330 height 20
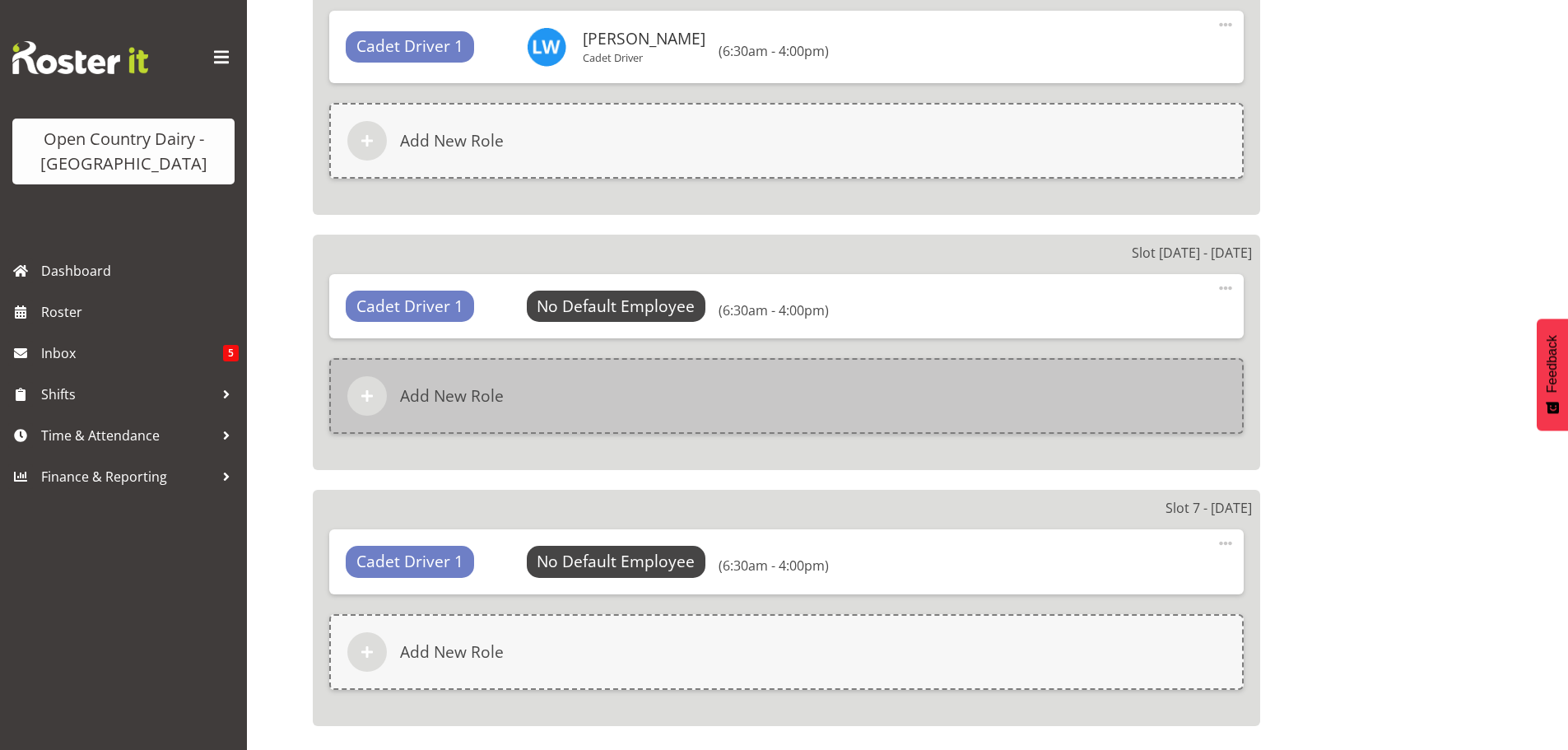
scroll to position [2469, 0]
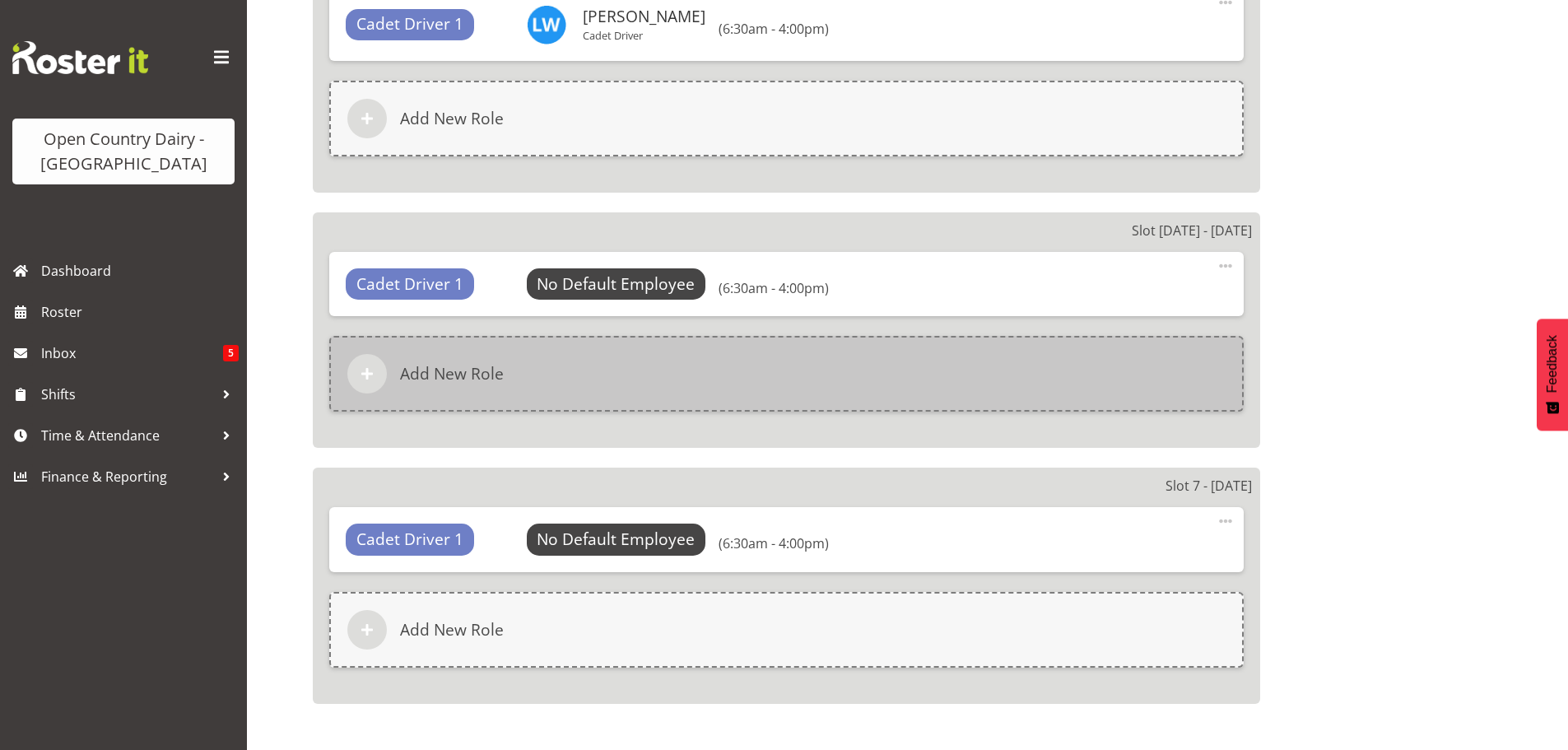
select select "763"
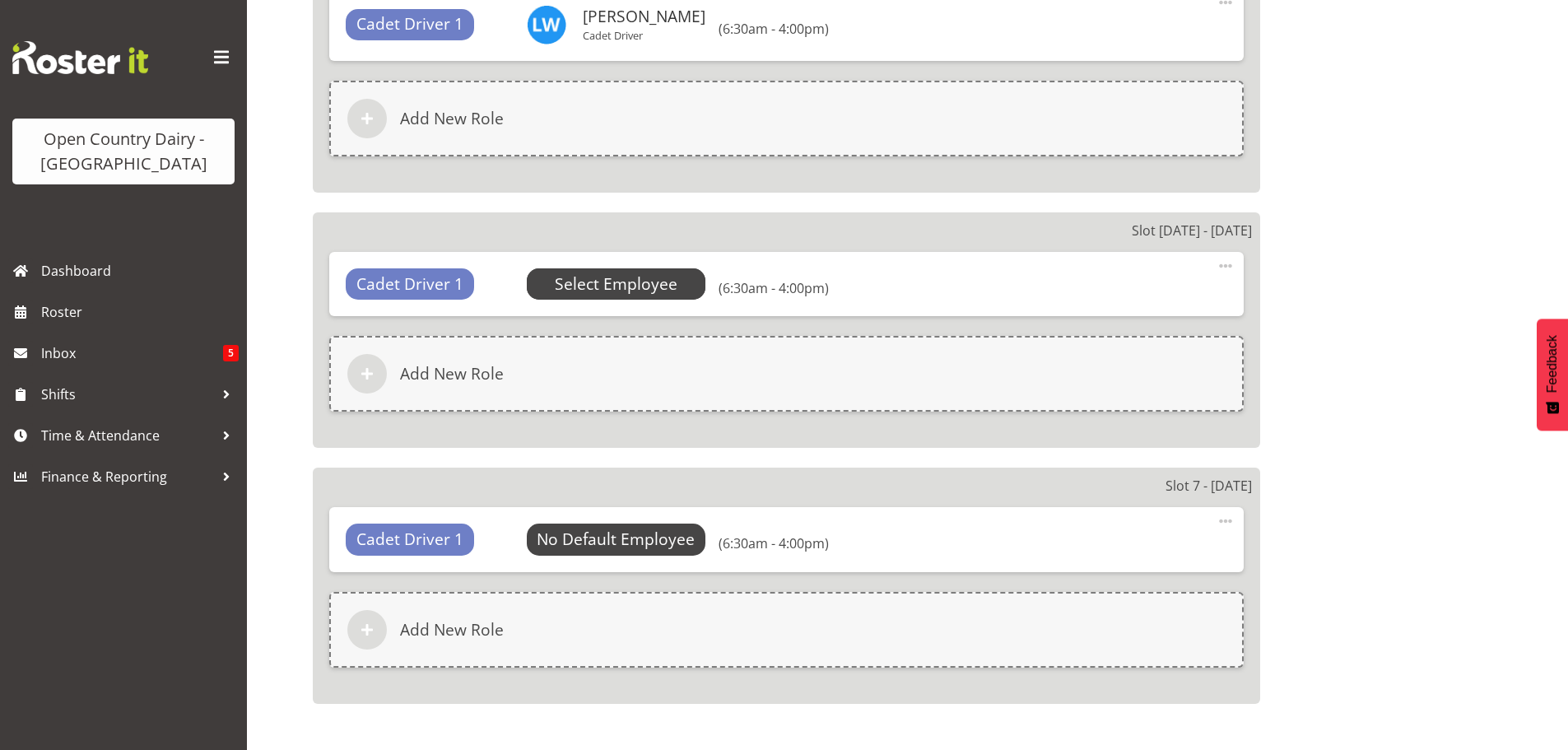
click at [630, 287] on span "Select Employee" at bounding box center [616, 284] width 122 height 24
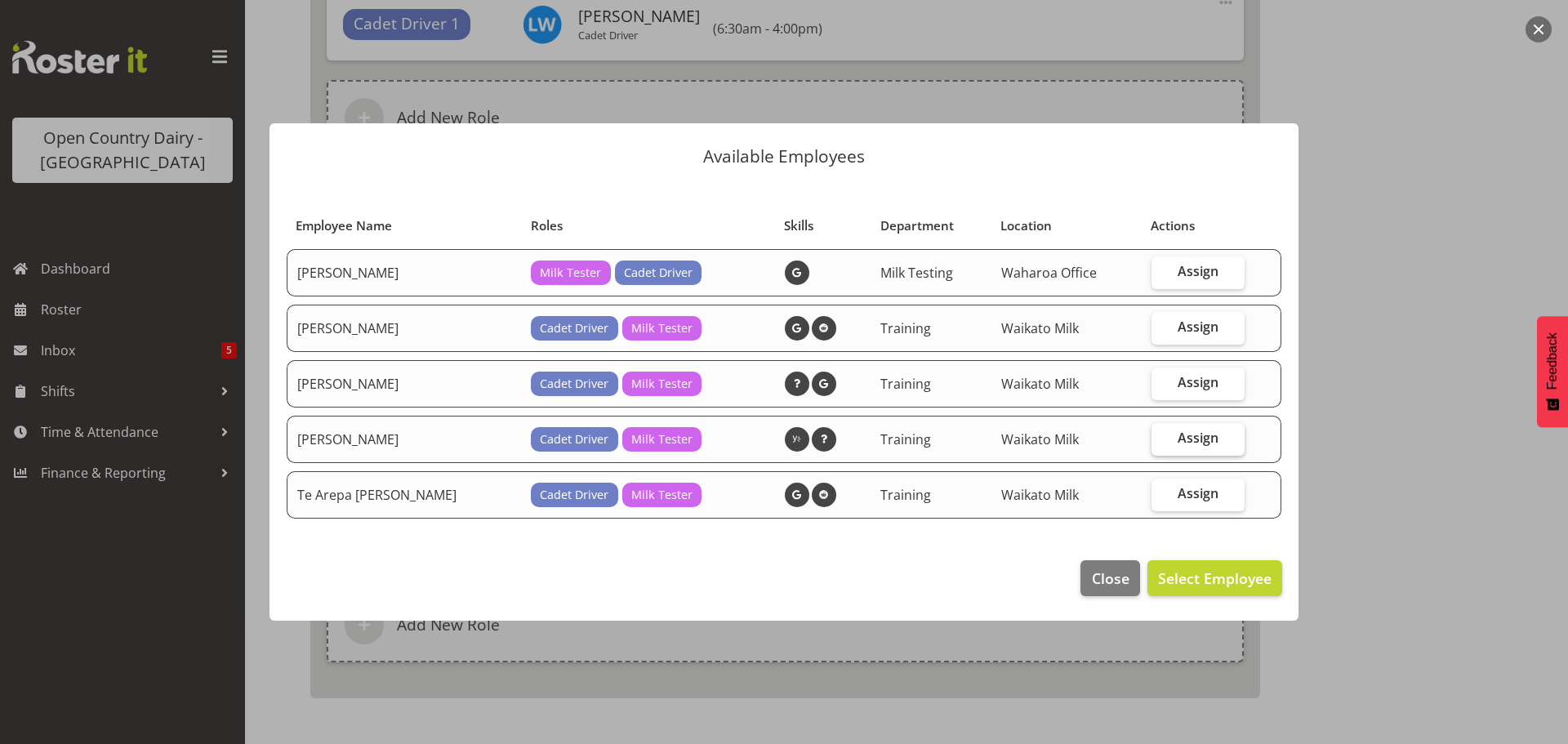
click at [1171, 437] on label "Assign" at bounding box center [1197, 439] width 93 height 32
click at [1162, 437] on input "Assign" at bounding box center [1157, 438] width 11 height 11
checkbox input "true"
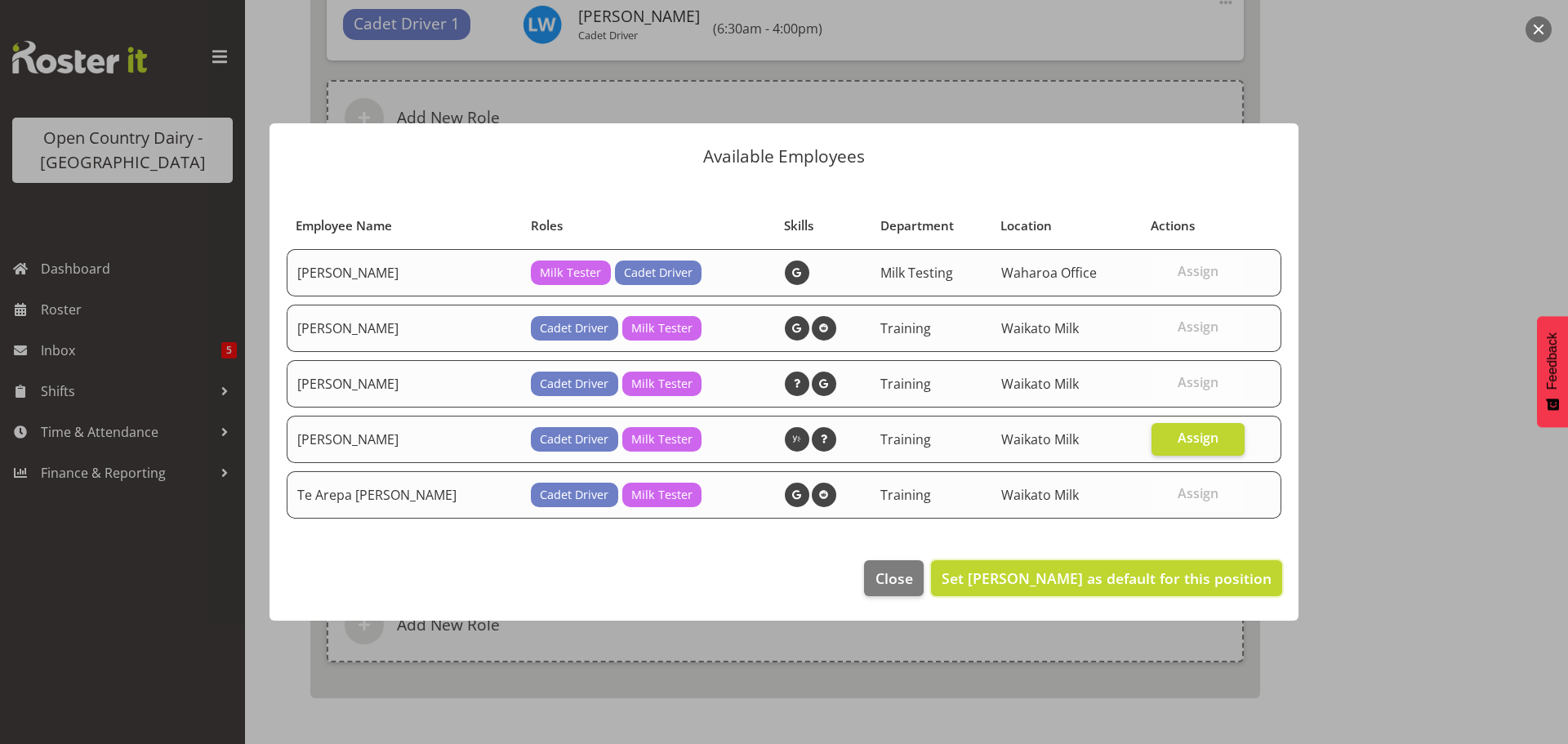
drag, startPoint x: 1194, startPoint y: 570, endPoint x: 1161, endPoint y: 546, distance: 40.8
click at [1191, 570] on span "Set [PERSON_NAME] as default for this position" at bounding box center [1106, 578] width 330 height 20
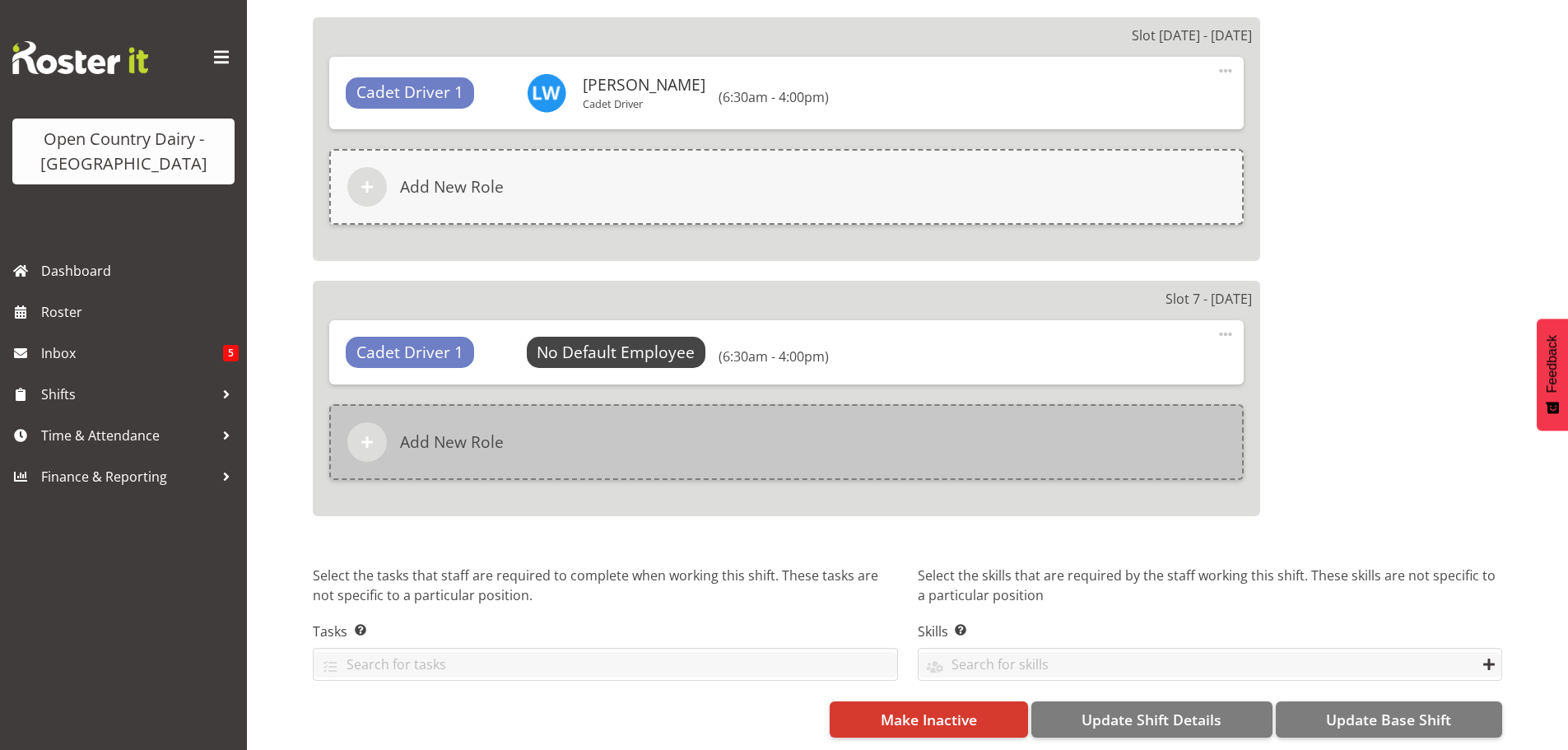
scroll to position [2676, 0]
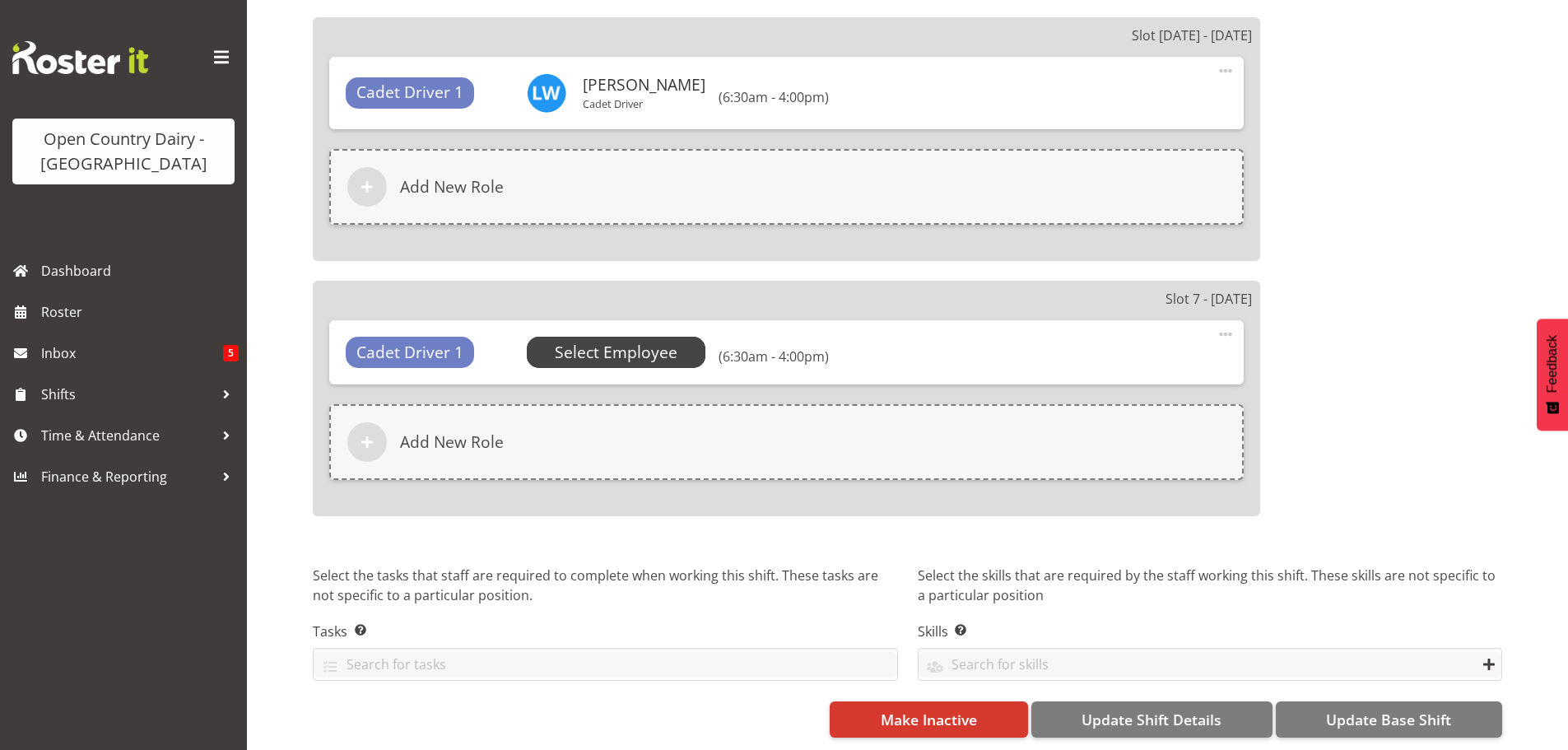
click at [630, 341] on span "Select Employee" at bounding box center [616, 353] width 122 height 24
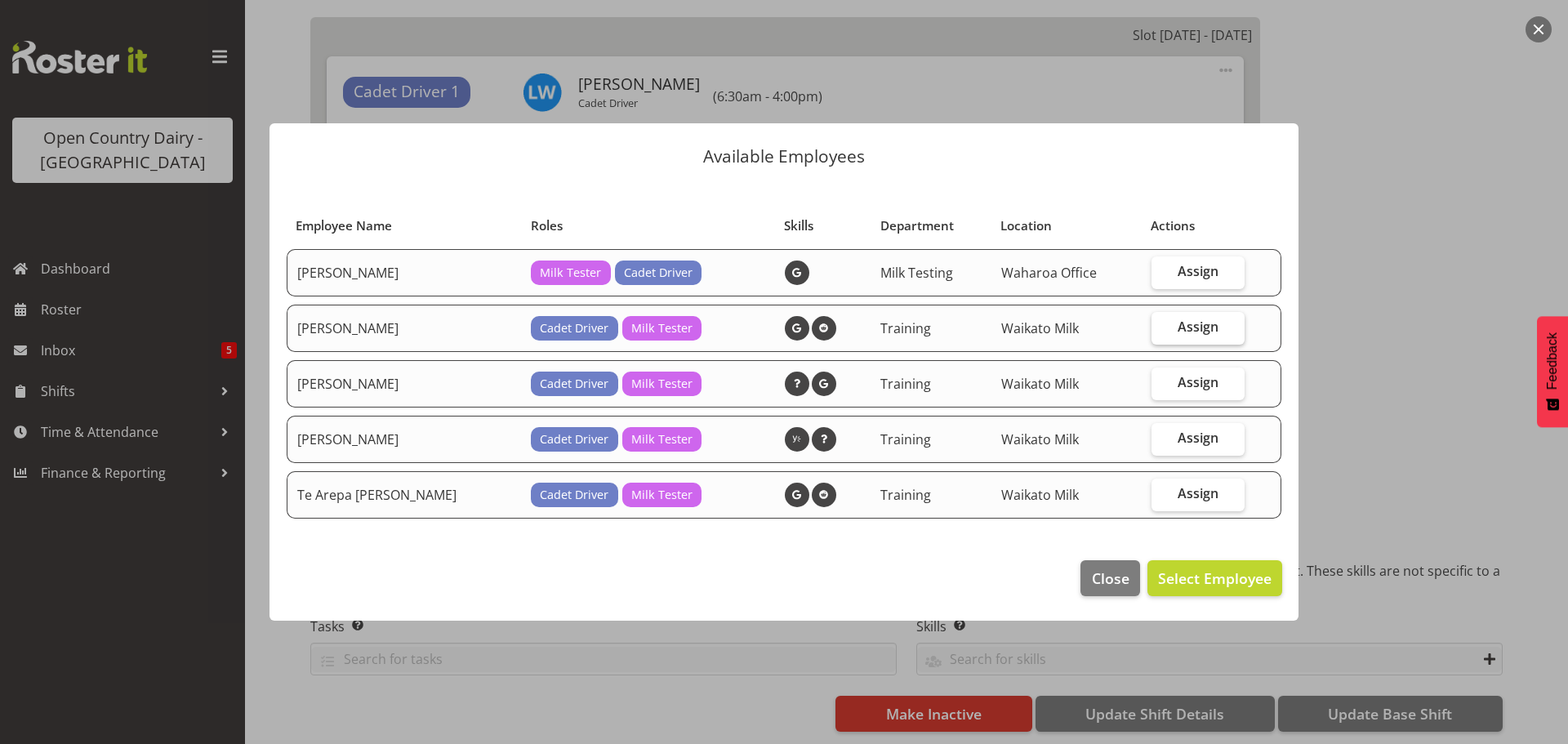
click at [1192, 323] on span "Assign" at bounding box center [1198, 327] width 41 height 16
click at [1162, 323] on input "Assign" at bounding box center [1157, 327] width 11 height 11
checkbox input "true"
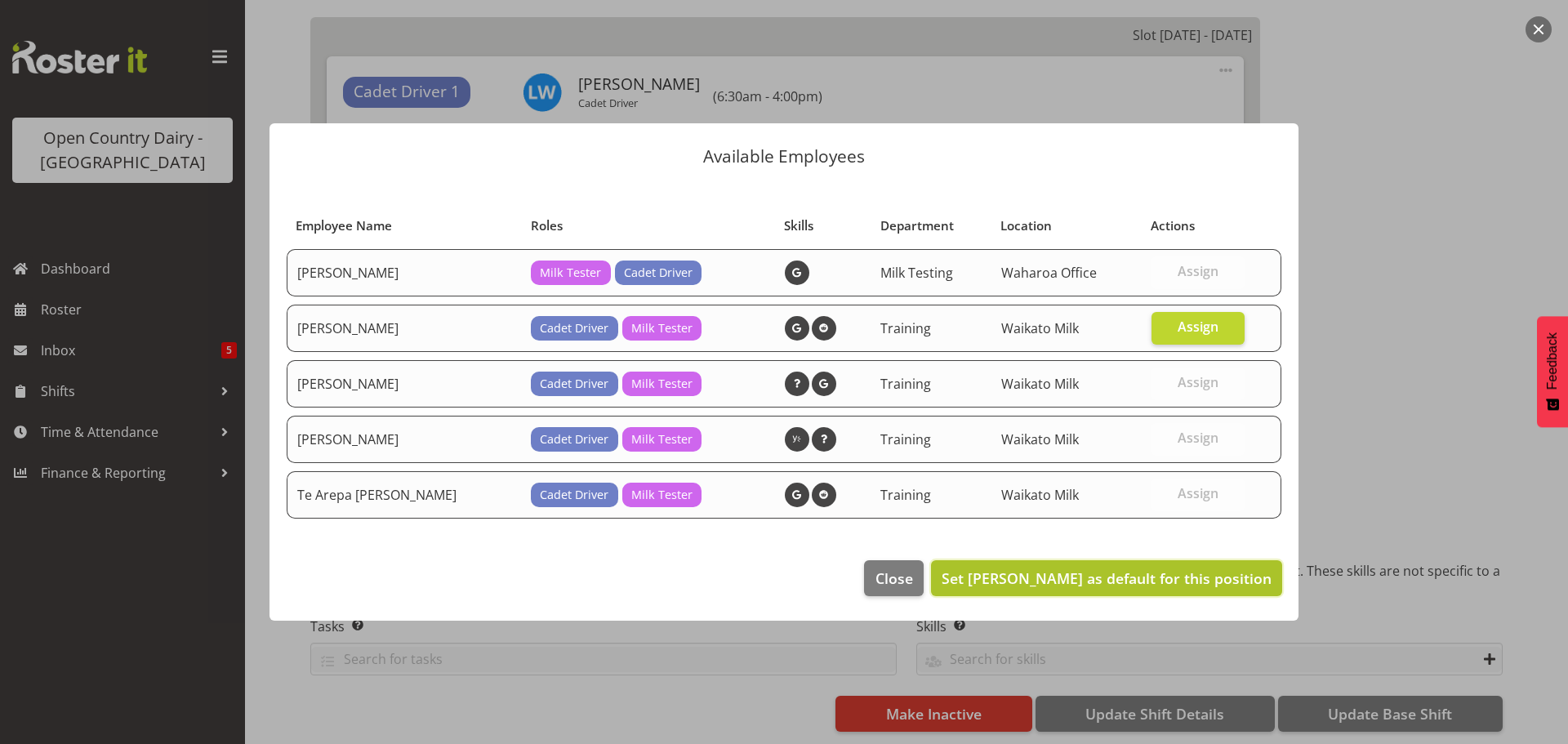
click at [1209, 576] on span "Set [PERSON_NAME] as default for this position" at bounding box center [1106, 578] width 330 height 20
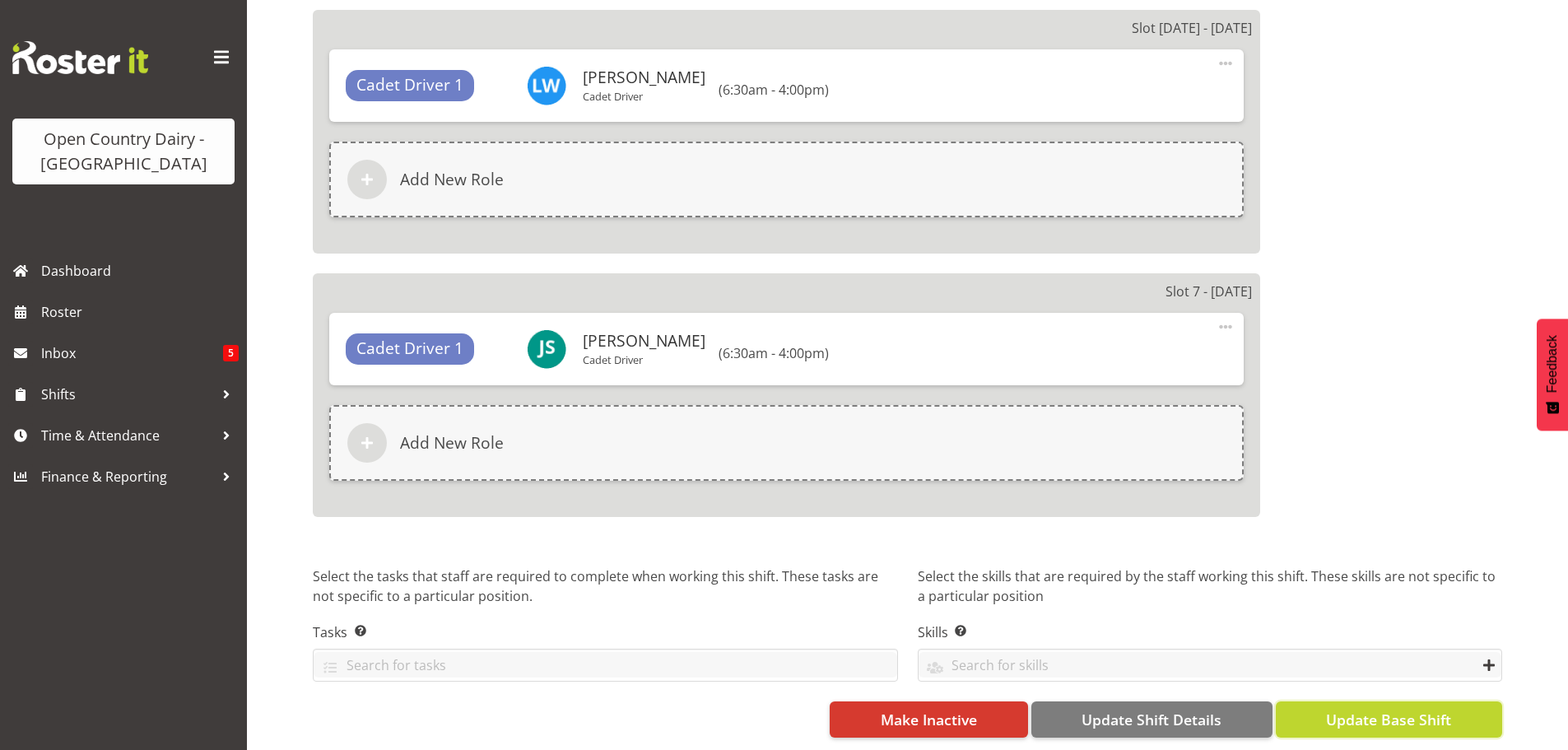
click at [1382, 714] on span "Update Base Shift" at bounding box center [1388, 719] width 125 height 22
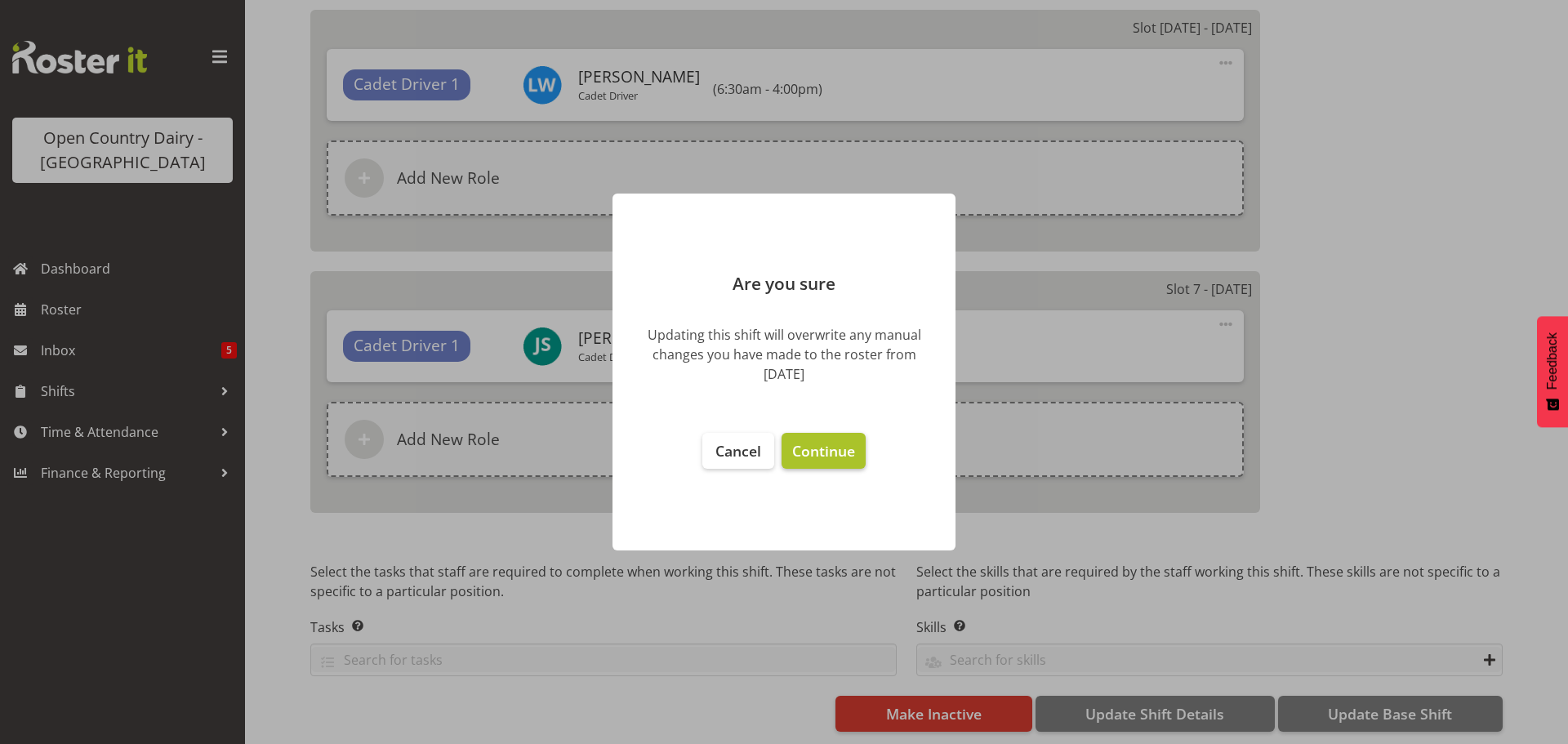
click at [823, 447] on span "Continue" at bounding box center [824, 451] width 63 height 20
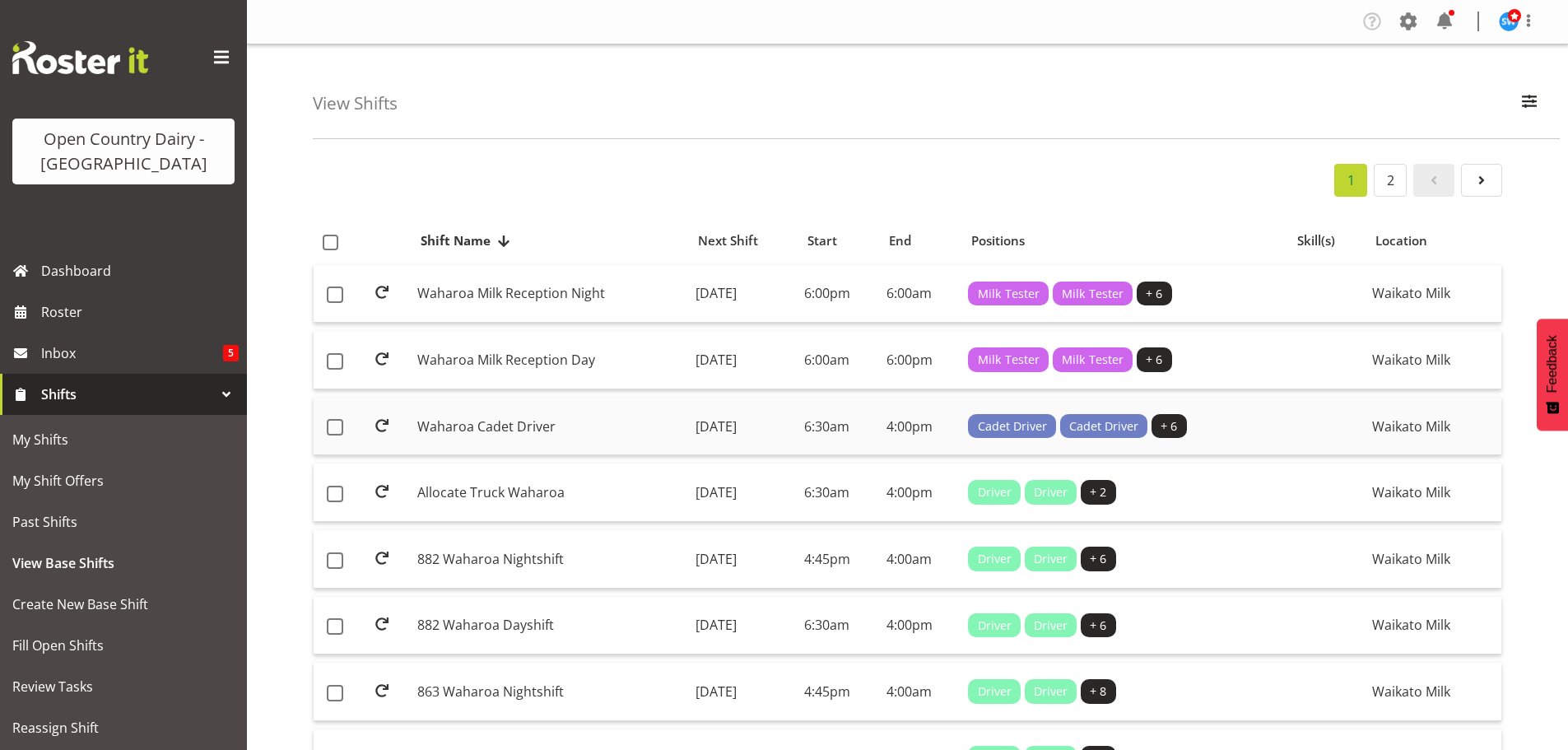
click at [706, 423] on td "[DATE]" at bounding box center [744, 426] width 109 height 58
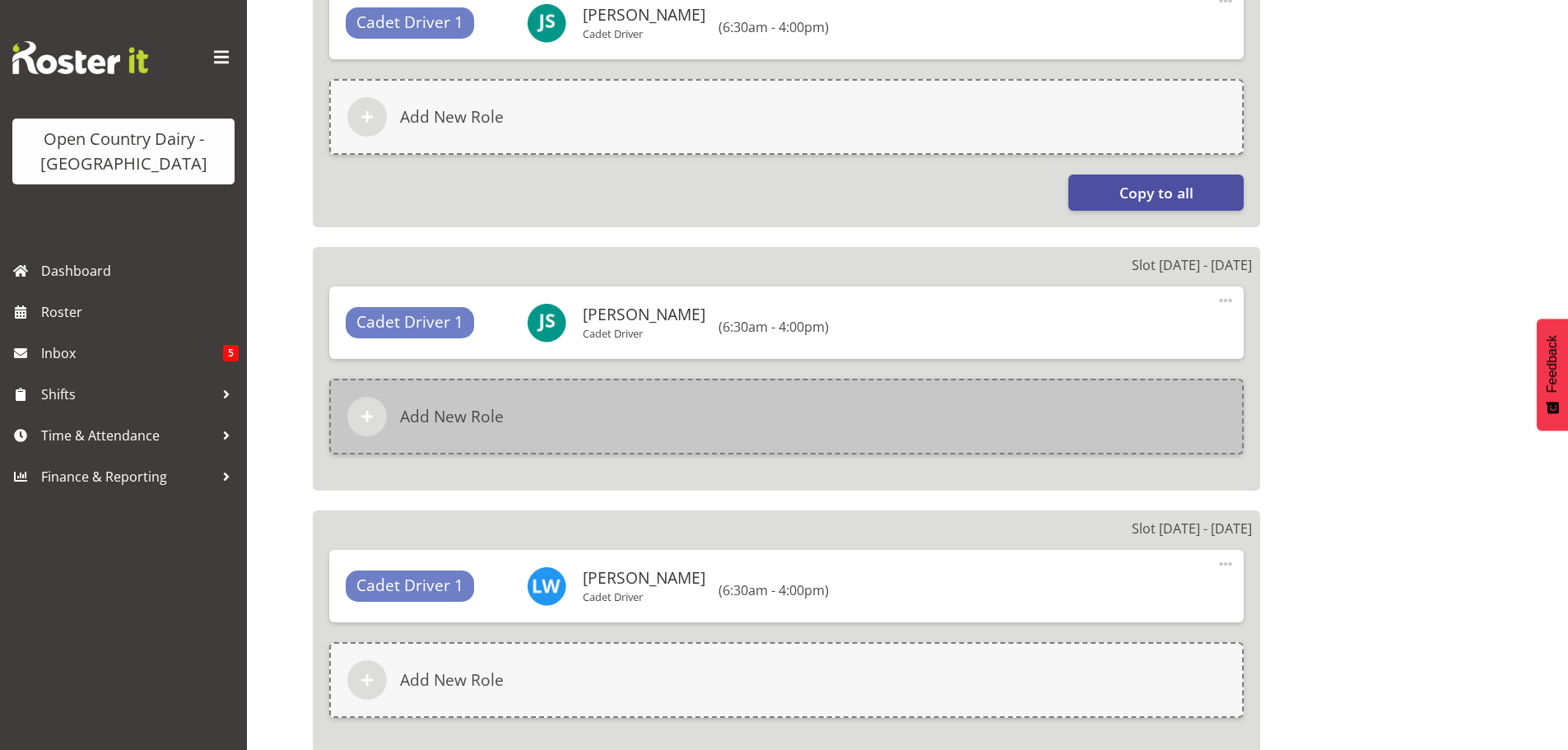
select select
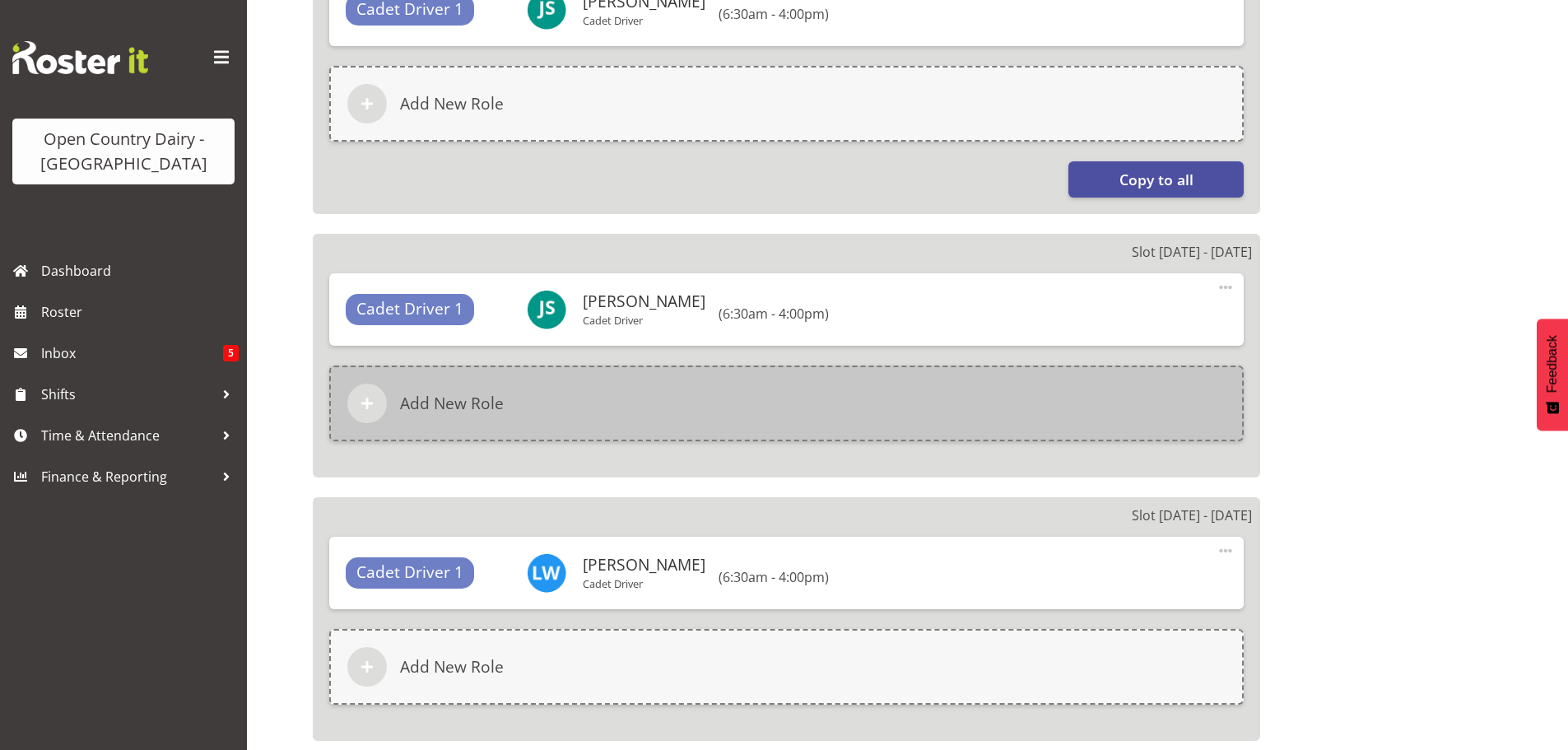
select select
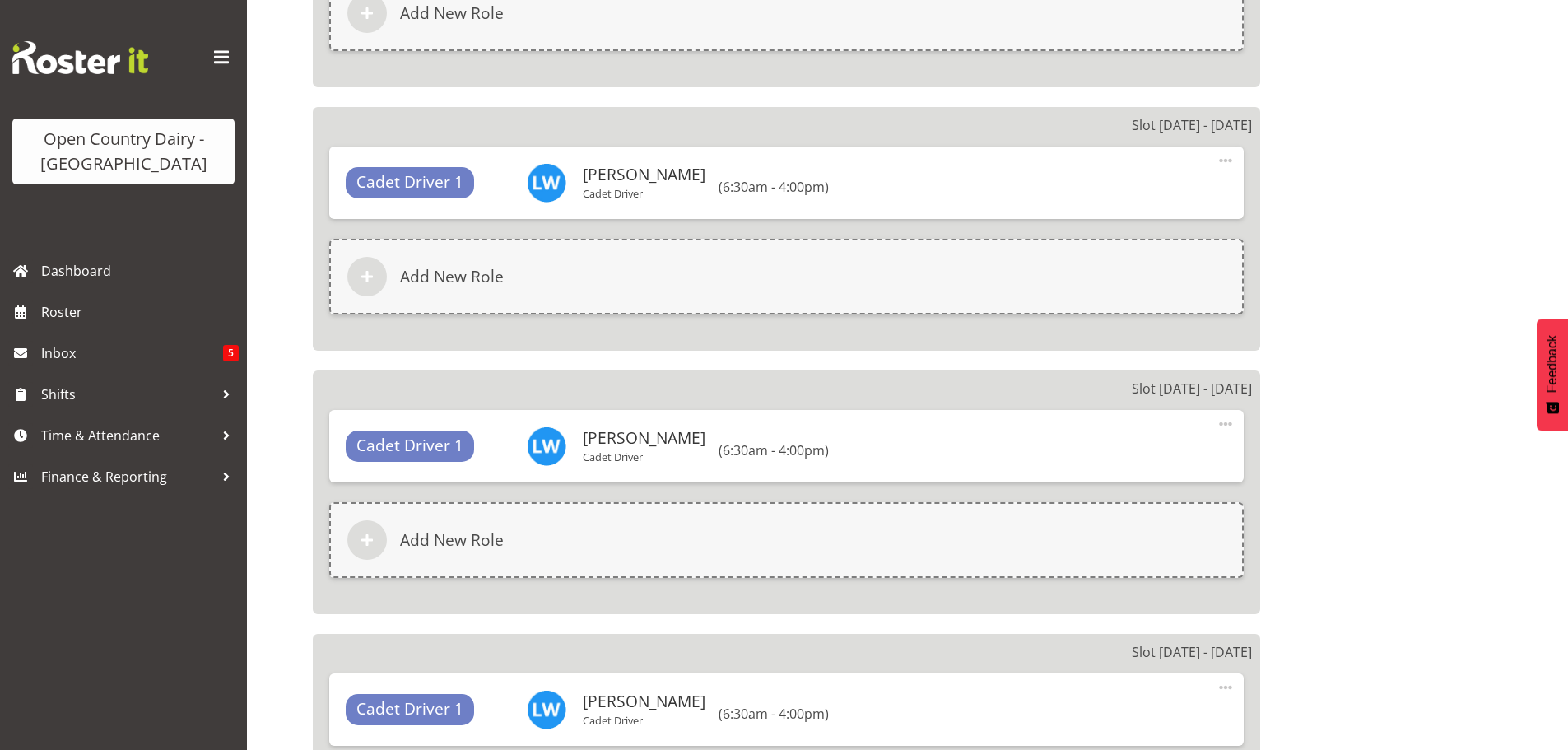
select select
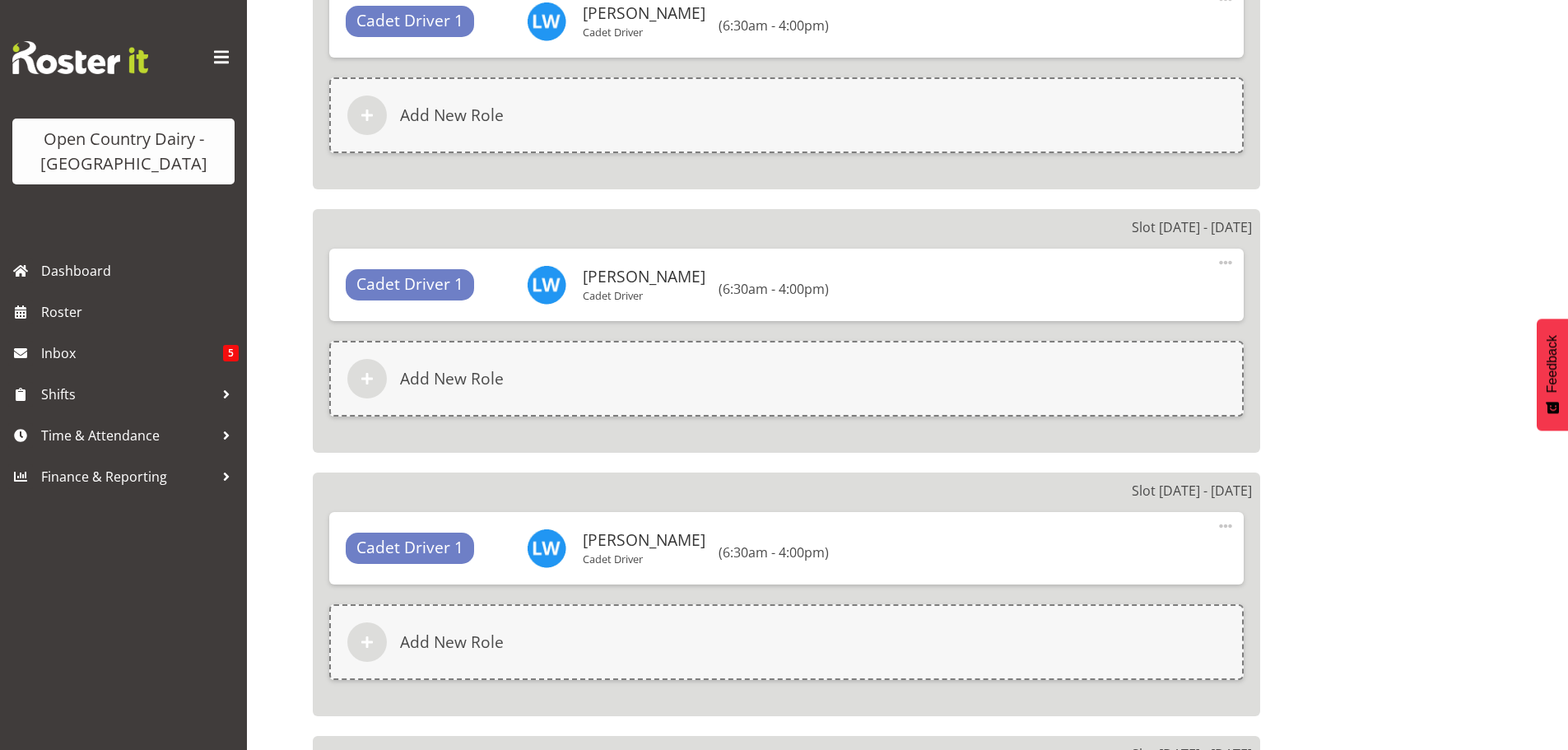
select select "1054"
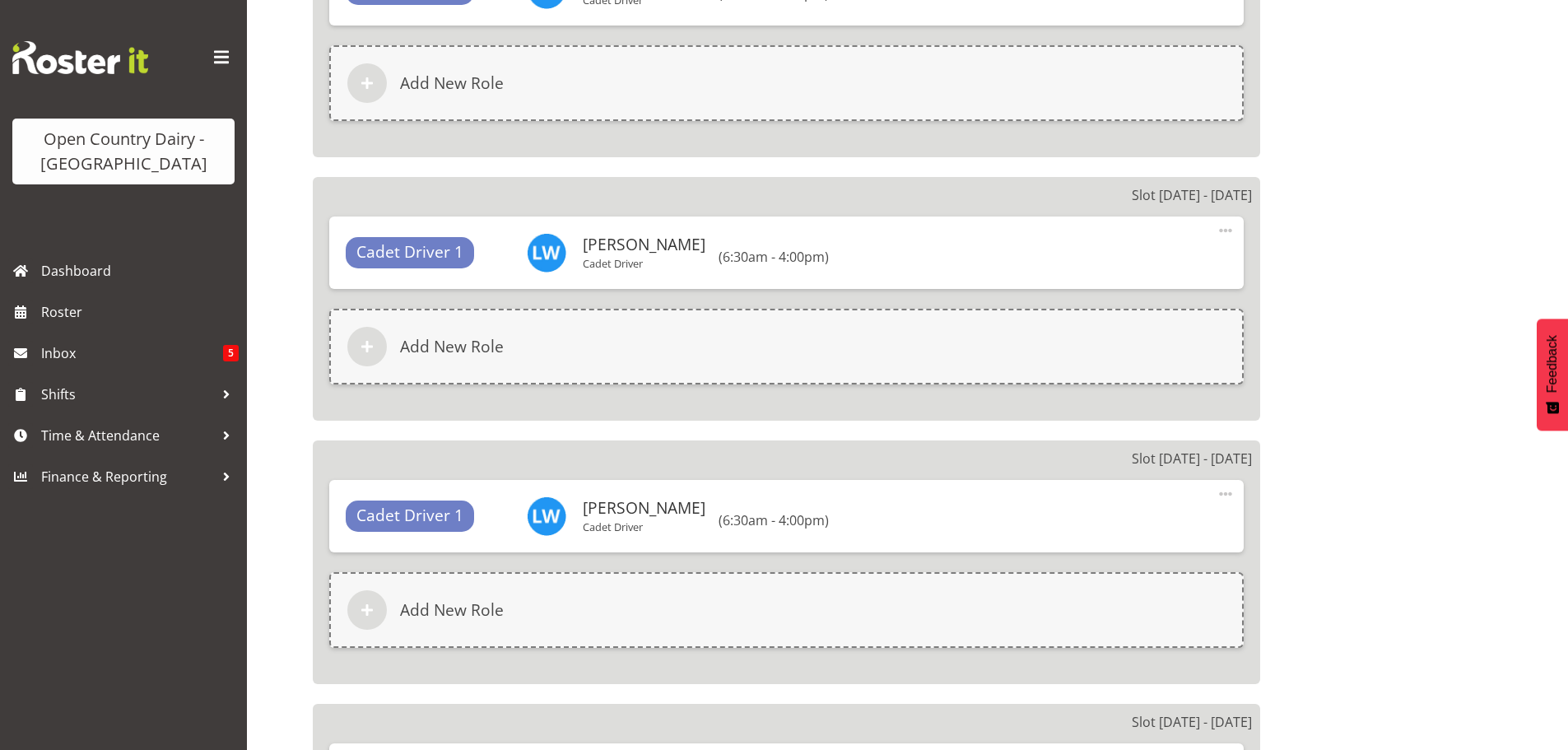
select select
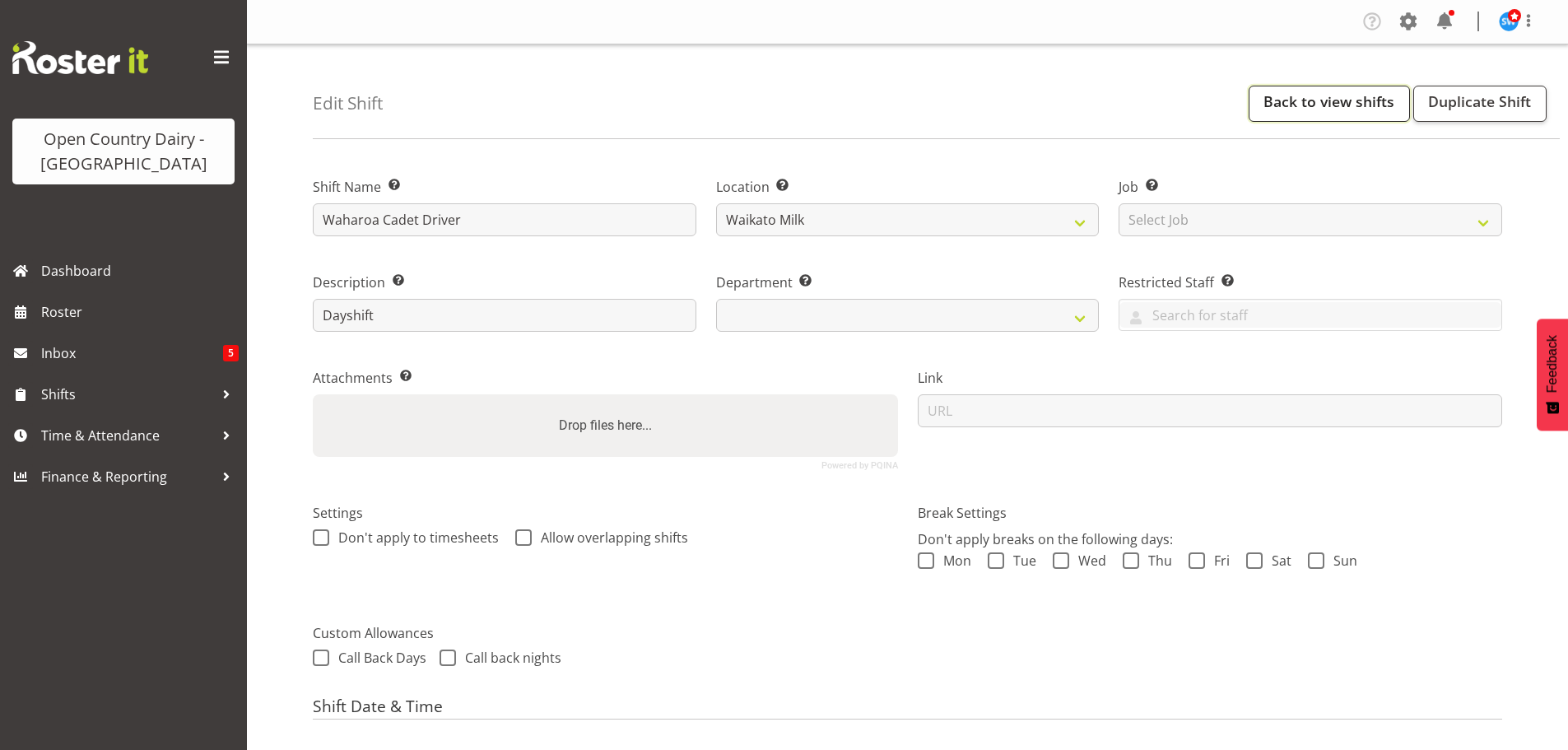
click at [1305, 101] on link "Back to view shifts" at bounding box center [1329, 103] width 161 height 36
